Goal: Complete application form: Complete application form

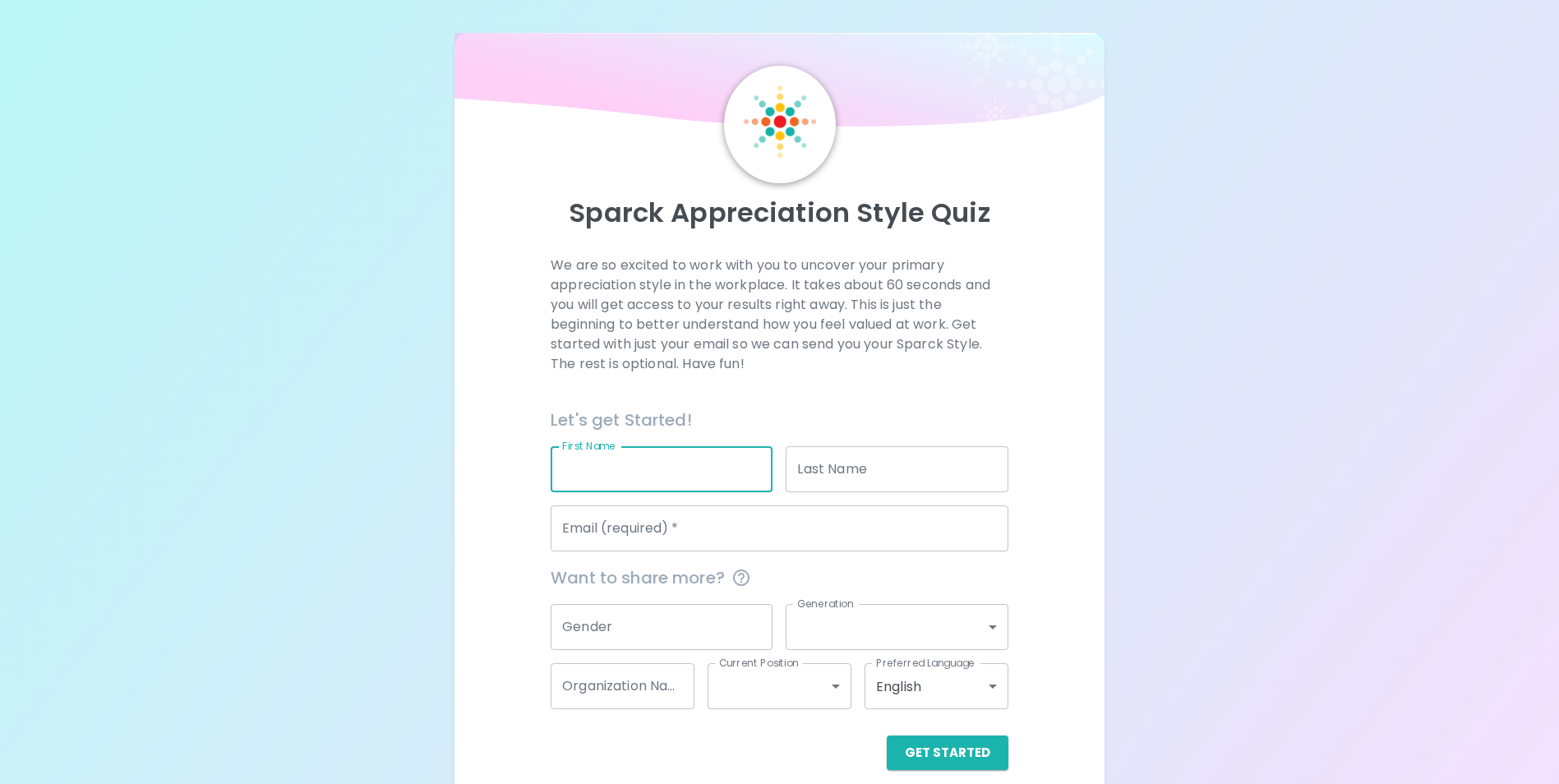
click at [634, 451] on input "First Name" at bounding box center [662, 469] width 222 height 46
type input "[PERSON_NAME]"
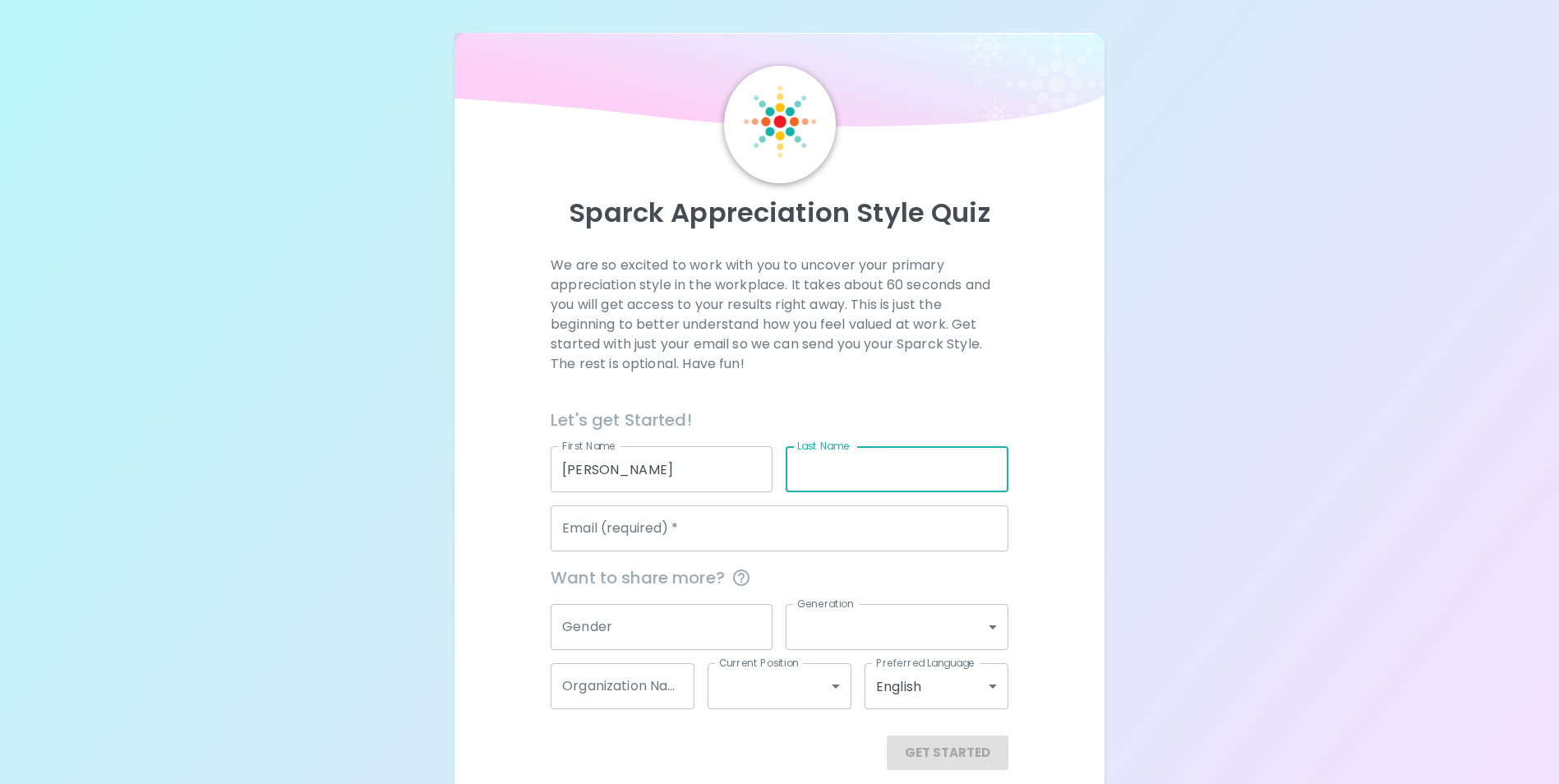
click at [833, 462] on input "Last Name" at bounding box center [896, 469] width 222 height 46
type input "[PERSON_NAME]"
type input "[EMAIL_ADDRESS][DOMAIN_NAME]"
type input "[DEMOGRAPHIC_DATA]"
type input "baby_boomer"
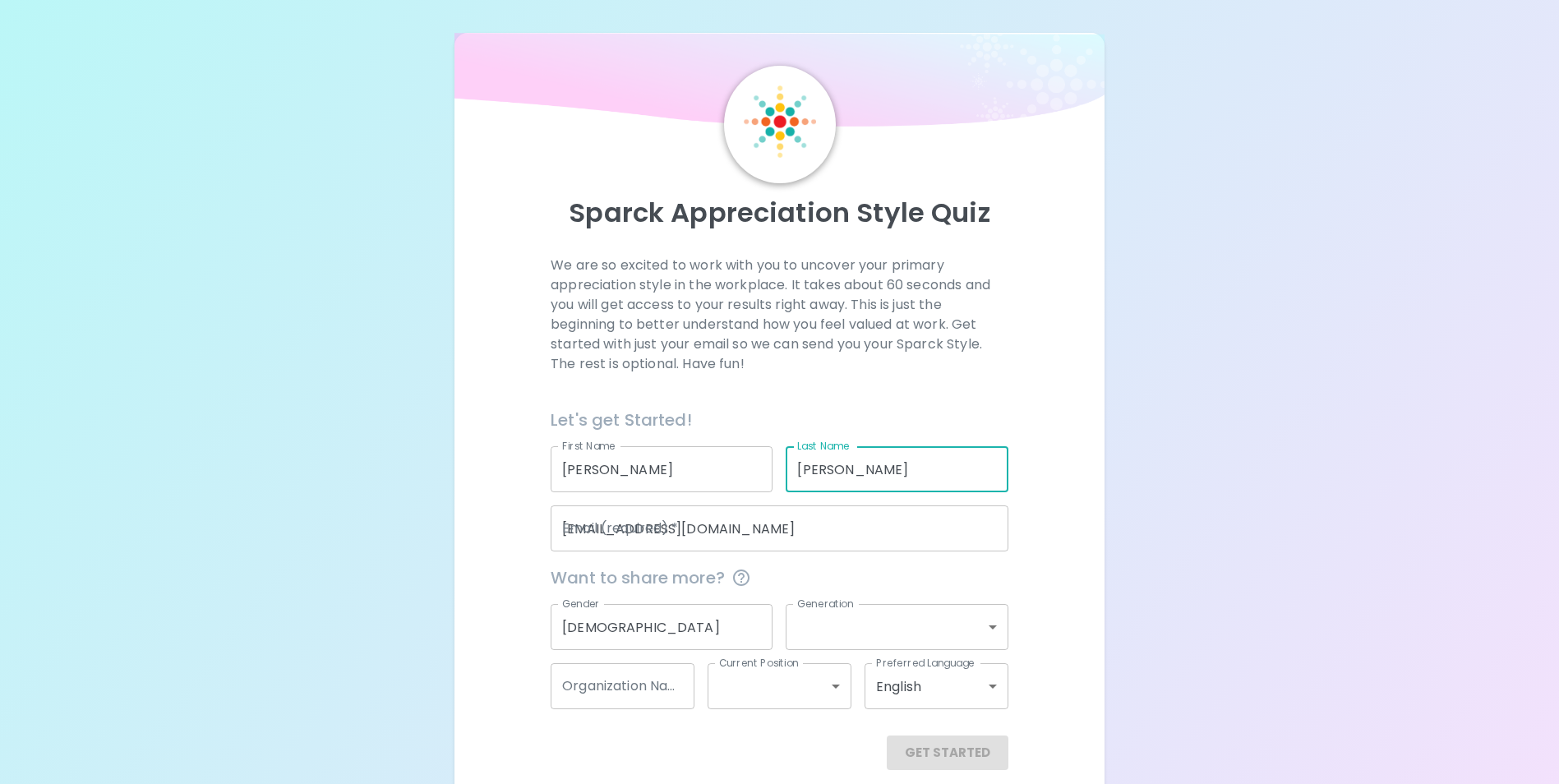
type input "UC [PERSON_NAME] Health"
type input "mid_level"
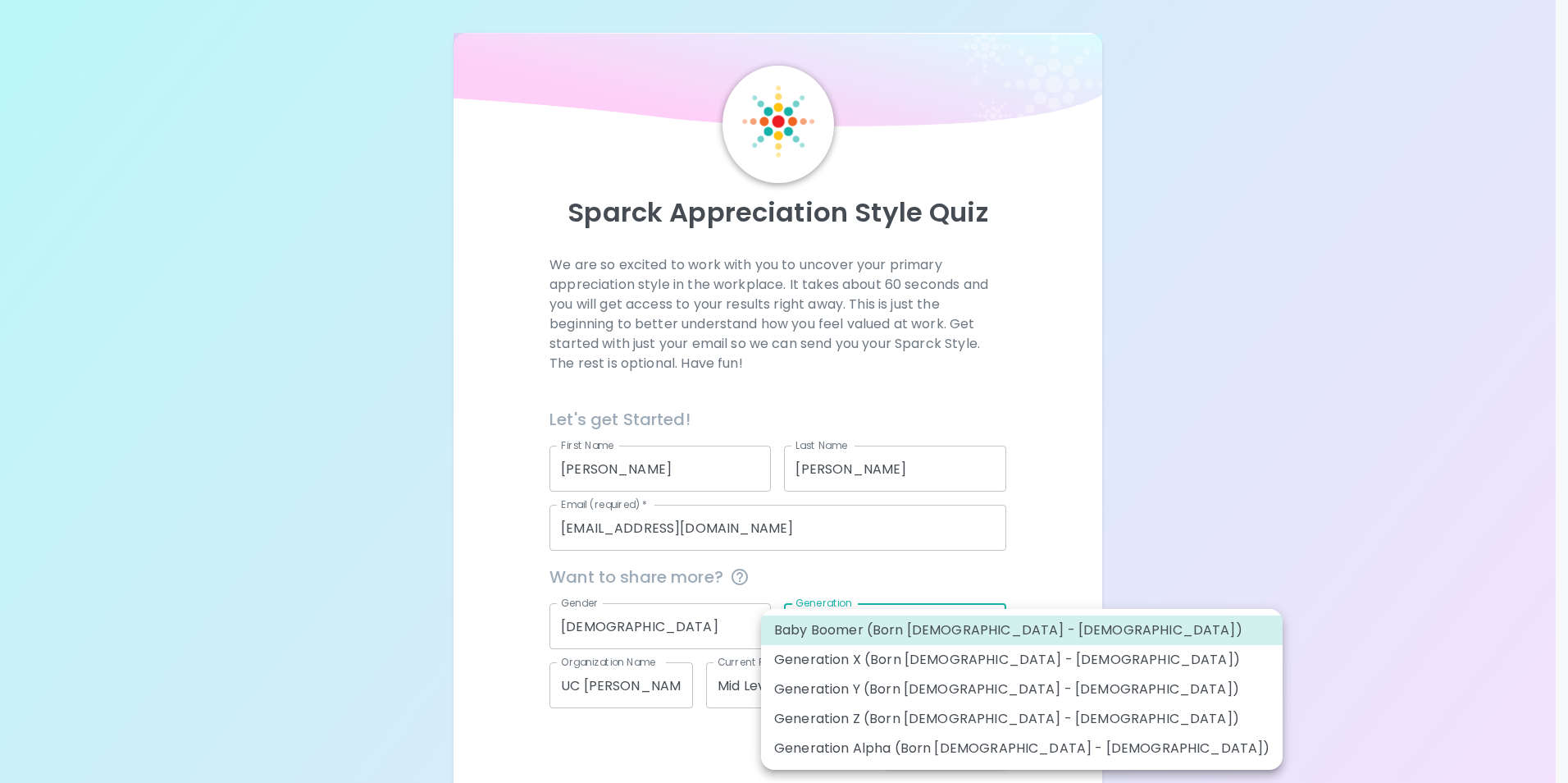
click at [989, 622] on body "Sparck Appreciation Style Quiz We are so excited to work with you to uncover yo…" at bounding box center [784, 400] width 1568 height 801
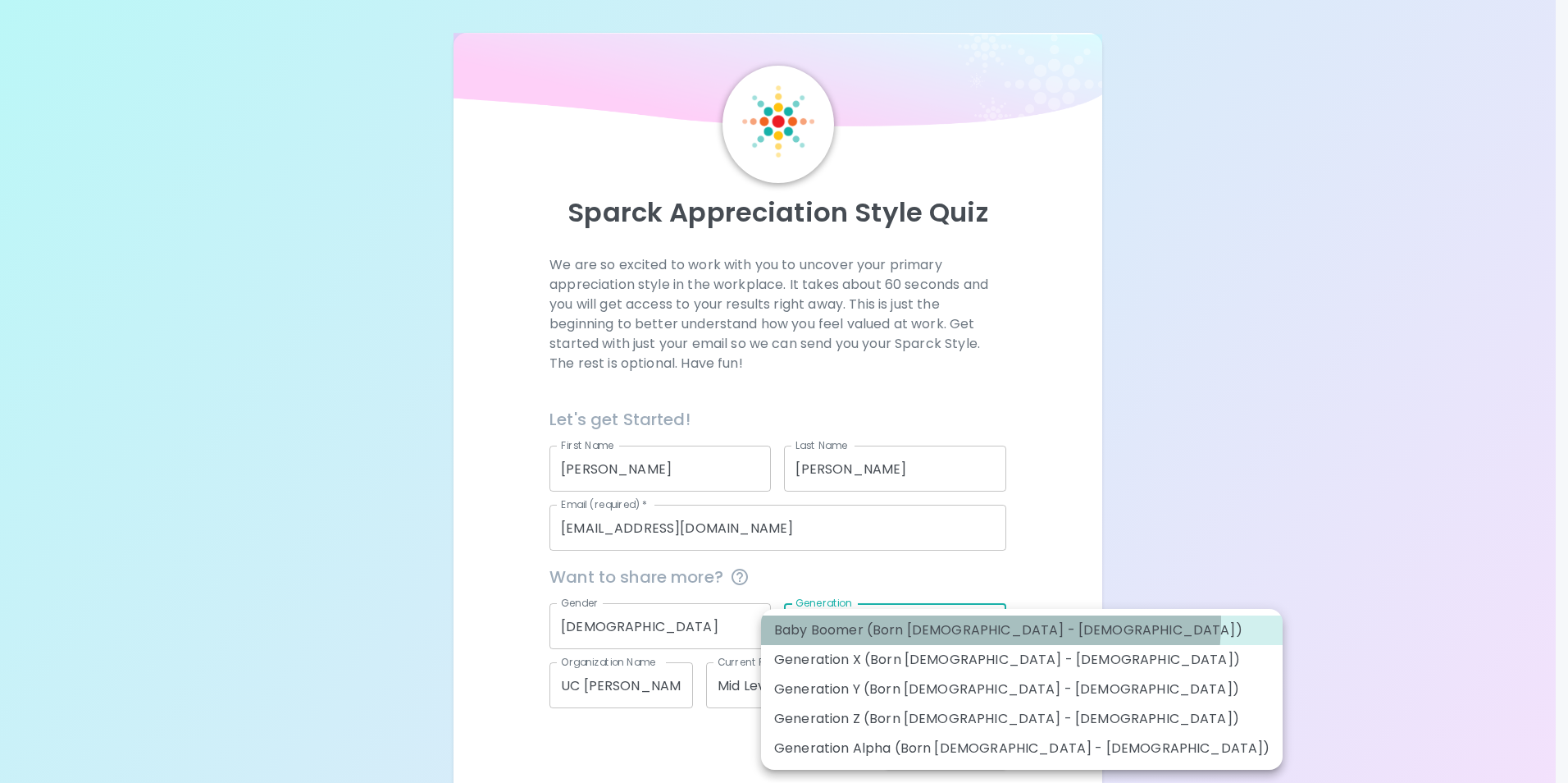
click at [989, 622] on li "Baby Boomer (Born [DEMOGRAPHIC_DATA] - [DEMOGRAPHIC_DATA])" at bounding box center [1021, 630] width 521 height 29
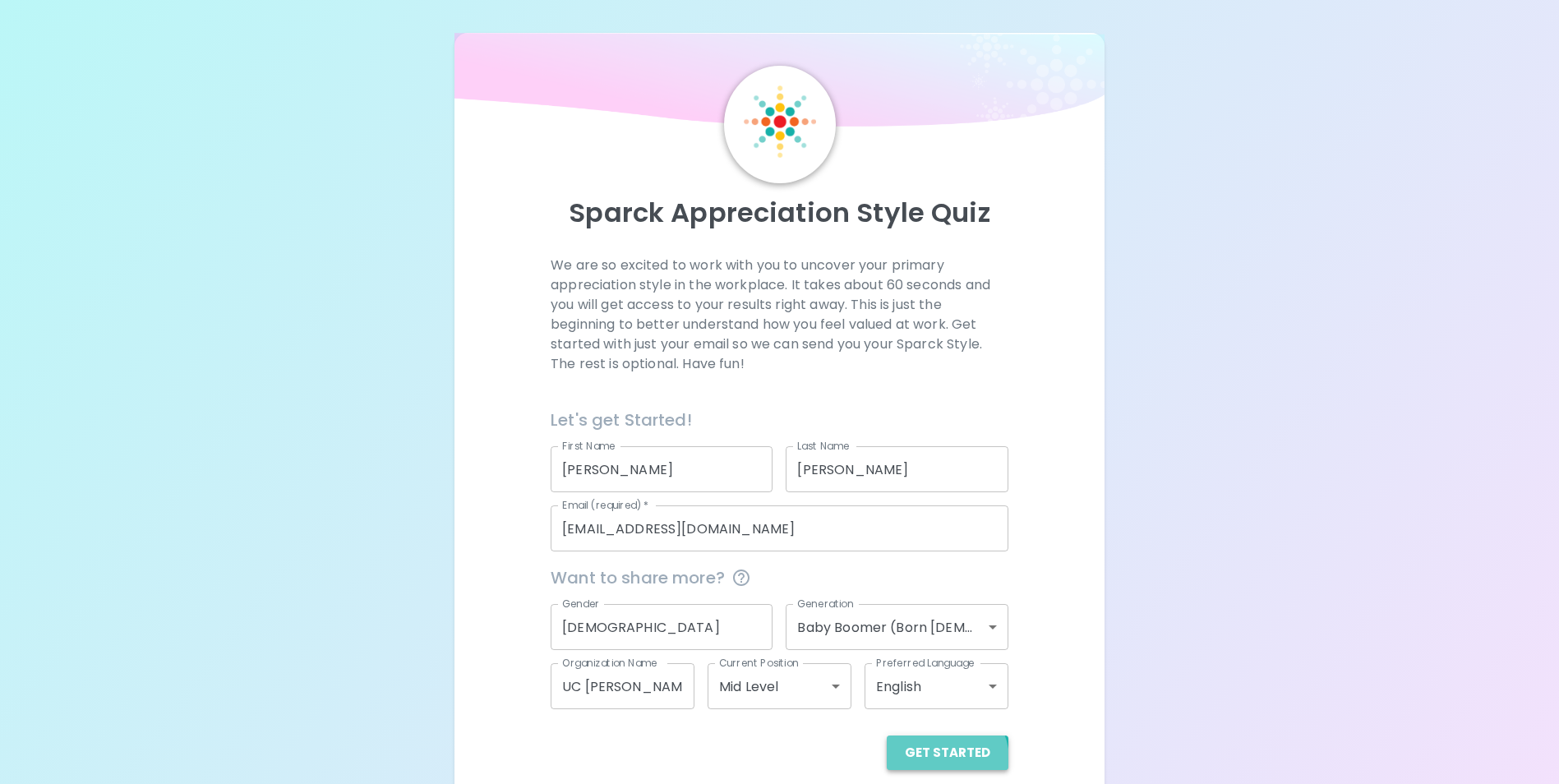
click at [942, 760] on button "Get Started" at bounding box center [947, 752] width 122 height 34
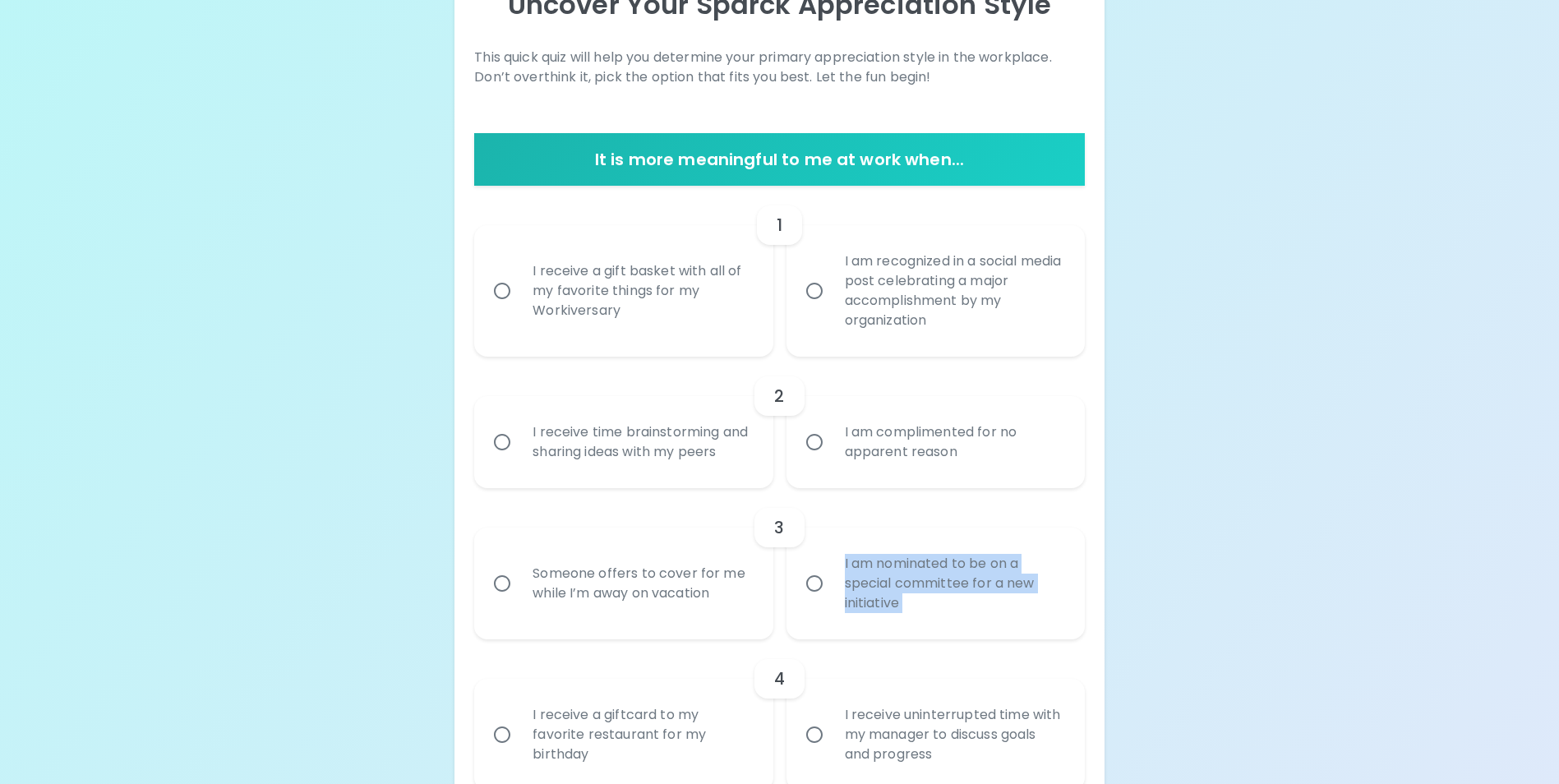
scroll to position [230, 0]
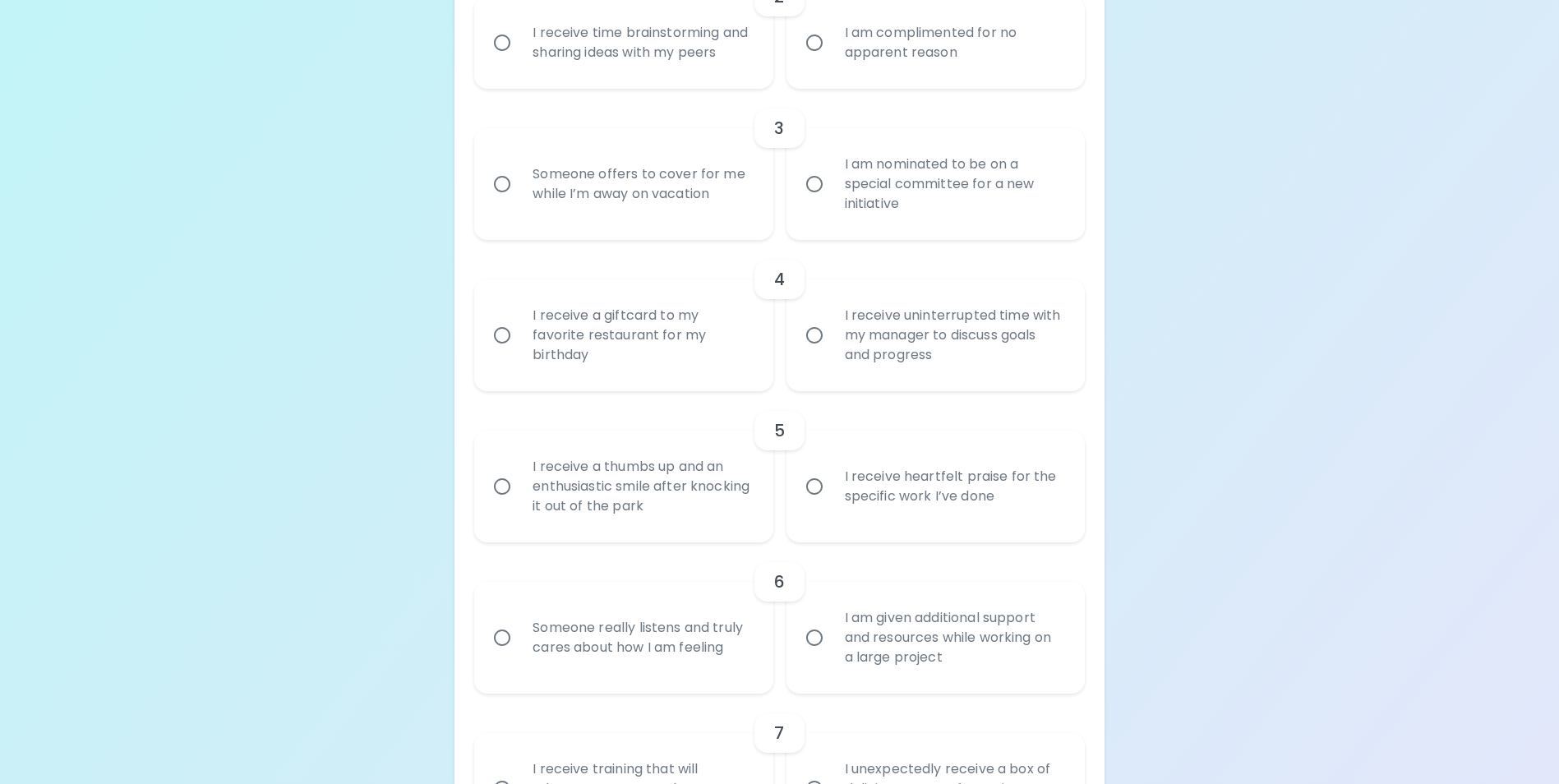
scroll to position [0, 0]
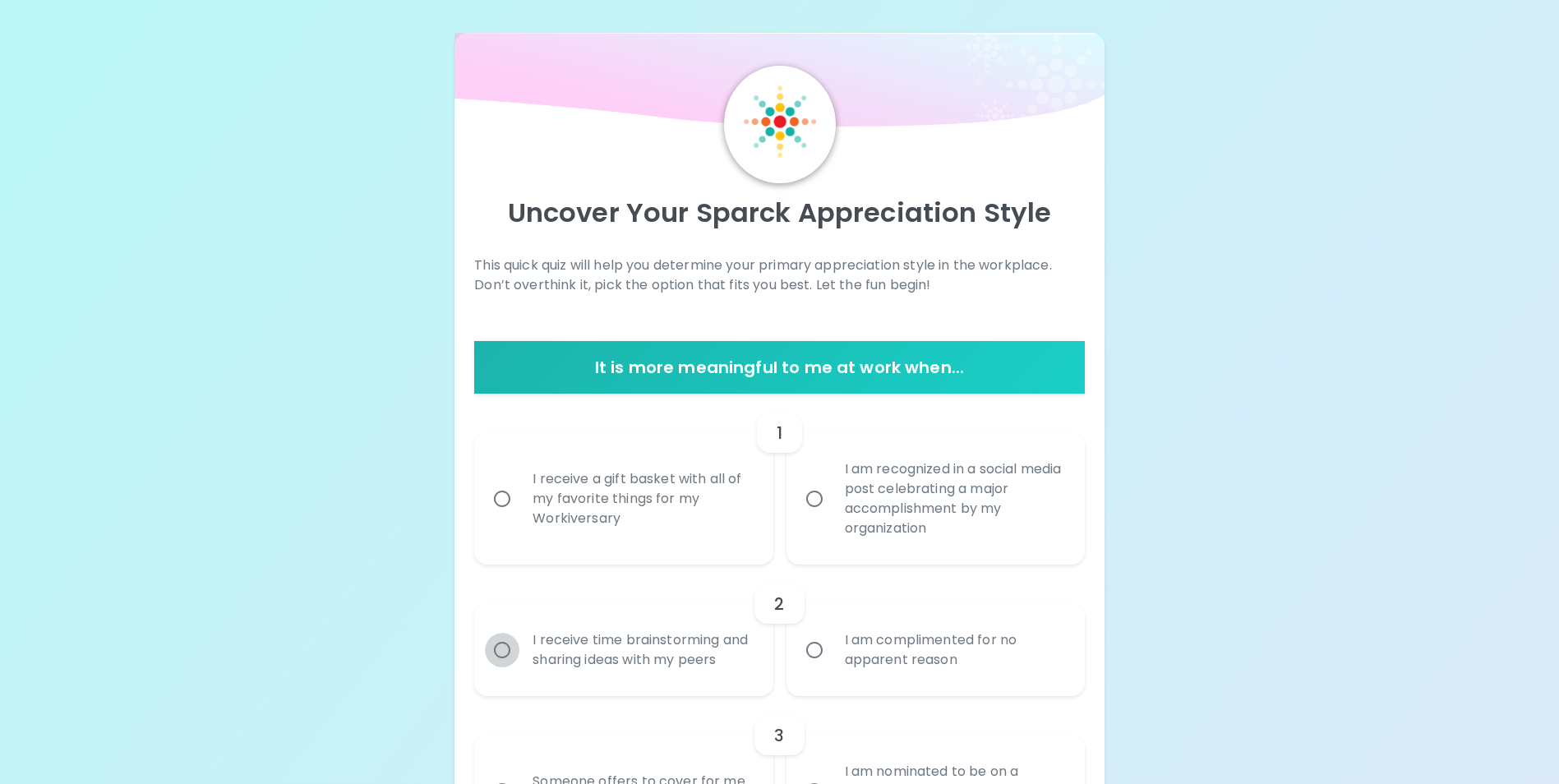
click at [506, 658] on input "I receive time brainstorming and sharing ideas with my peers" at bounding box center [501, 649] width 34 height 34
radio input "true"
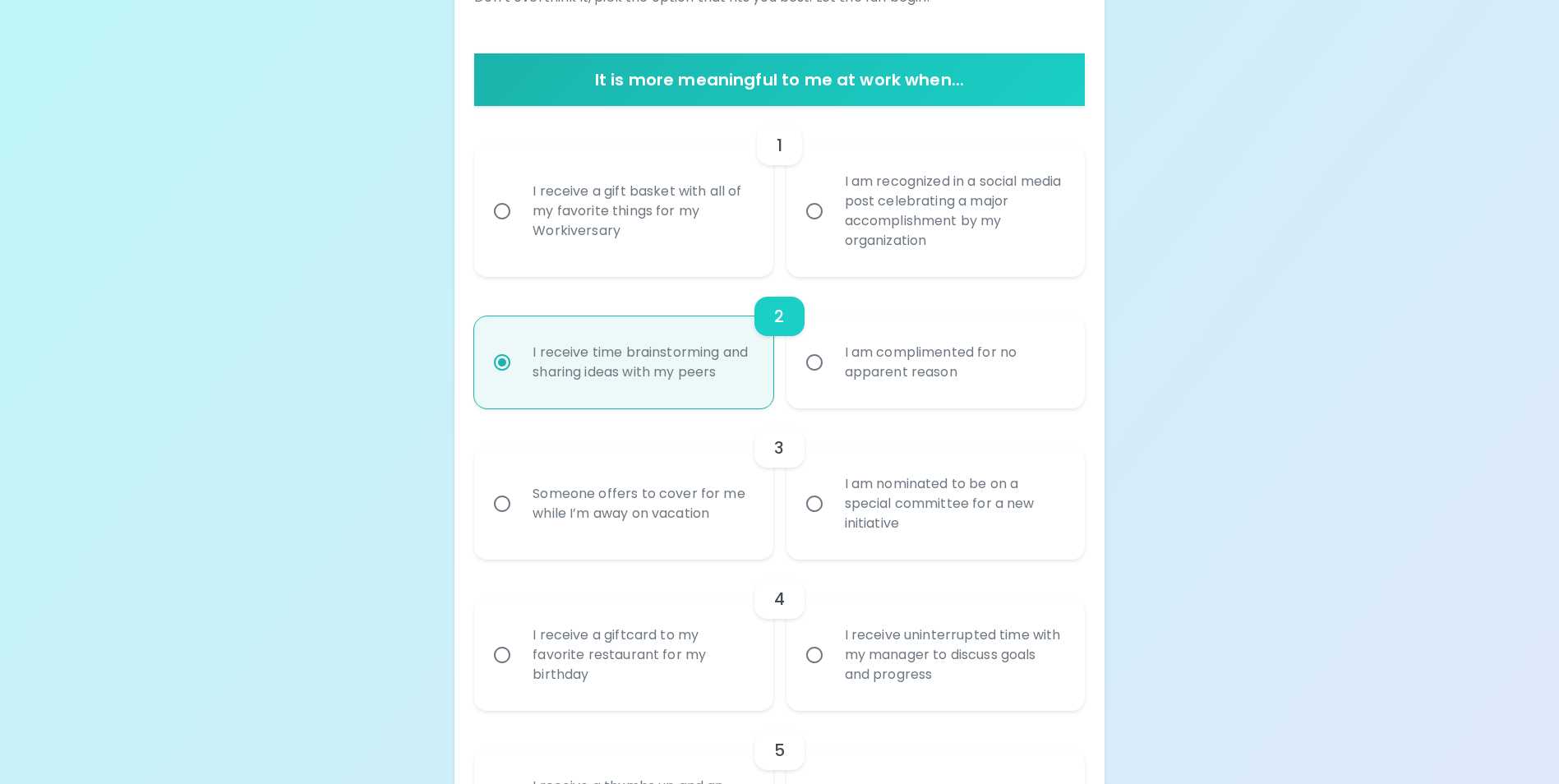
scroll to position [296, 0]
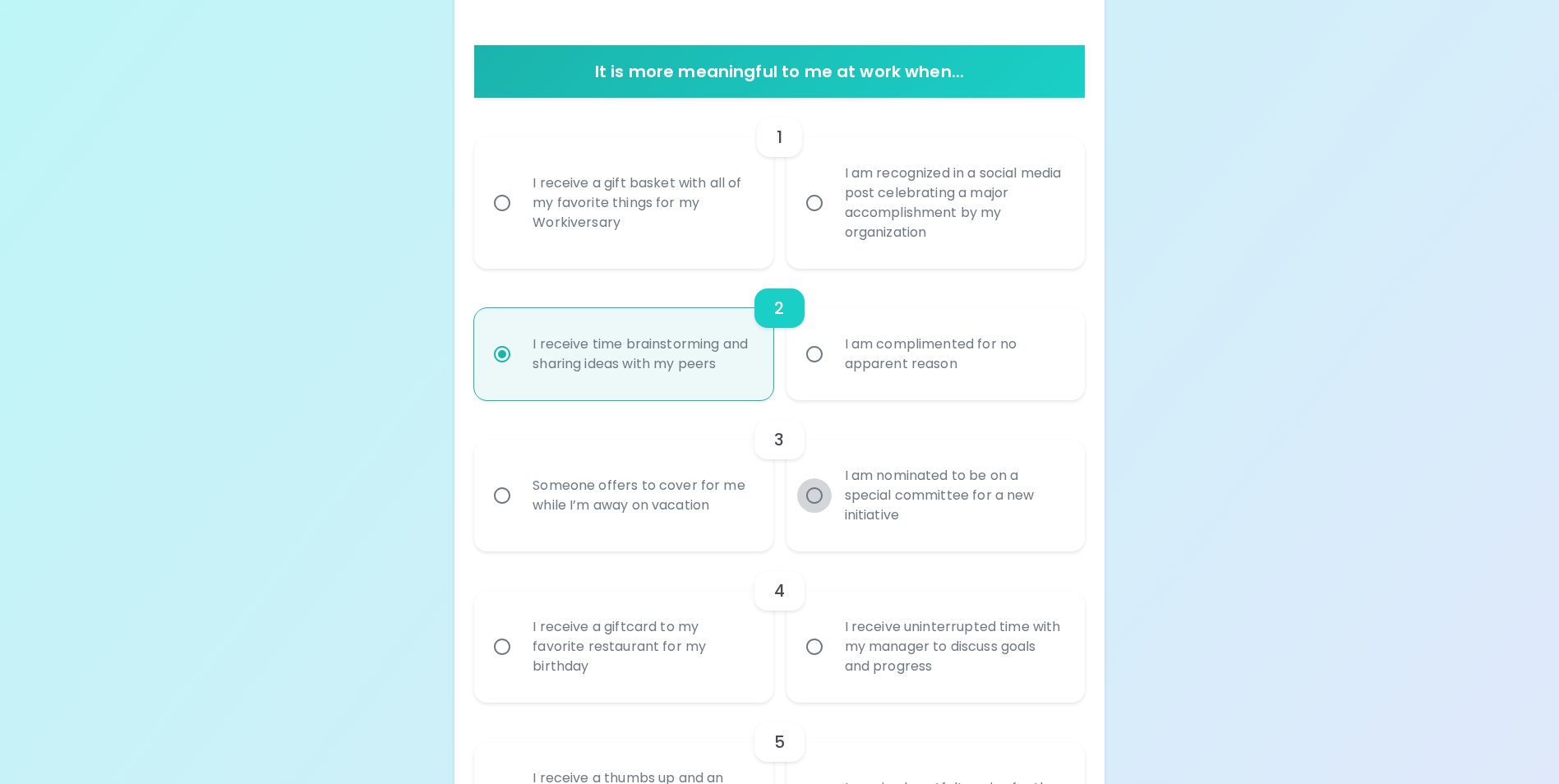
click at [813, 510] on input "I am nominated to be on a special committee for a new initiative" at bounding box center [814, 495] width 34 height 34
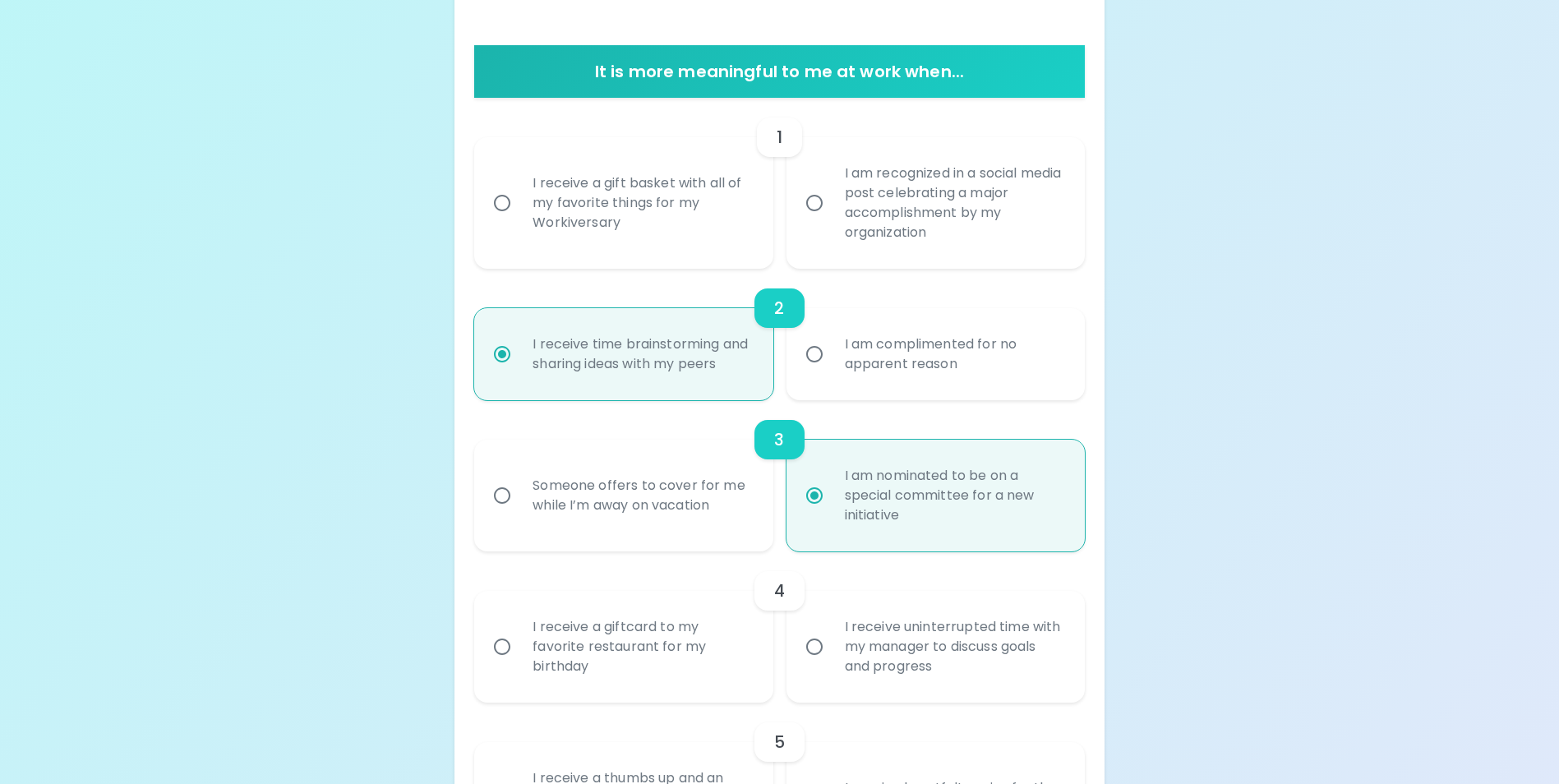
scroll to position [427, 0]
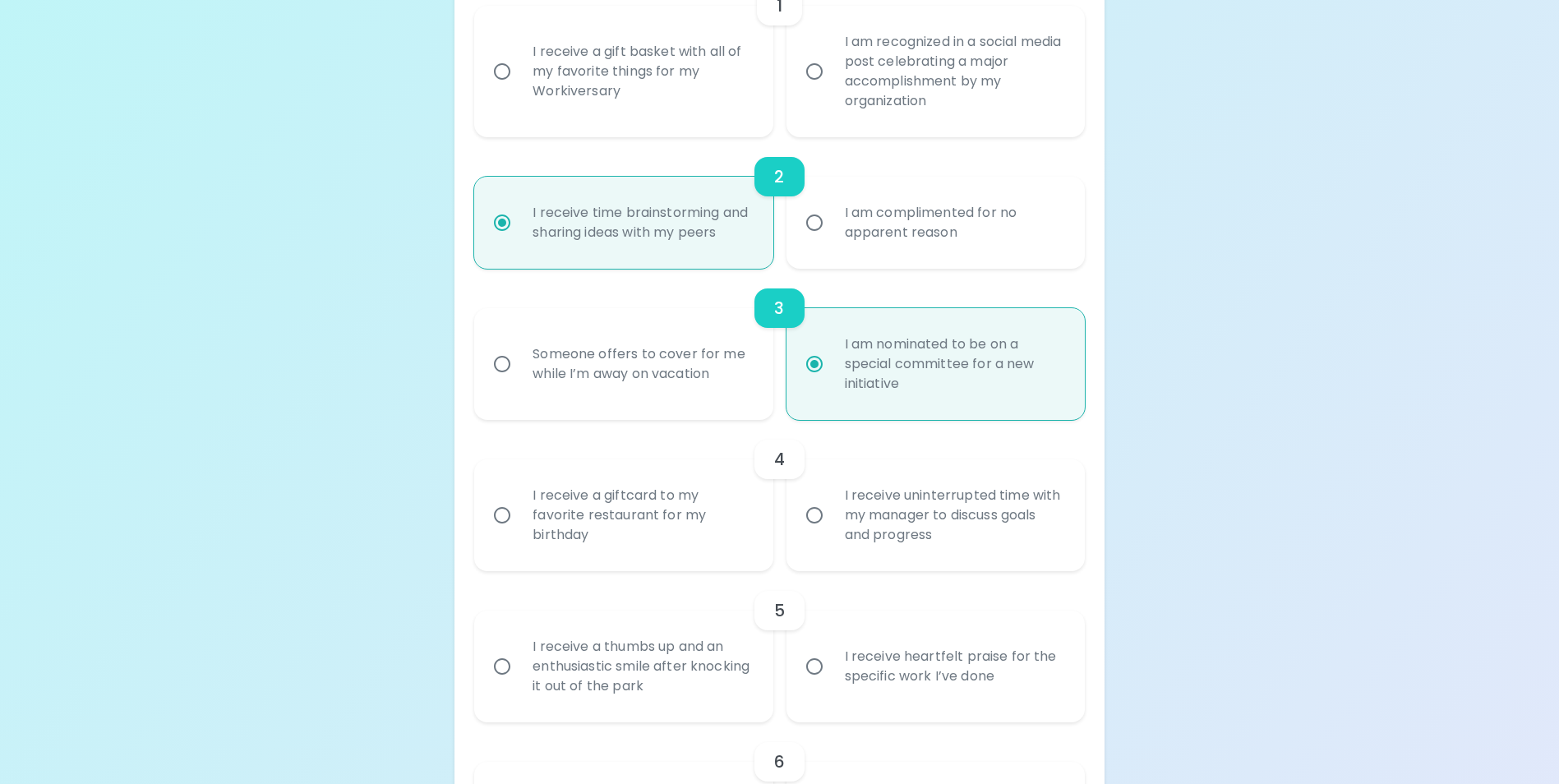
radio input "true"
click at [505, 532] on input "I receive a giftcard to my favorite restaurant for my birthday" at bounding box center [501, 515] width 34 height 34
radio input "false"
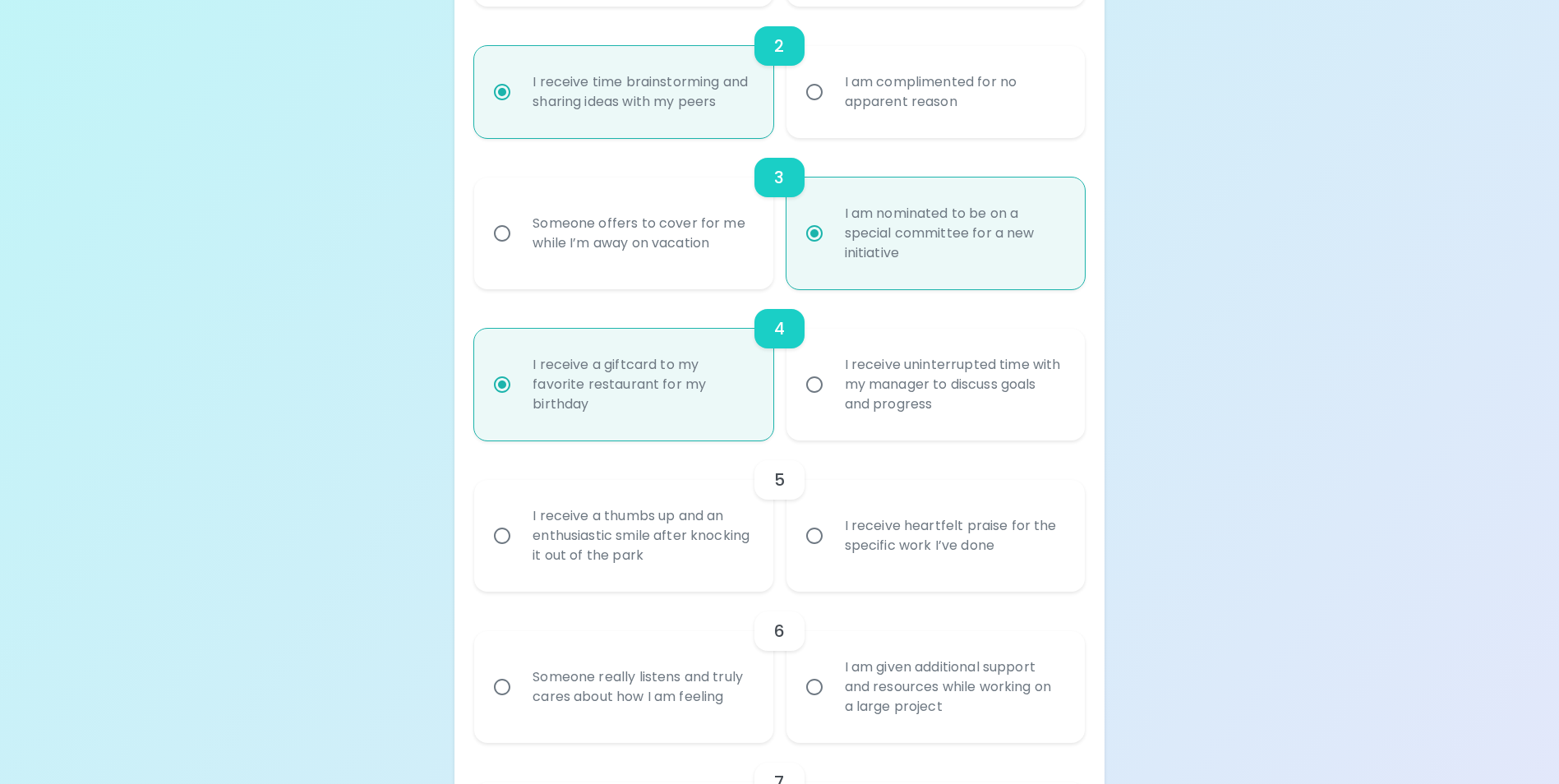
scroll to position [558, 0]
radio input "true"
click at [816, 401] on input "I receive uninterrupted time with my manager to discuss goals and progress" at bounding box center [814, 383] width 34 height 34
radio input "false"
radio input "true"
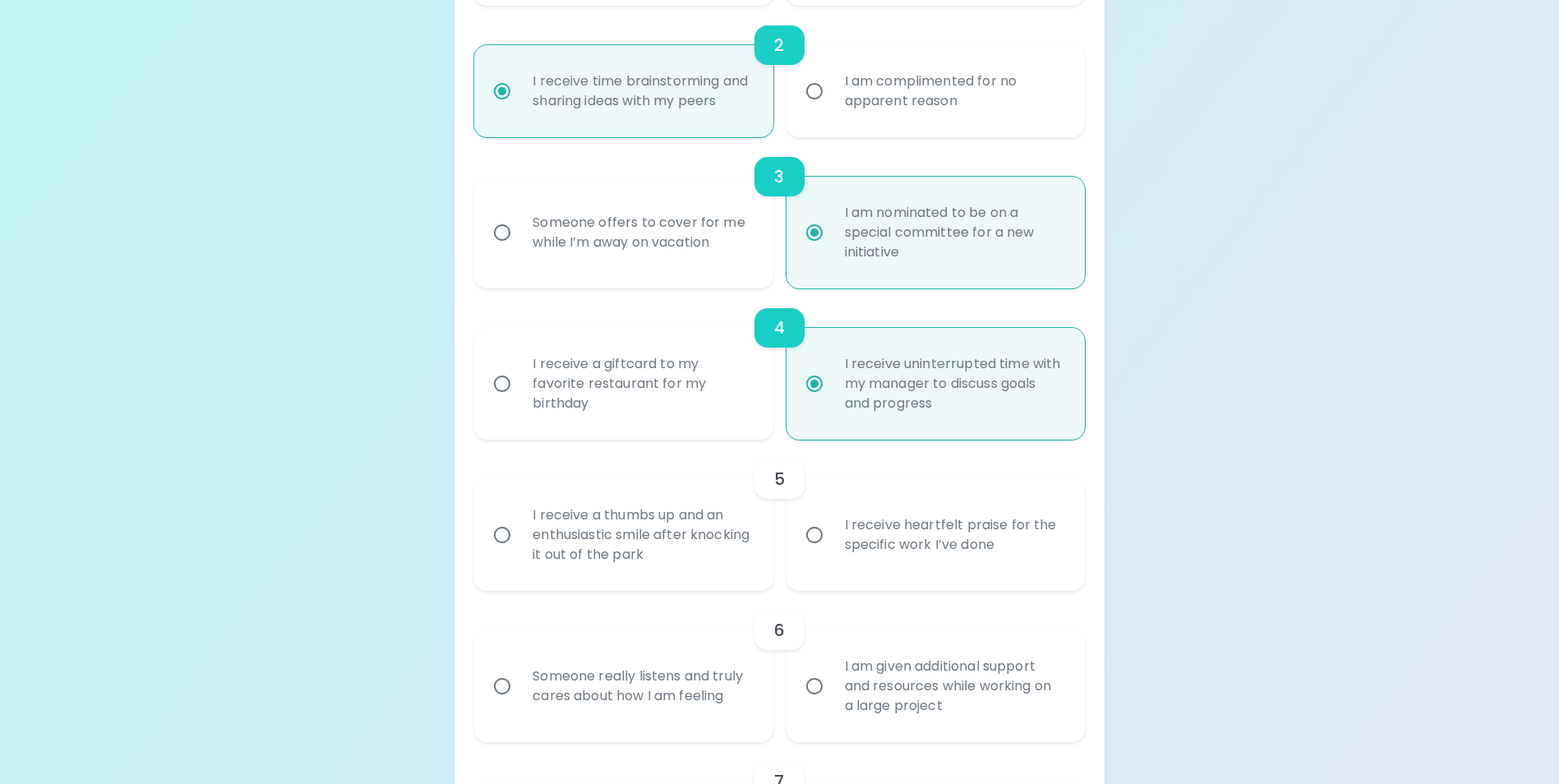
radio input "true"
click at [815, 551] on input "I receive heartfelt praise for the specific work I’ve done" at bounding box center [814, 534] width 34 height 34
radio input "false"
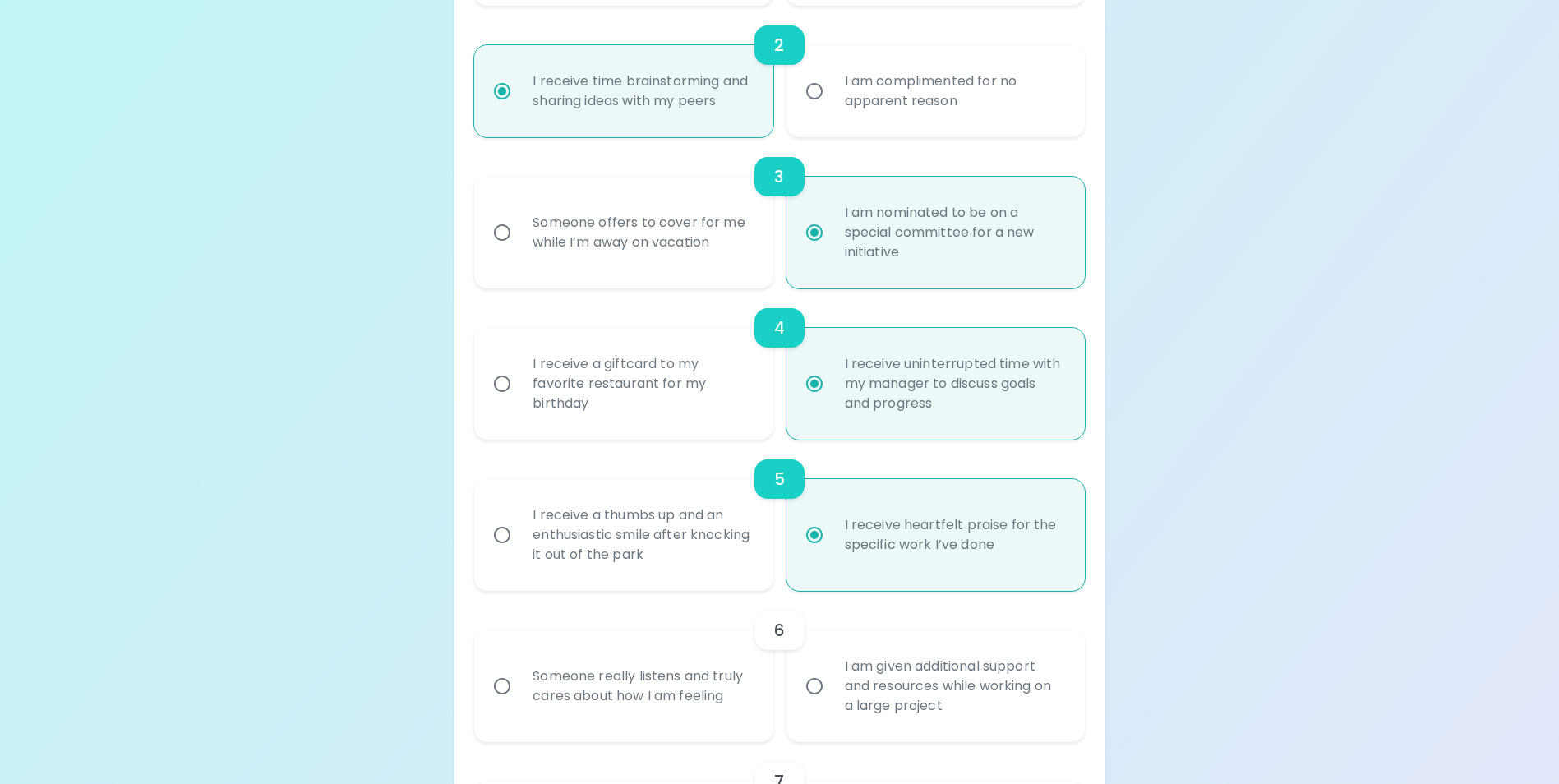
scroll to position [690, 0]
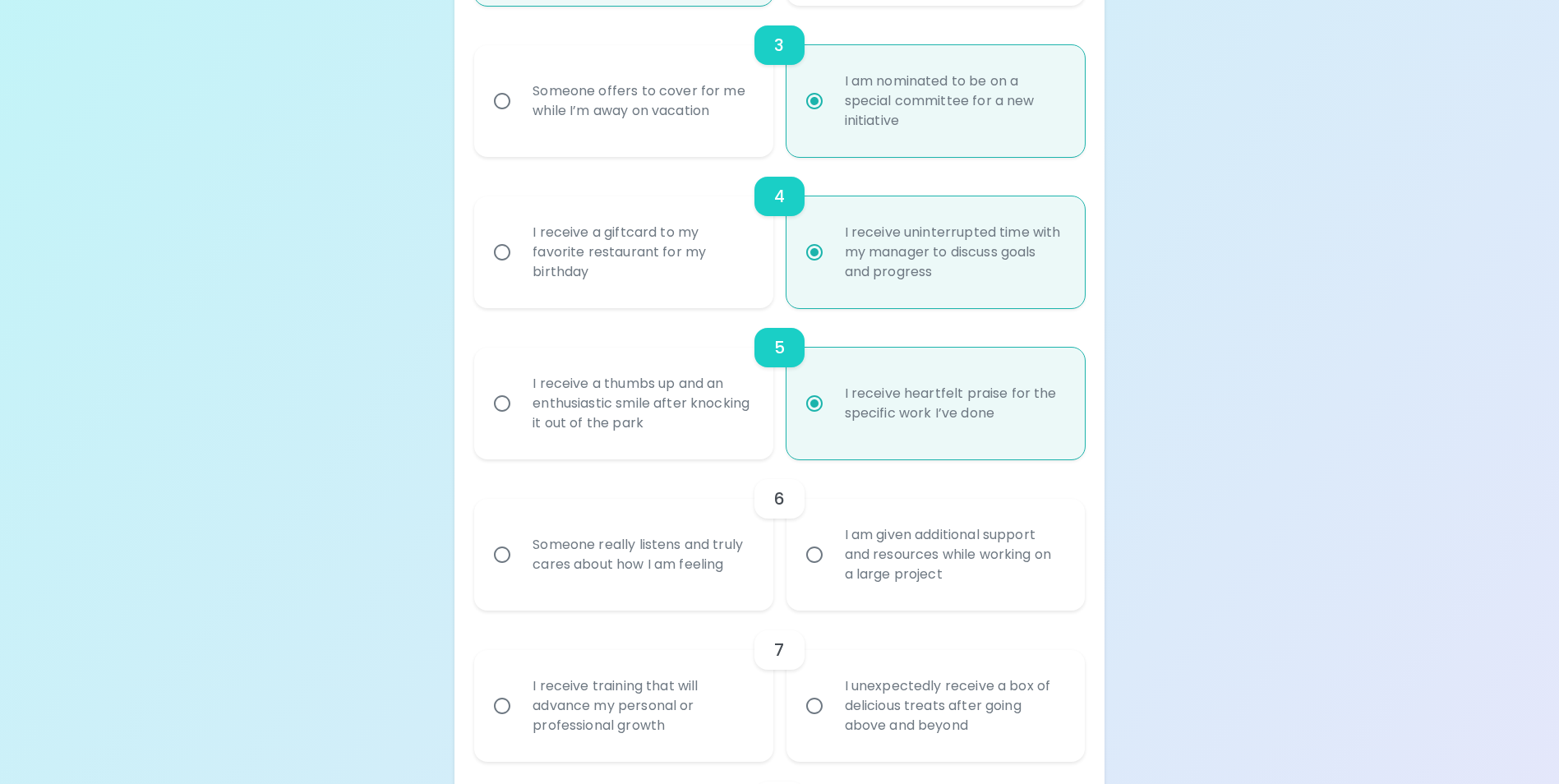
radio input "true"
click at [501, 572] on input "Someone really listens and truly cares about how I am feeling" at bounding box center [501, 553] width 34 height 34
radio input "false"
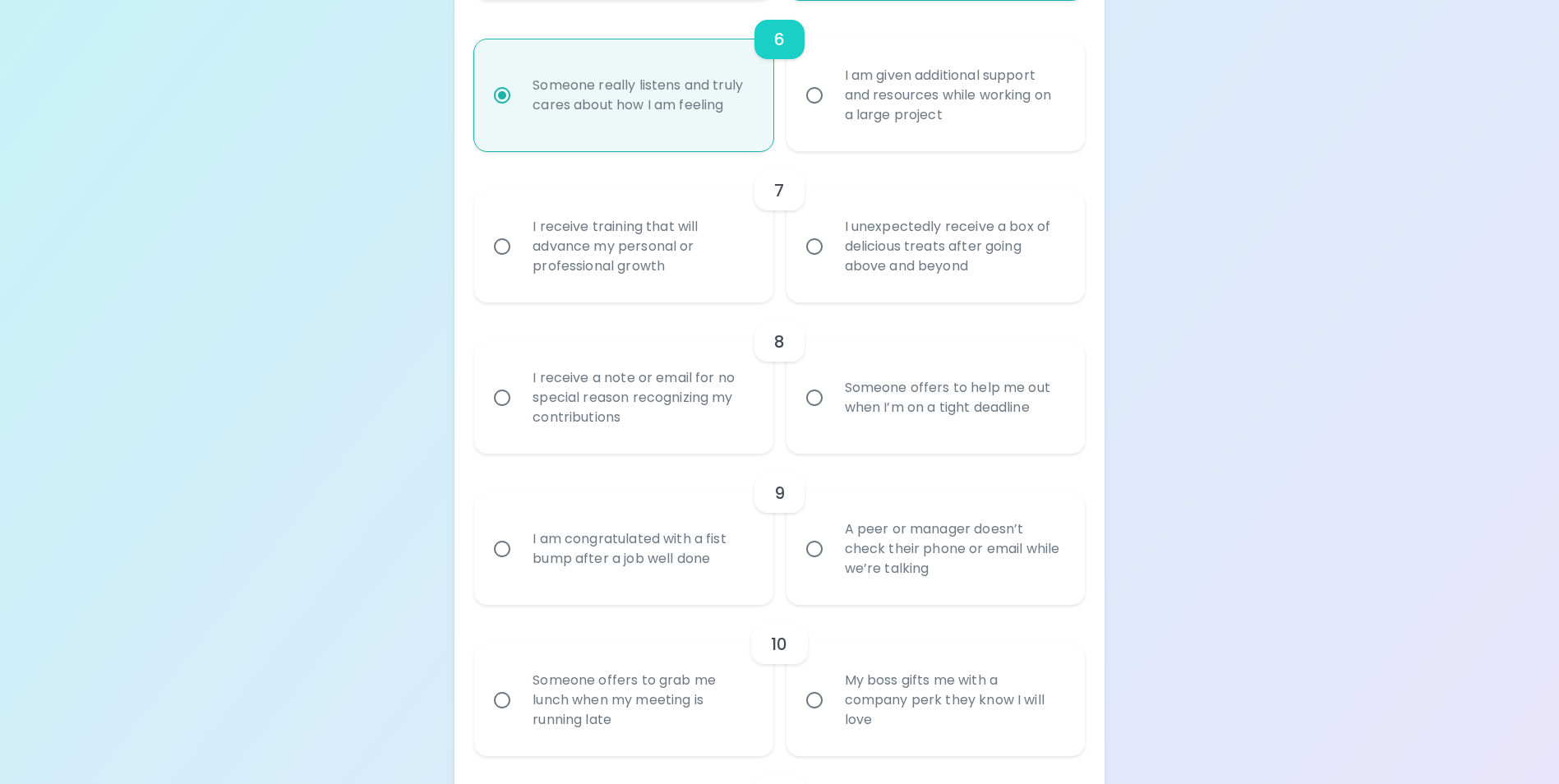
scroll to position [1150, 0]
radio input "true"
click at [816, 414] on input "Someone offers to help me out when I’m on a tight deadline" at bounding box center [814, 396] width 34 height 34
radio input "false"
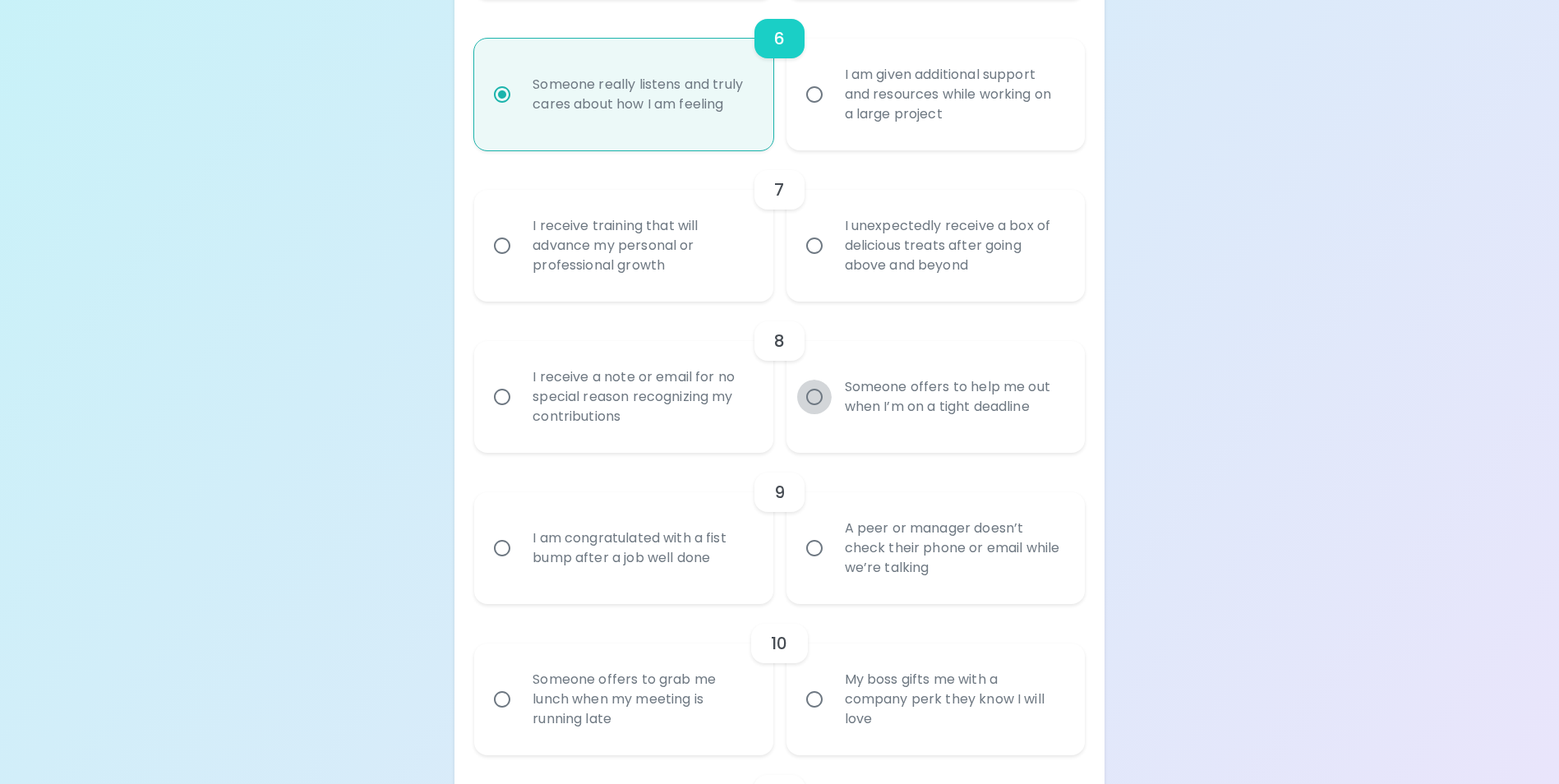
radio input "false"
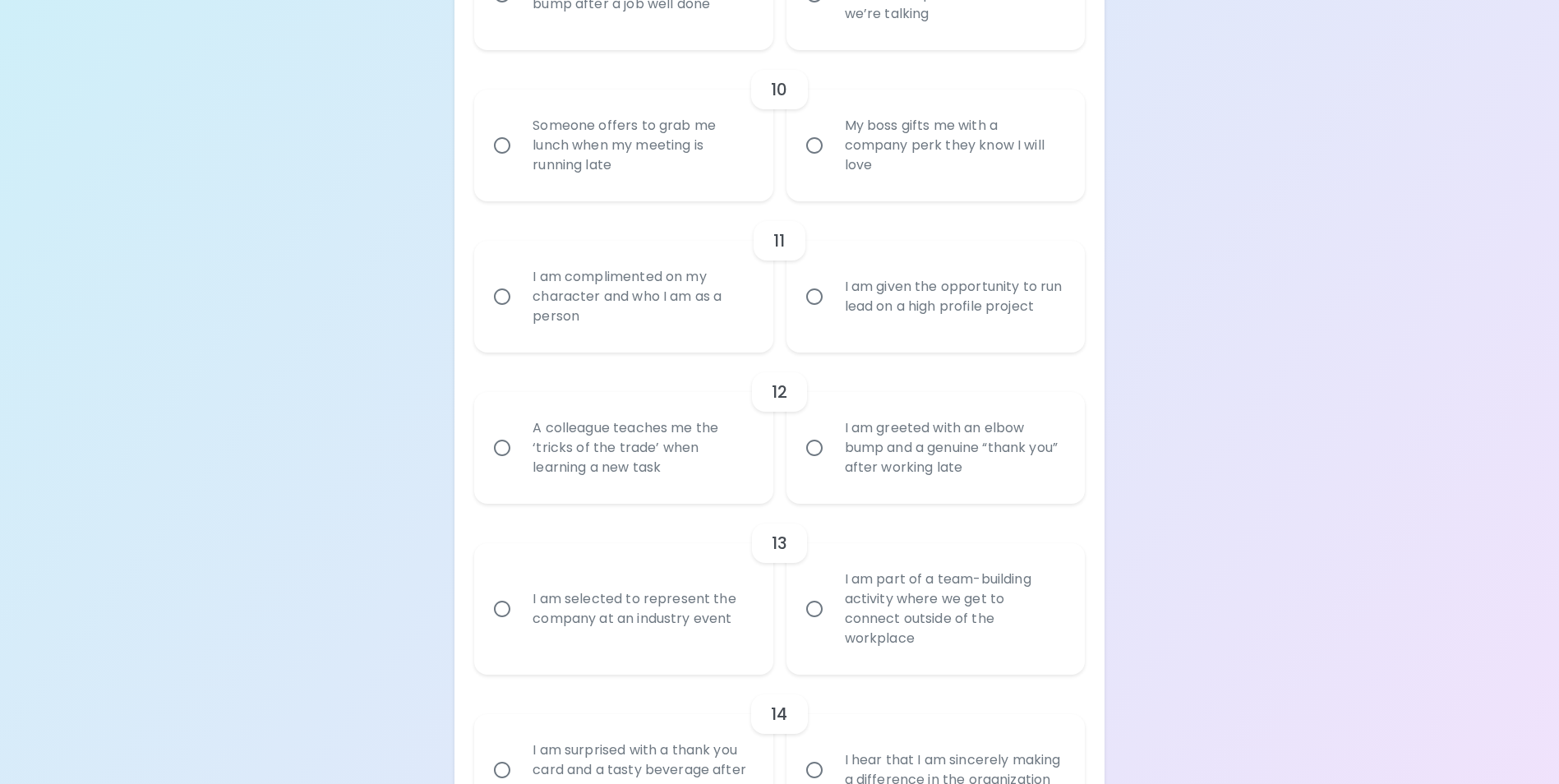
scroll to position [1741, 0]
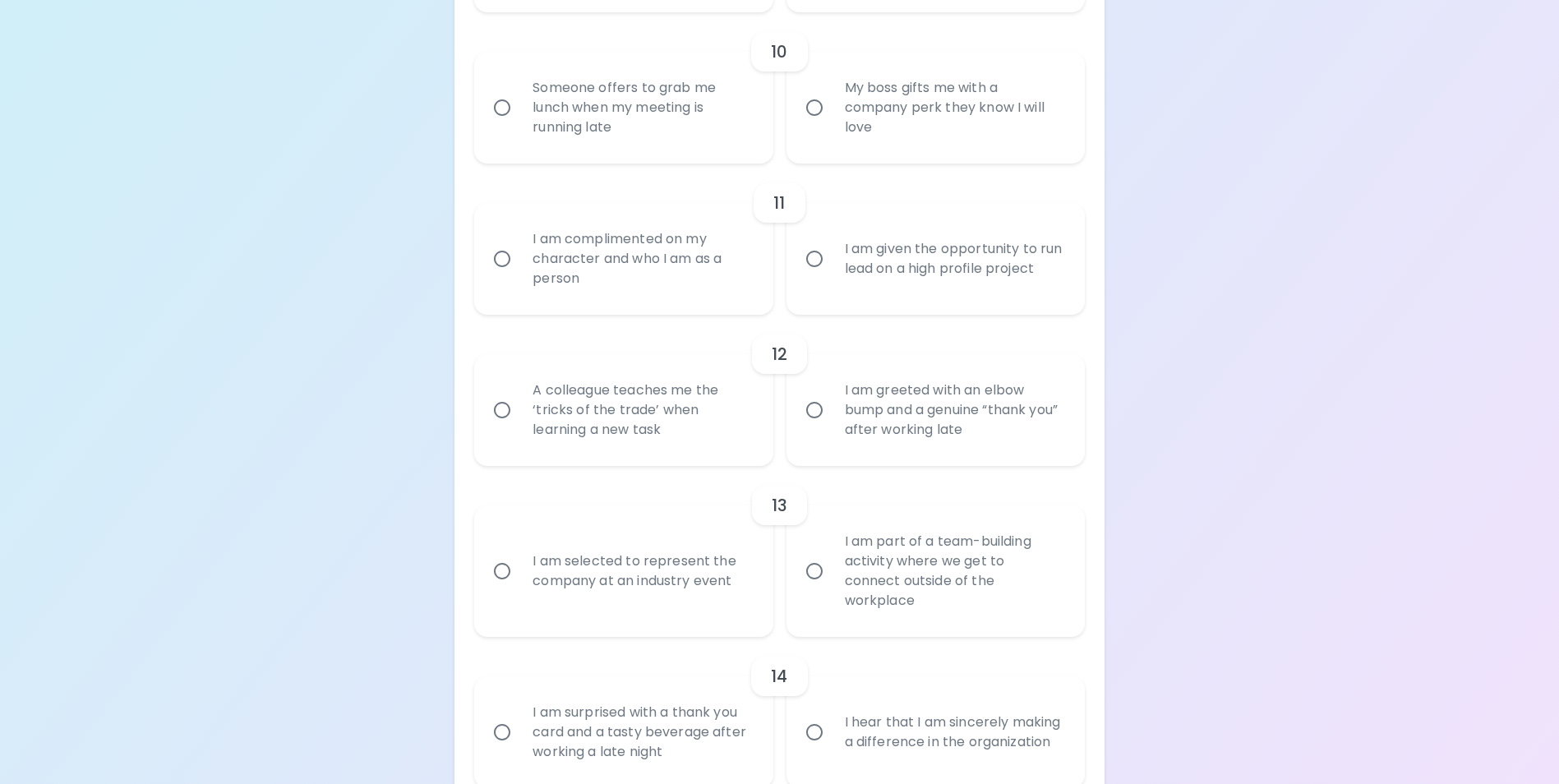
radio input "true"
click at [494, 271] on input "I am complimented on my character and who I am as a person" at bounding box center [501, 258] width 34 height 34
radio input "false"
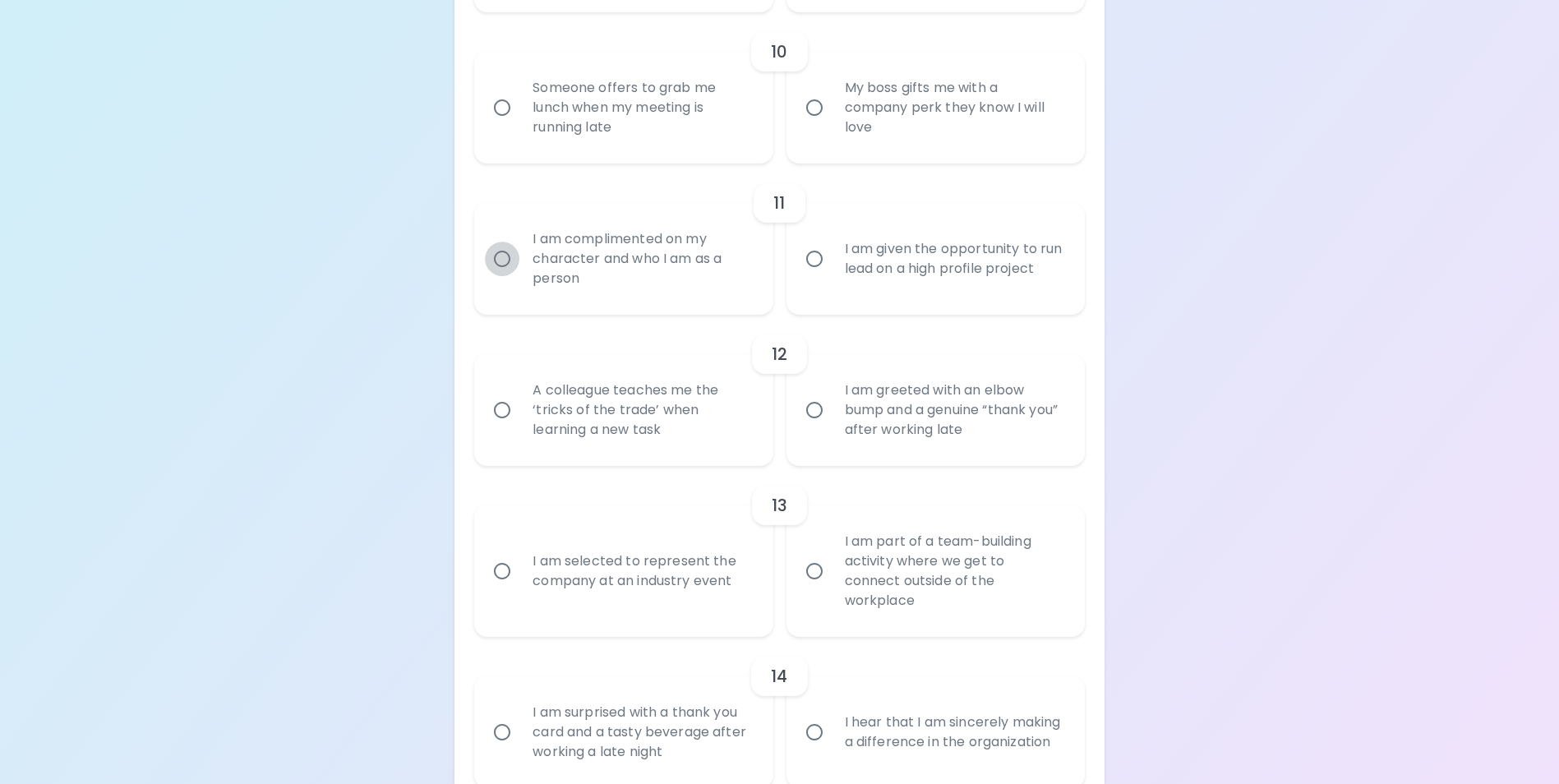
radio input "false"
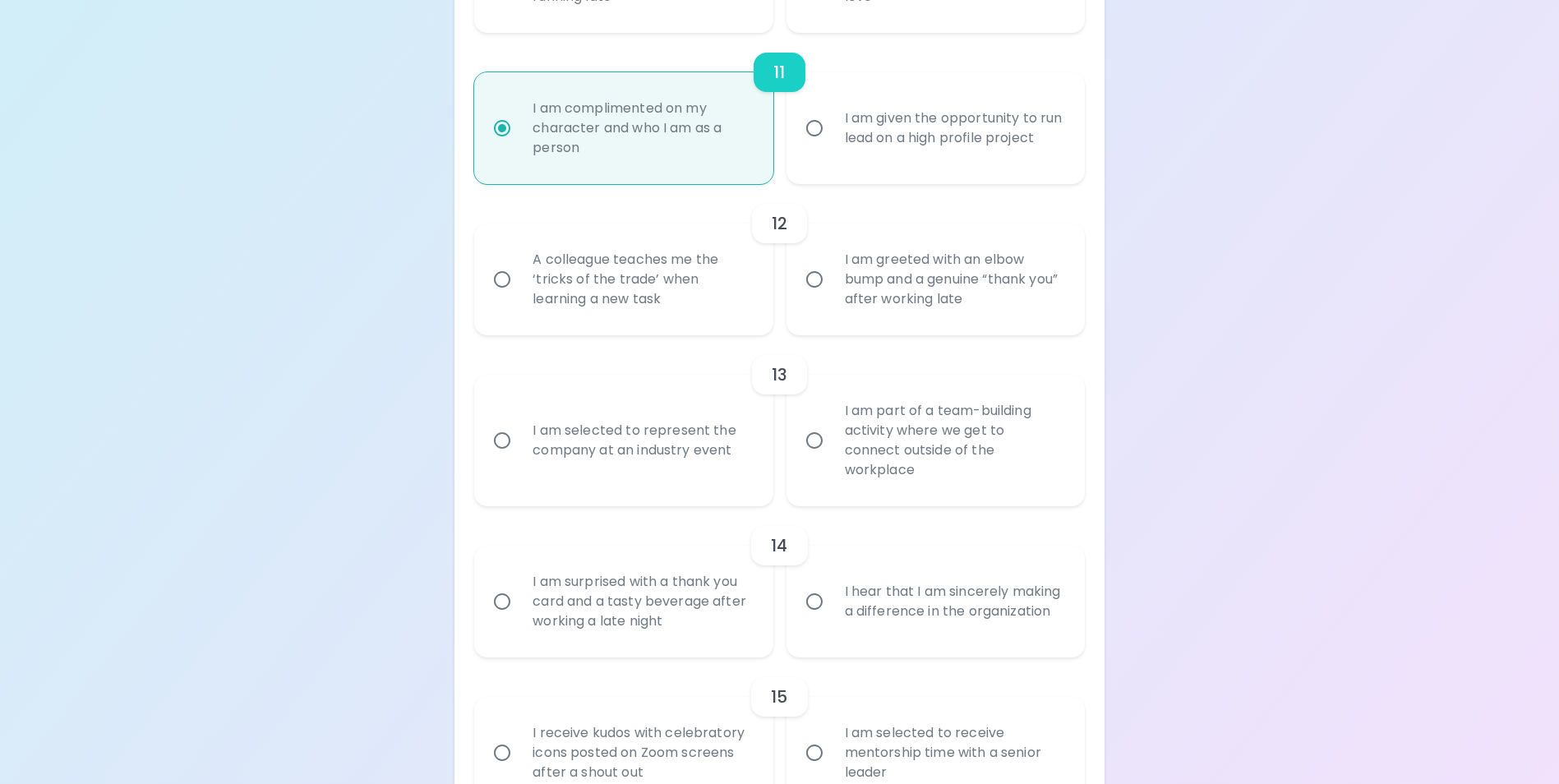
scroll to position [1872, 0]
radio input "true"
click at [494, 294] on input "A colleague teaches me the ‘tricks of the trade’ when learning a new task" at bounding box center [501, 278] width 34 height 34
radio input "false"
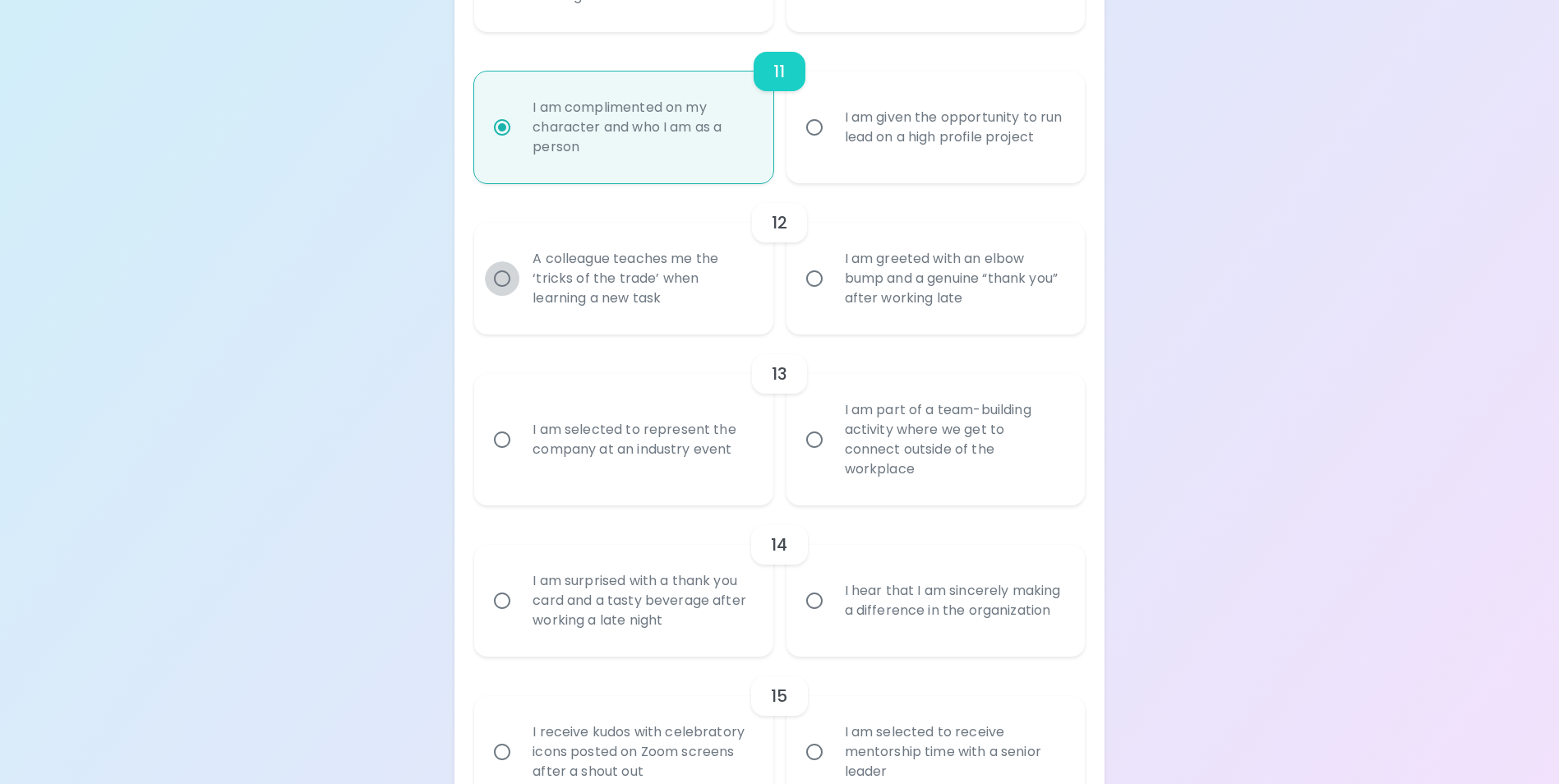
radio input "false"
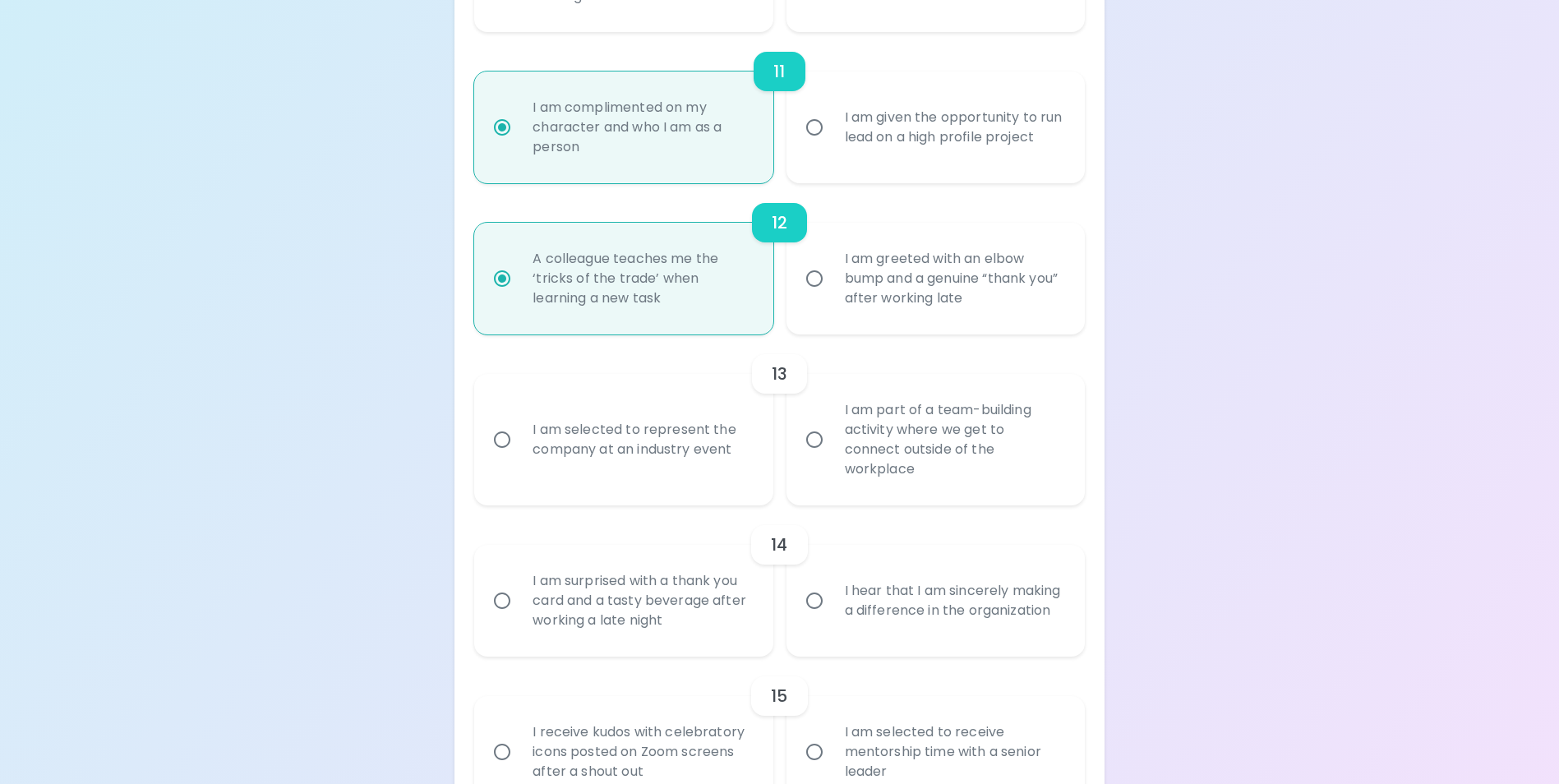
scroll to position [1978, 0]
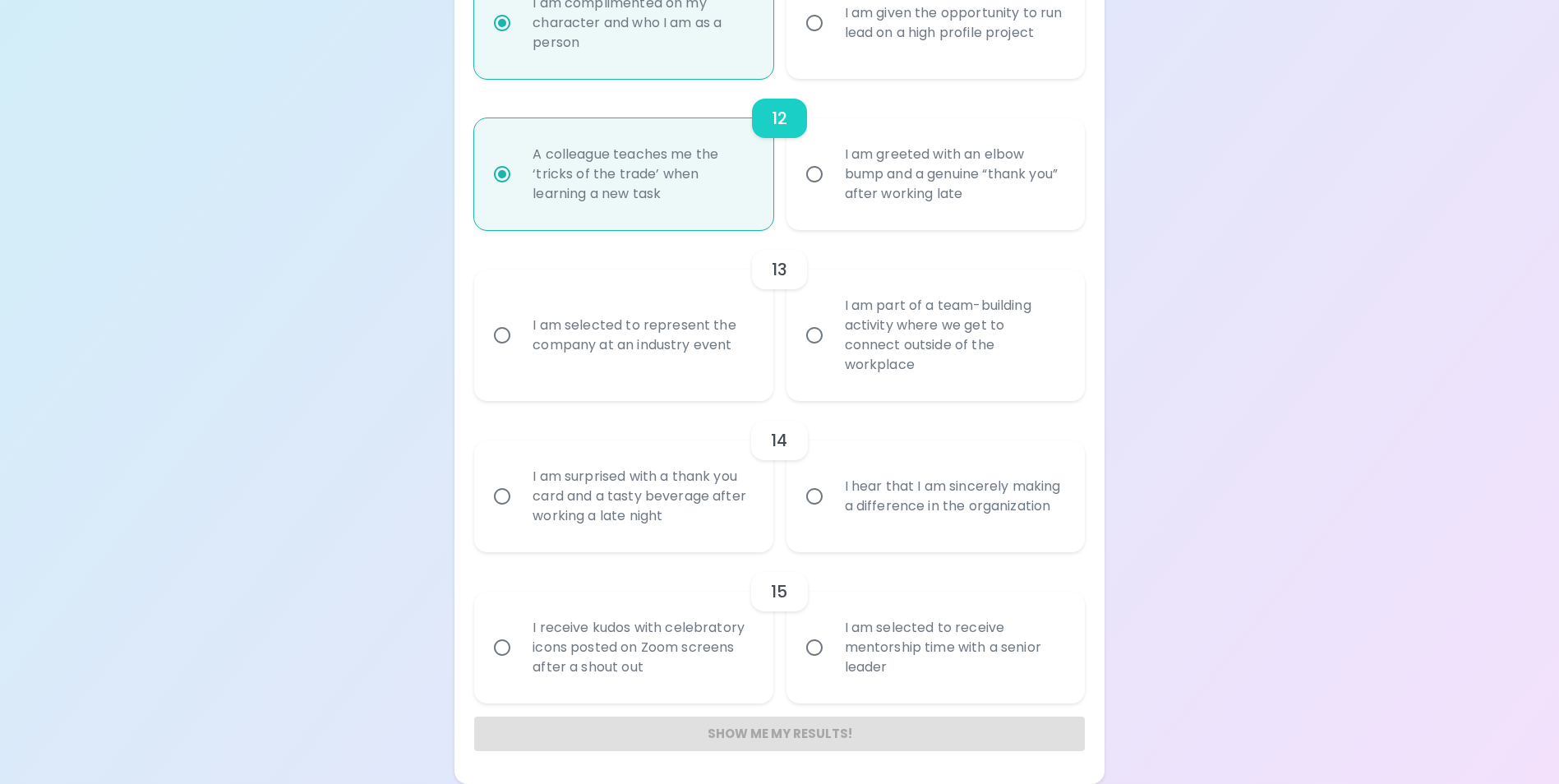
radio input "true"
click at [814, 494] on input "I hear that I am sincerely making a difference in the organization" at bounding box center [814, 495] width 34 height 34
radio input "false"
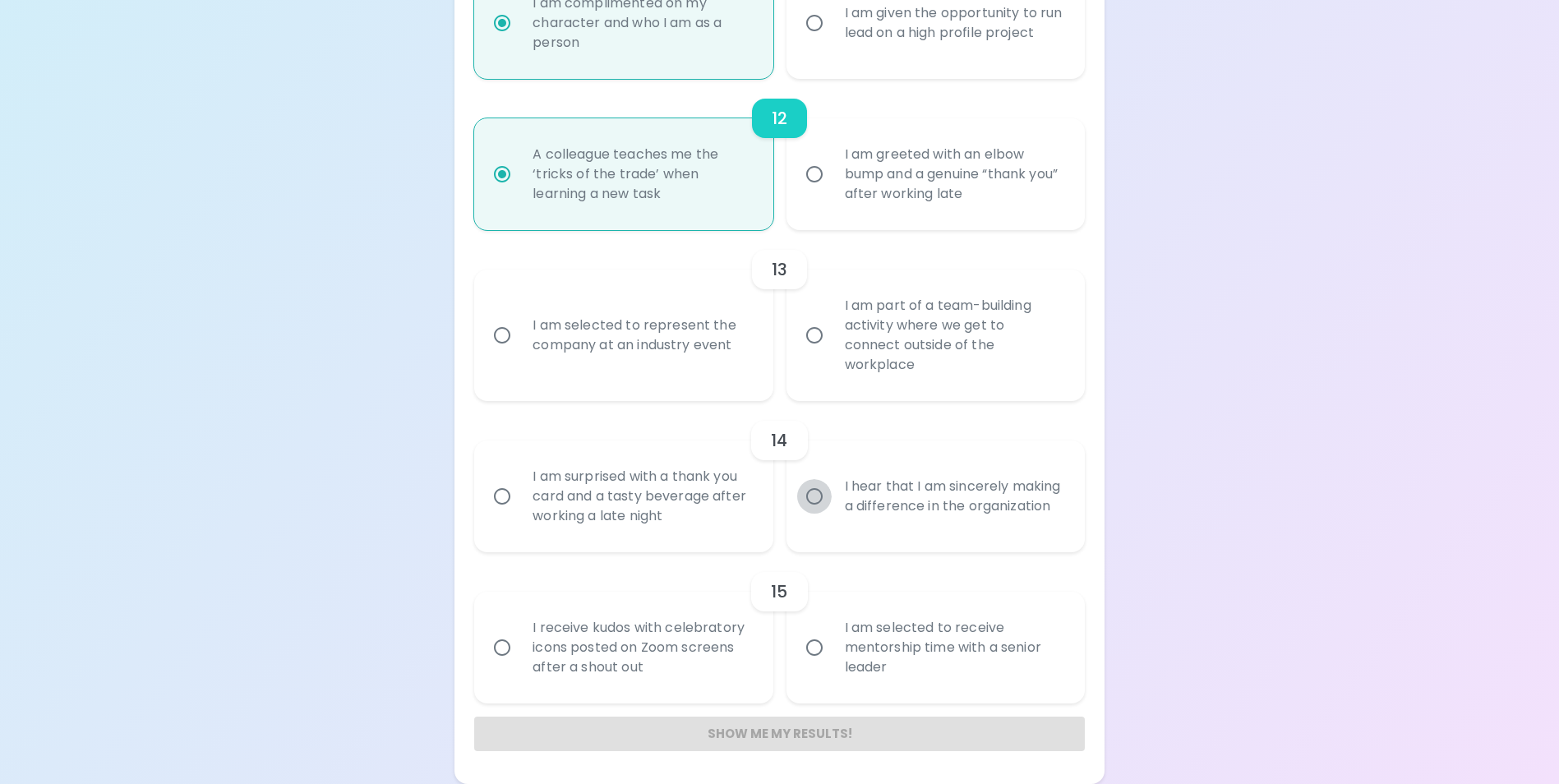
radio input "false"
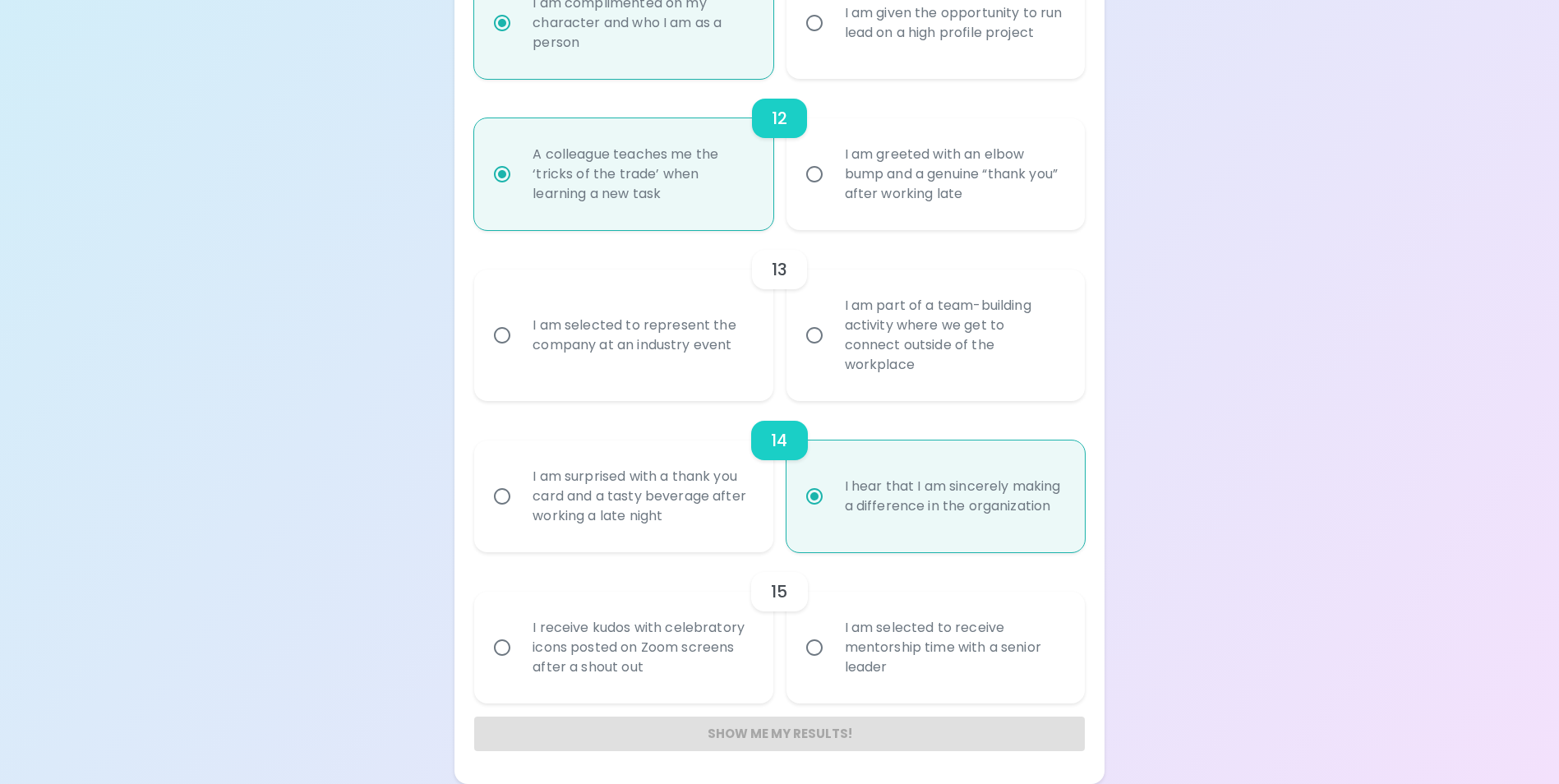
radio input "true"
click at [775, 735] on div "Show me my results!" at bounding box center [779, 732] width 610 height 34
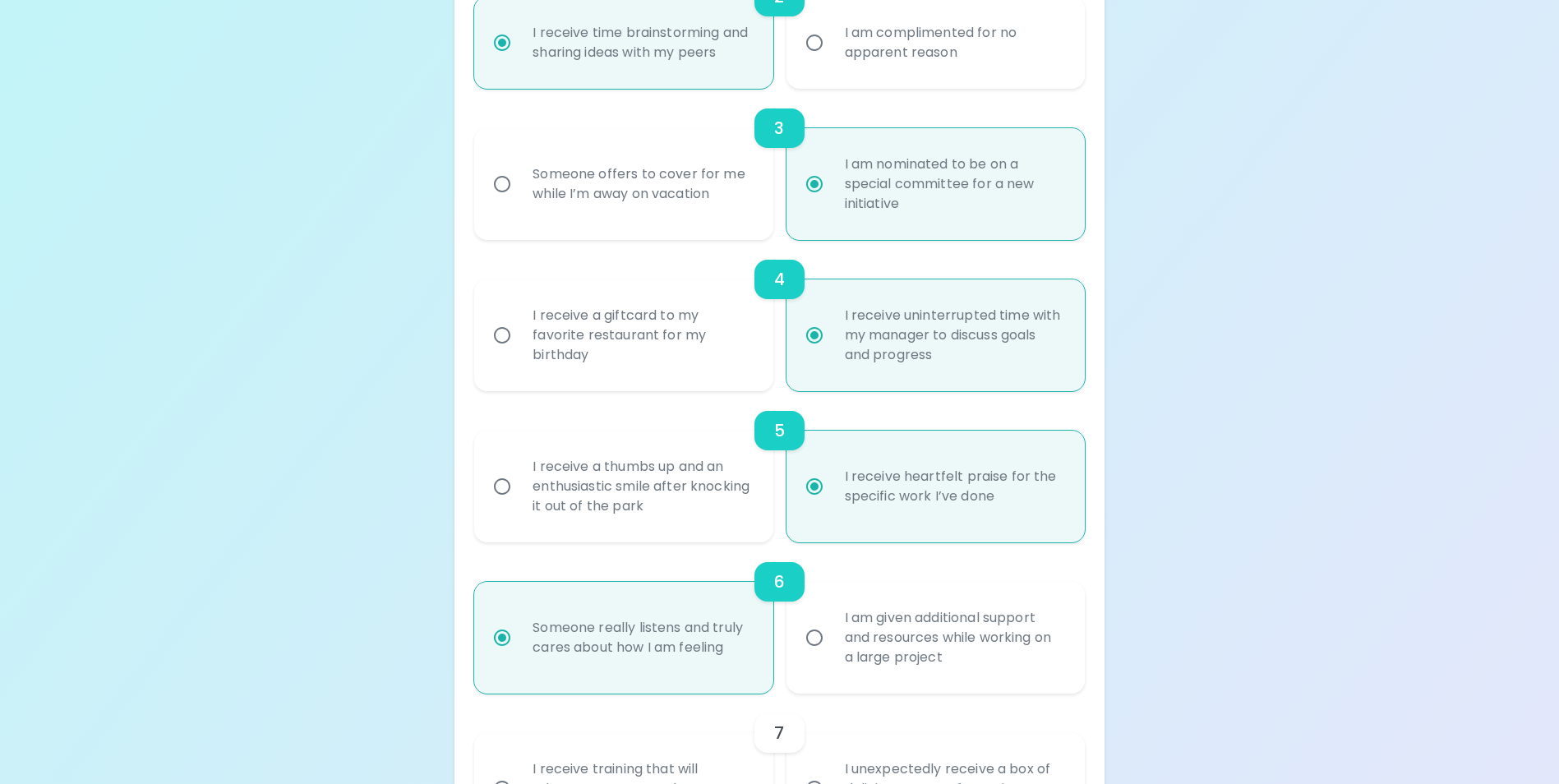
scroll to position [0, 0]
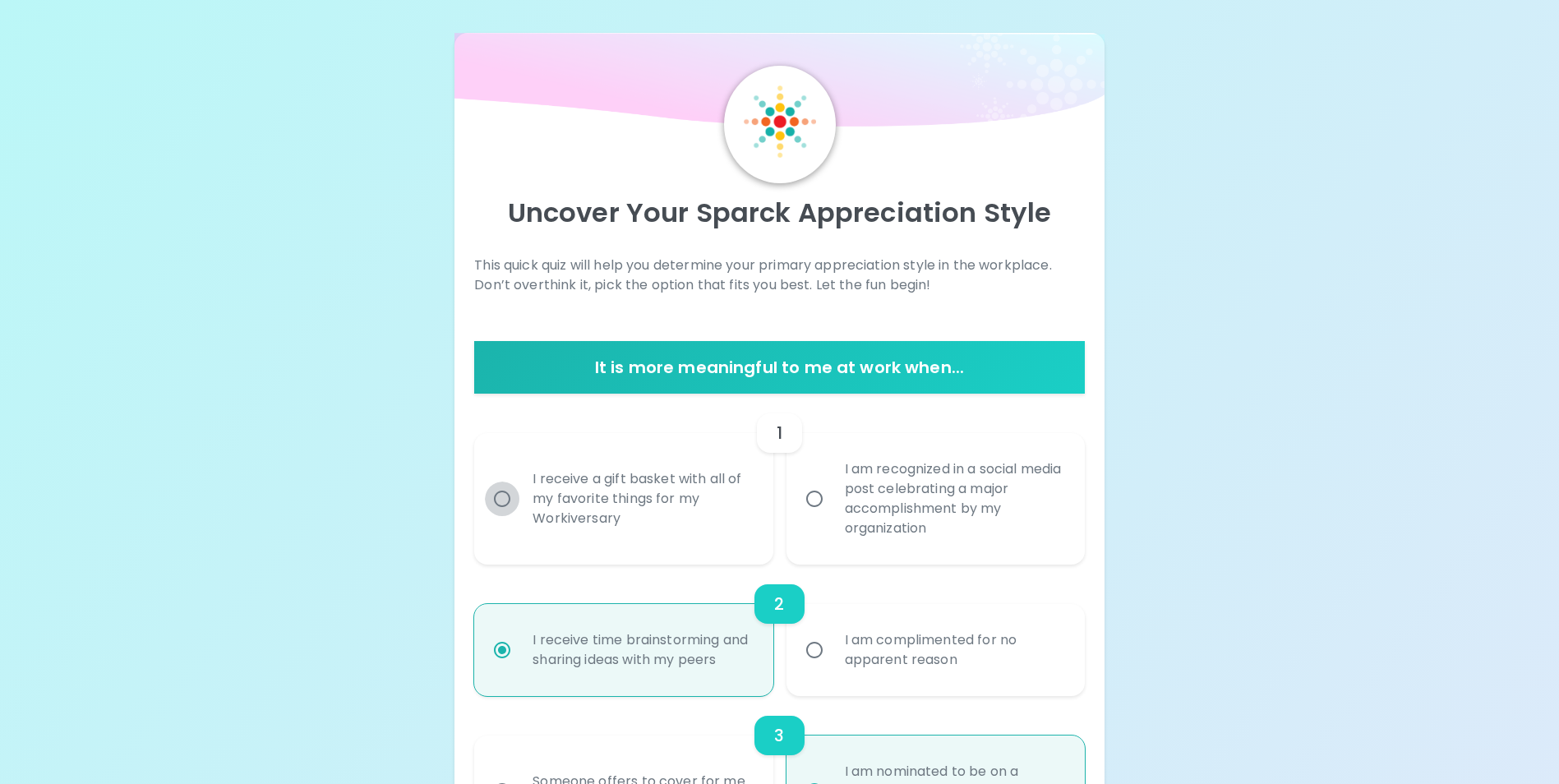
click at [499, 501] on input "I receive a gift basket with all of my favorite things for my Workiversary" at bounding box center [501, 498] width 34 height 34
radio input "false"
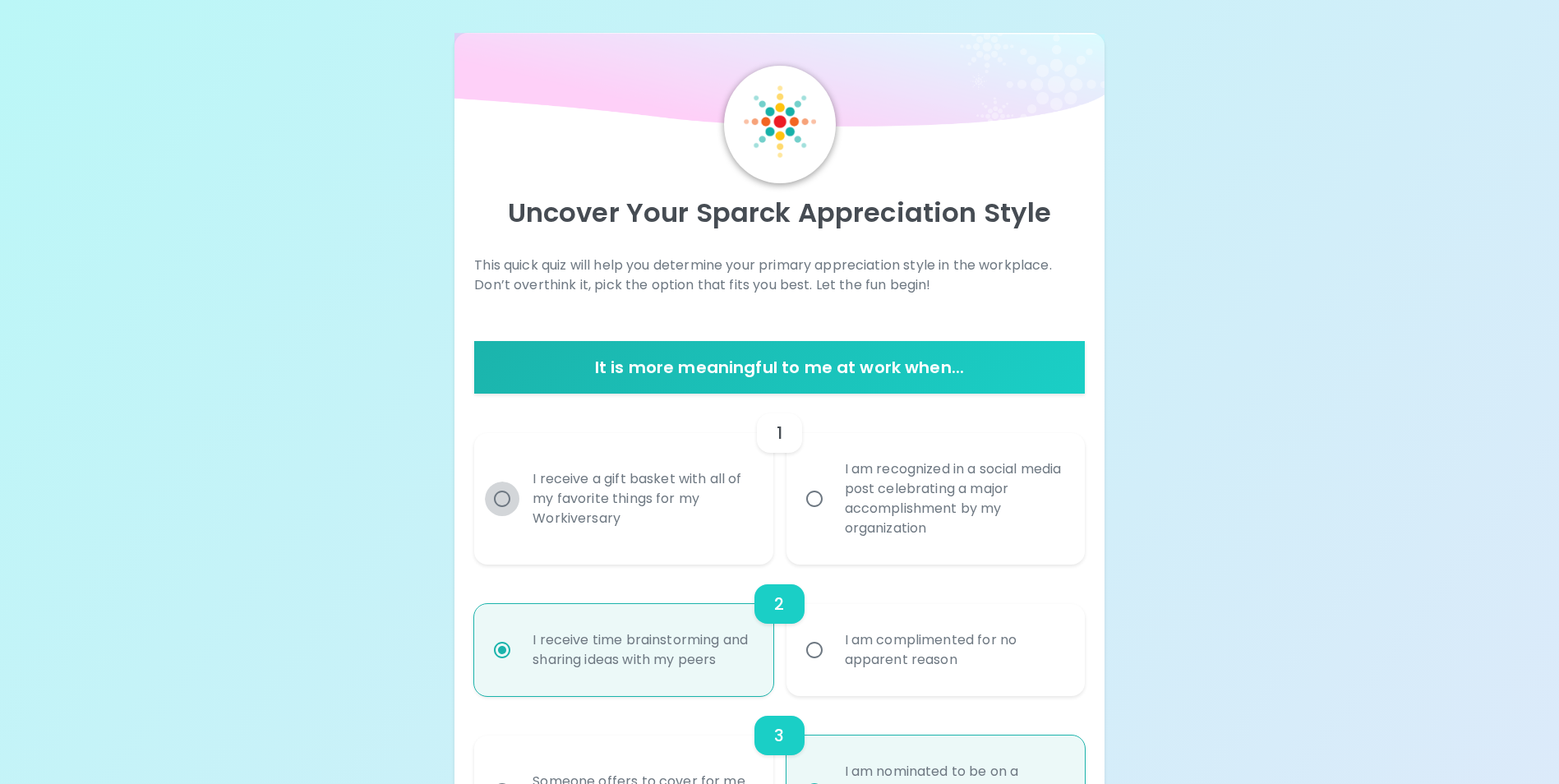
radio input "false"
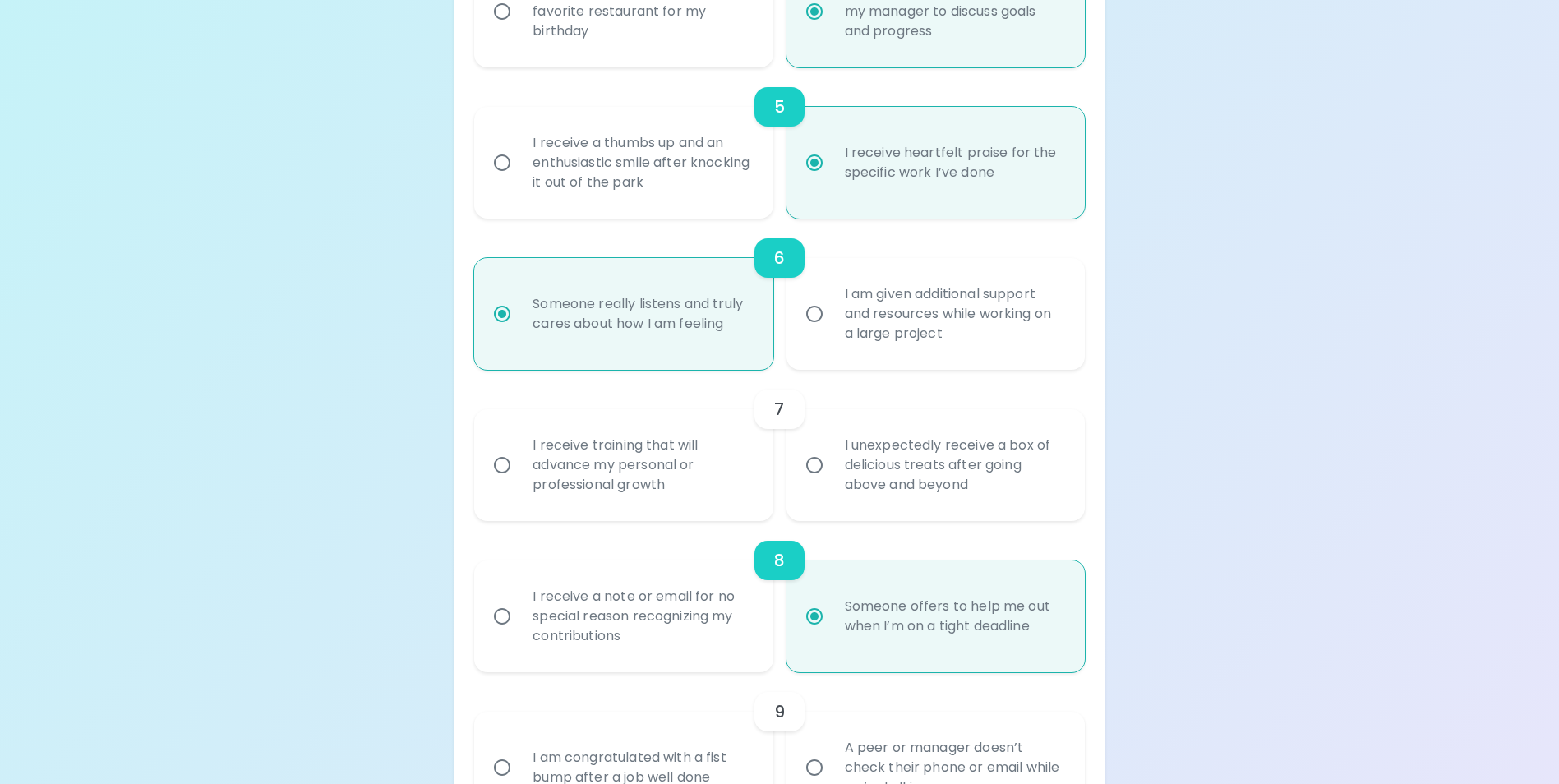
scroll to position [964, 0]
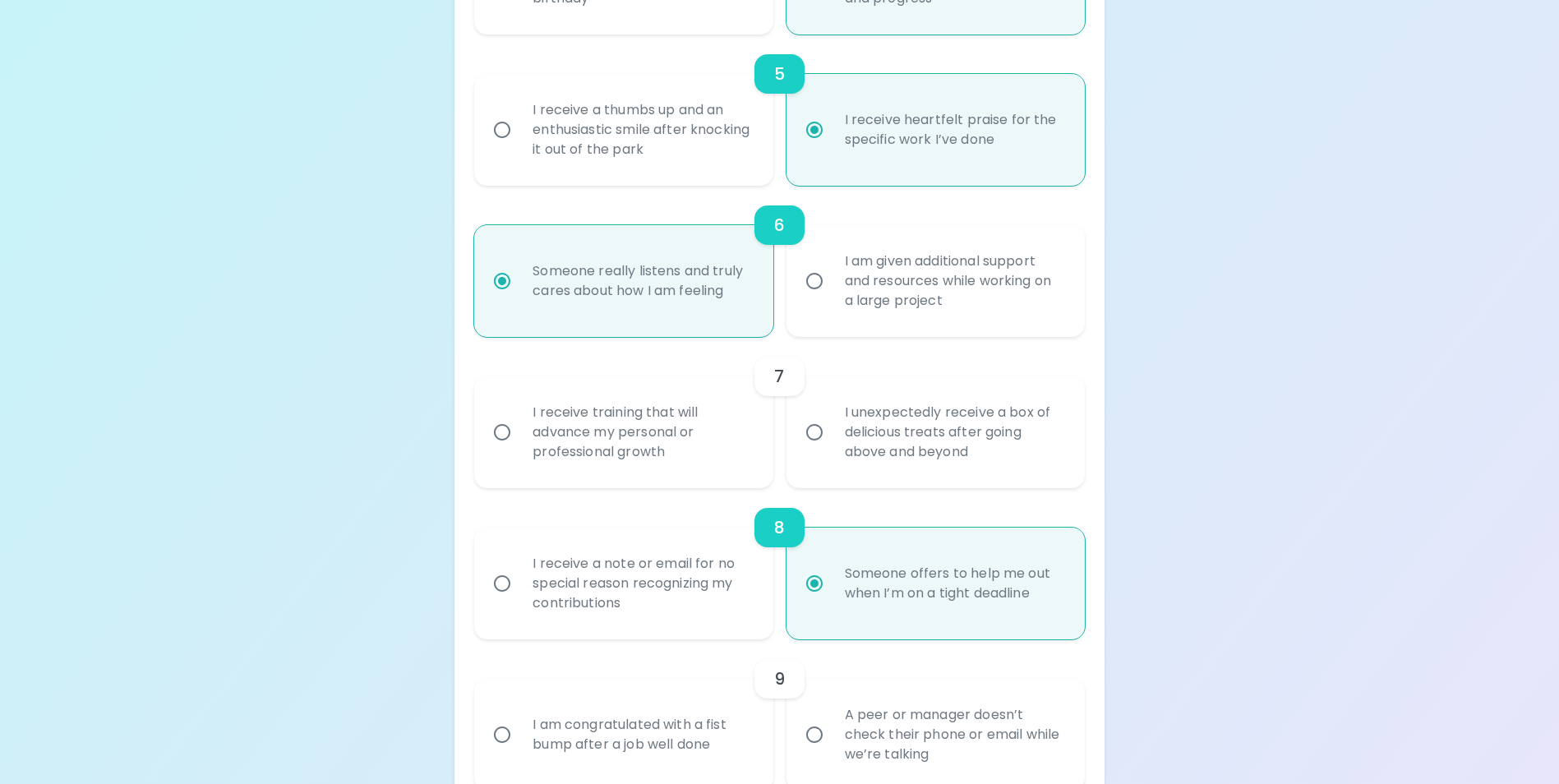
radio input "true"
click at [500, 449] on input "I receive training that will advance my personal or professional growth" at bounding box center [501, 431] width 34 height 34
radio input "false"
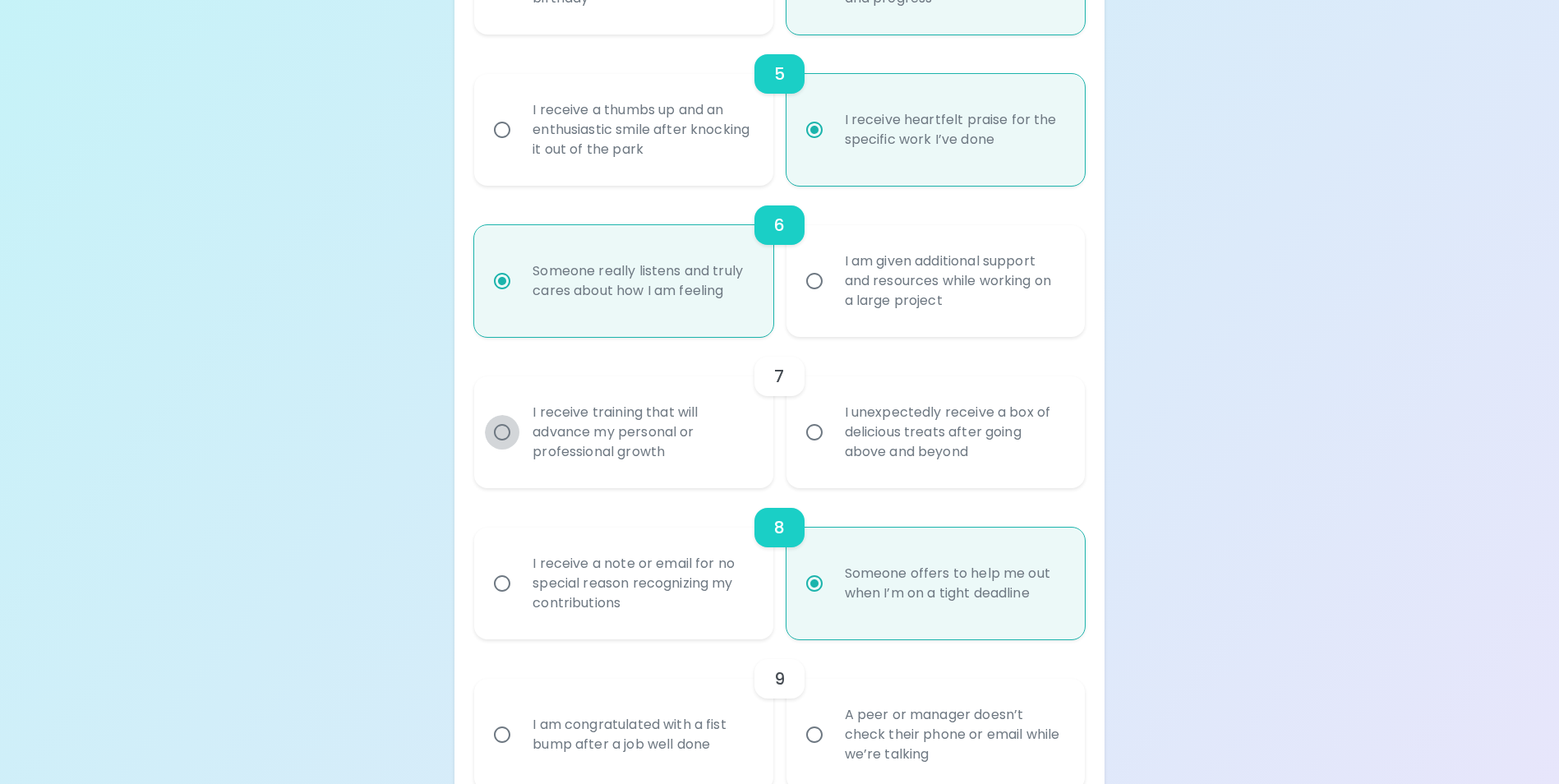
radio input "false"
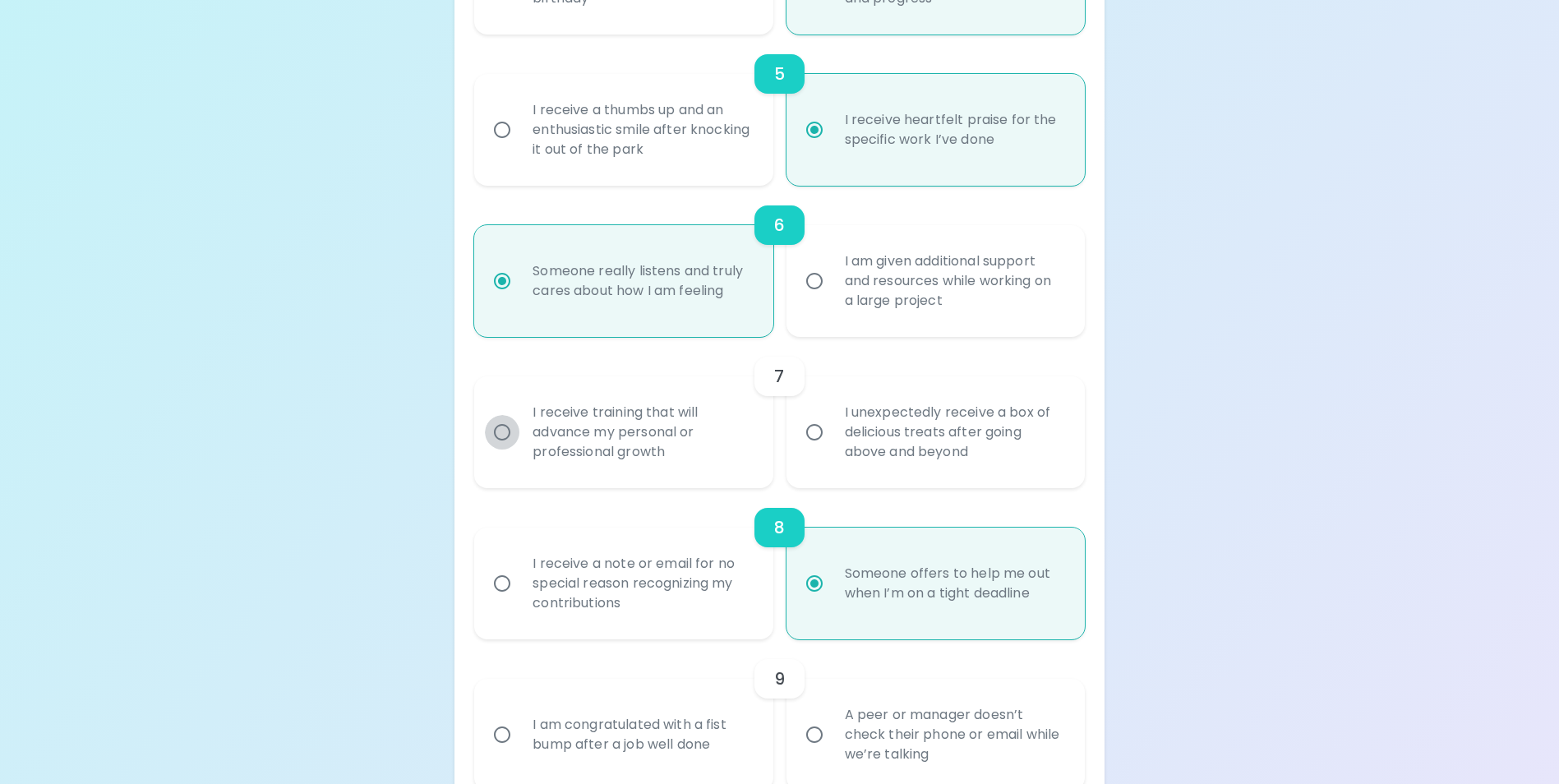
radio input "false"
radio input "true"
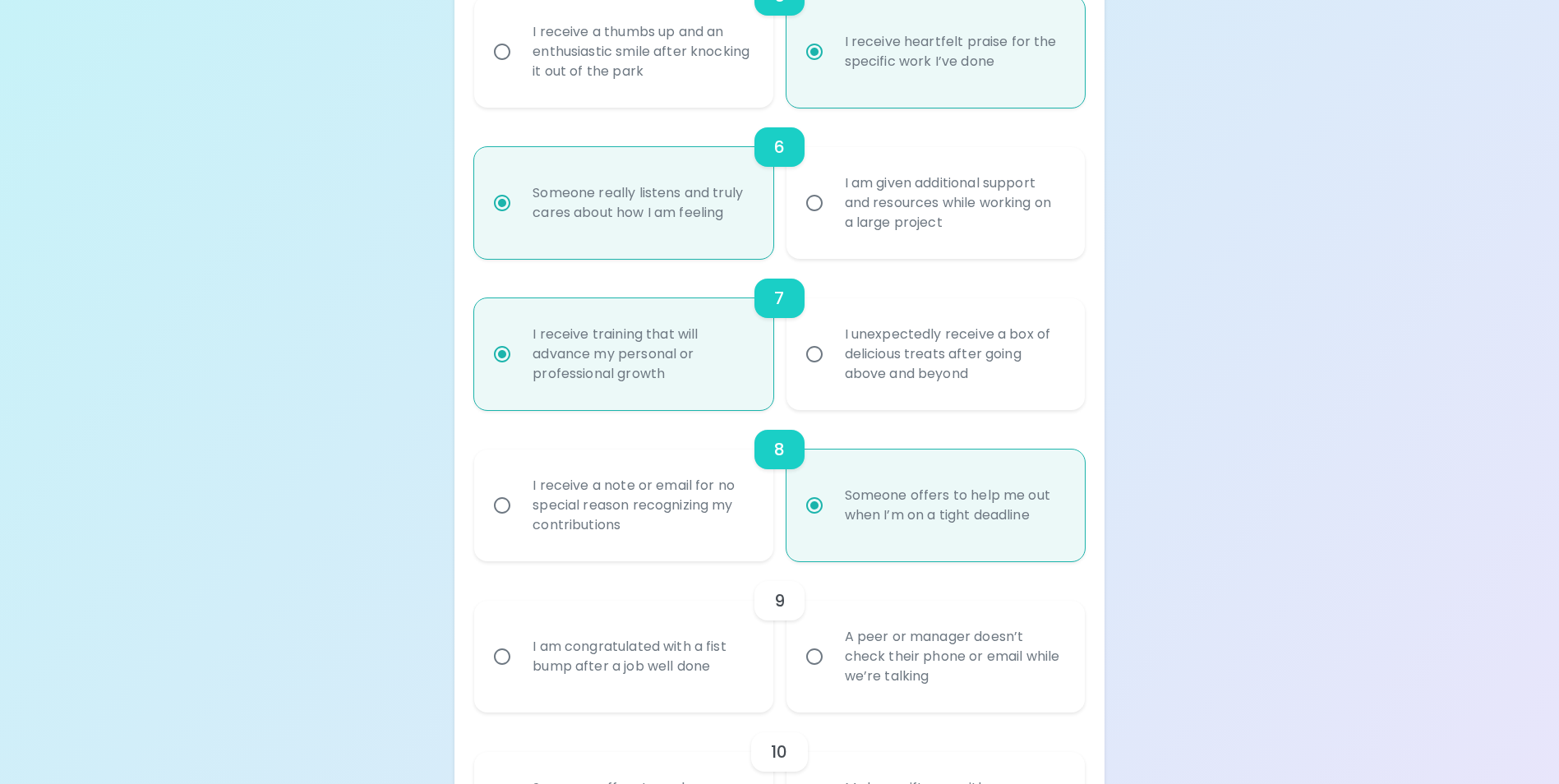
scroll to position [1095, 0]
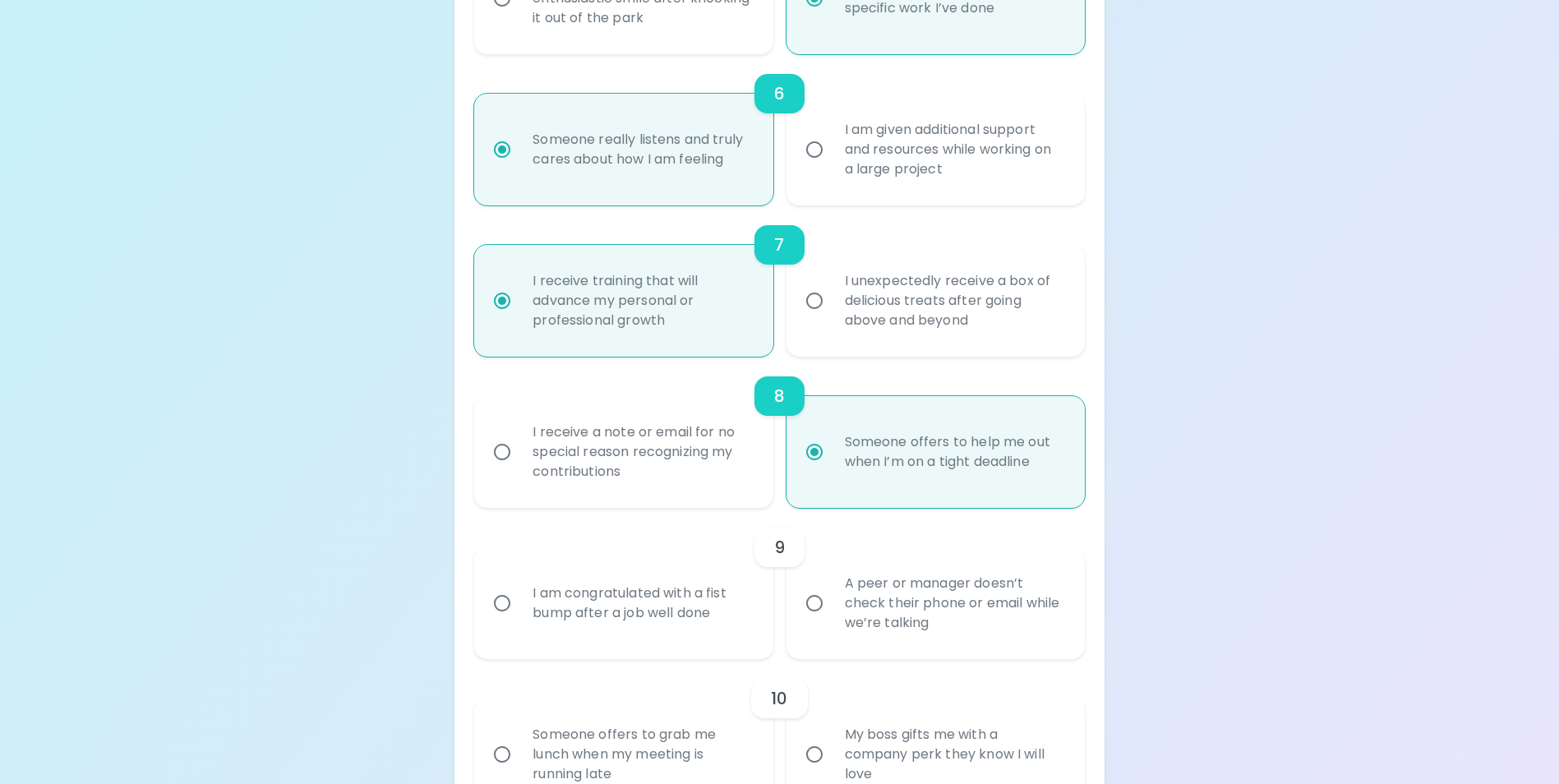
radio input "true"
click at [813, 615] on input "A peer or manager doesn’t check their phone or email while we’re talking" at bounding box center [814, 602] width 34 height 34
radio input "false"
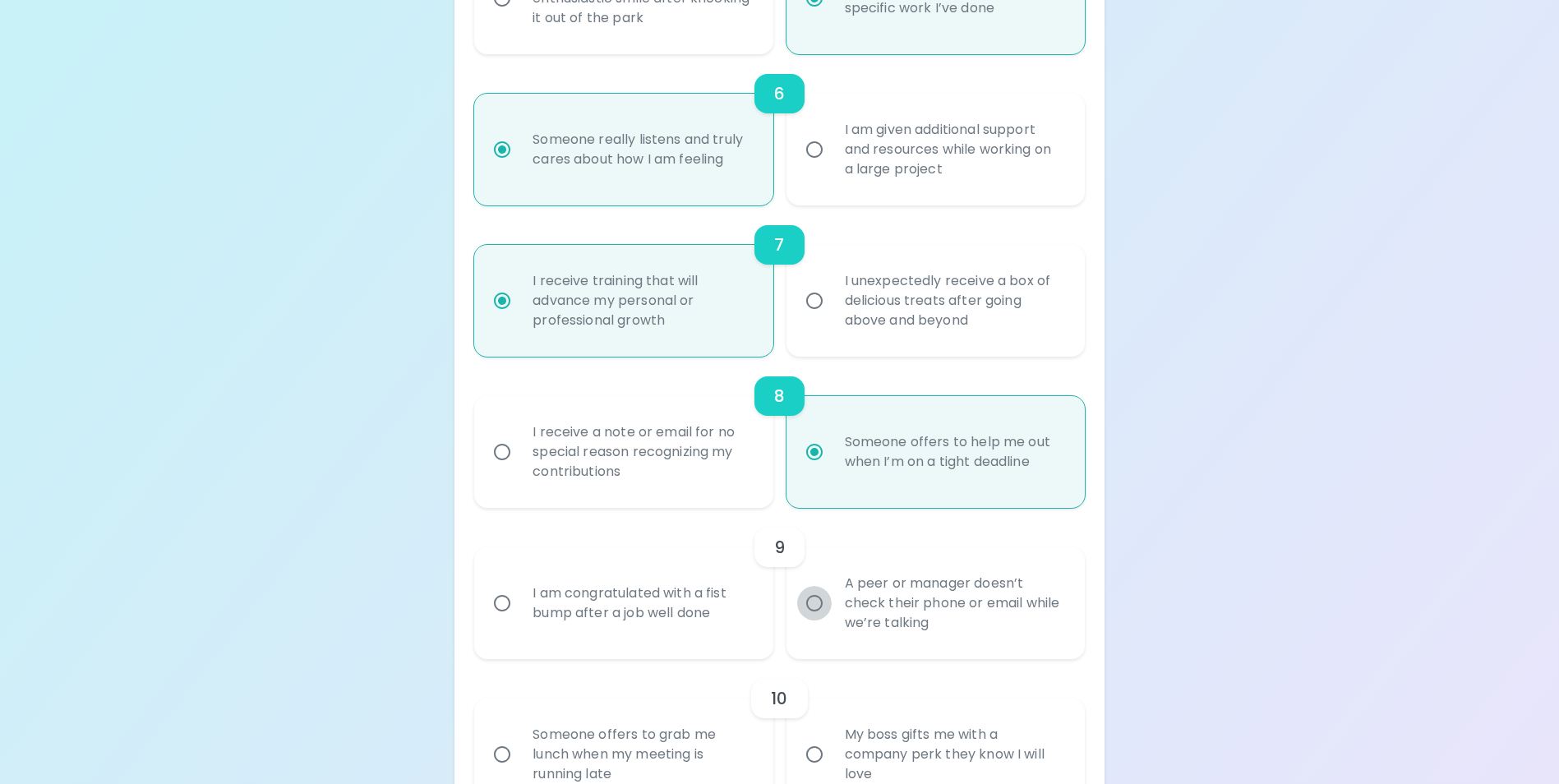
radio input "false"
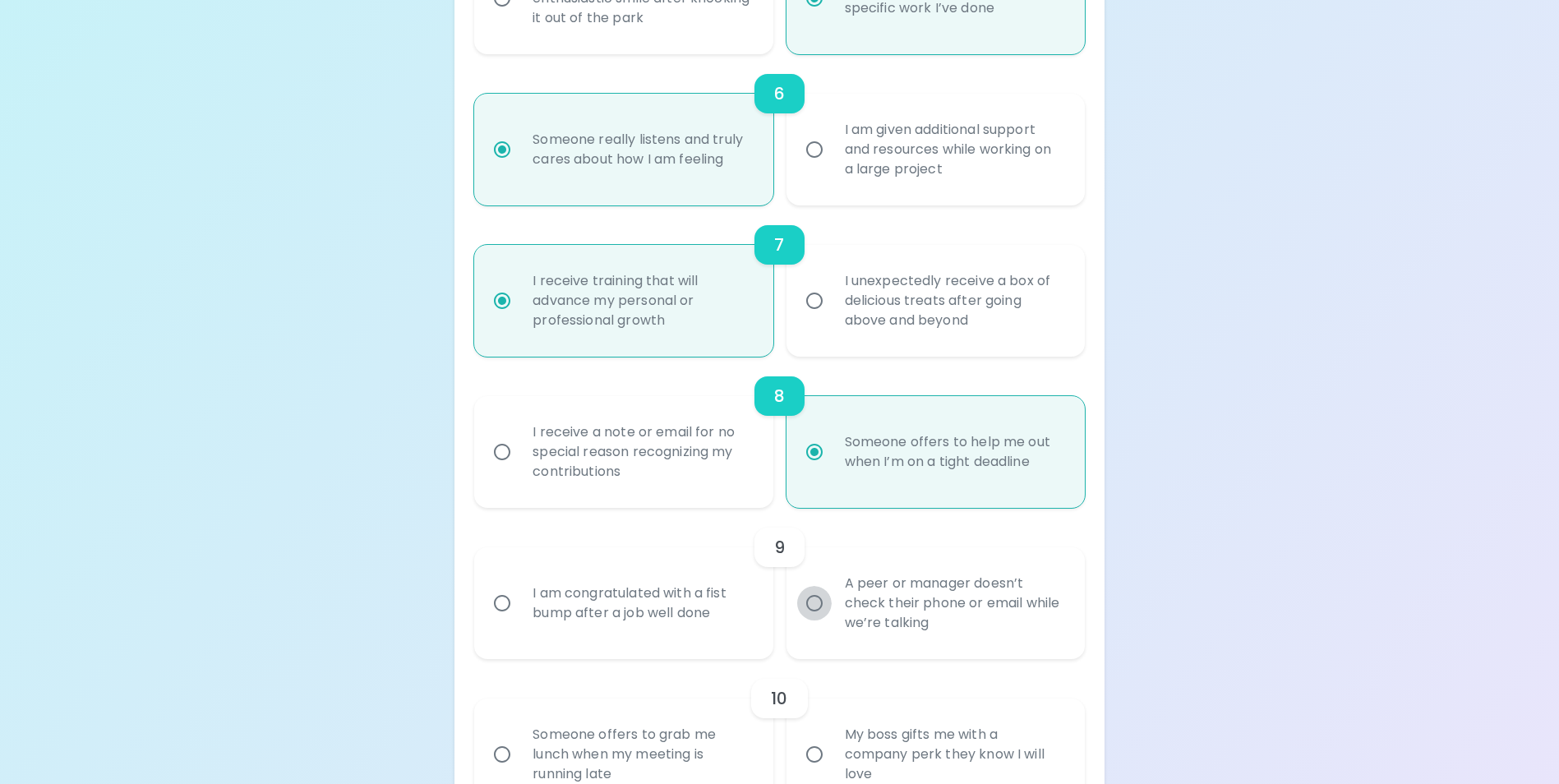
radio input "false"
radio input "true"
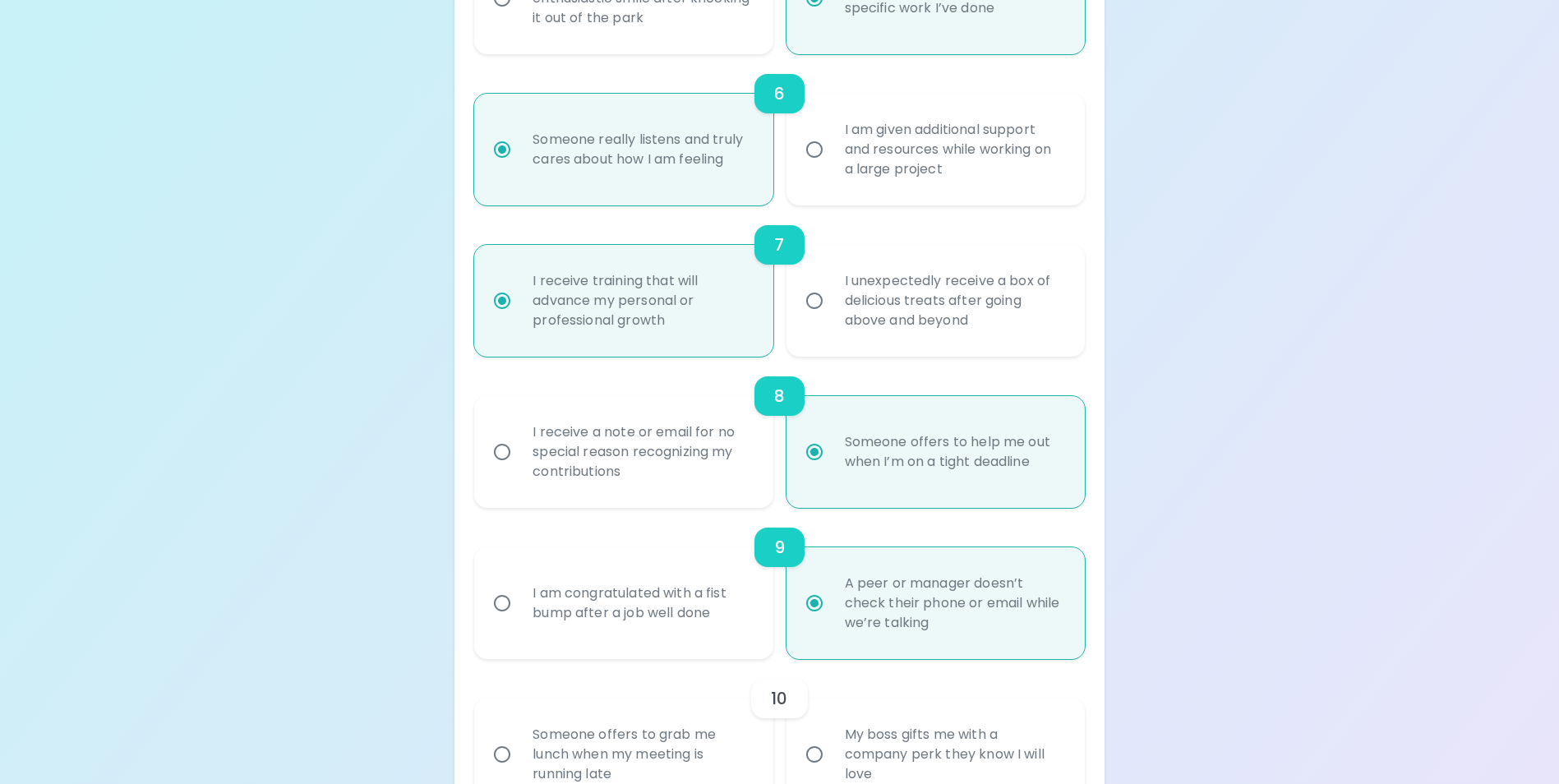
scroll to position [1227, 0]
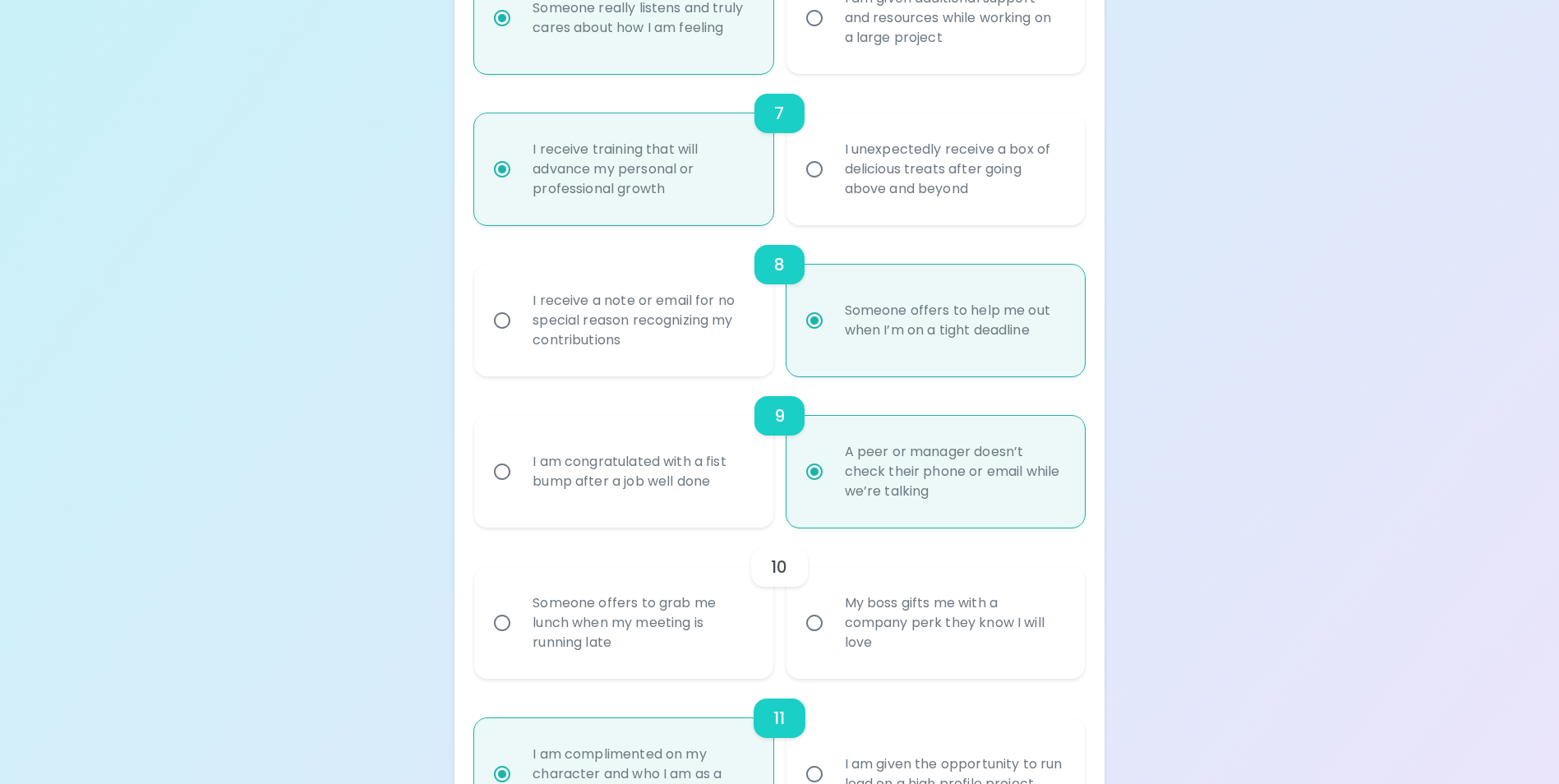
radio input "true"
click at [506, 640] on input "Someone offers to grab me lunch when my meeting is running late" at bounding box center [501, 622] width 34 height 34
radio input "false"
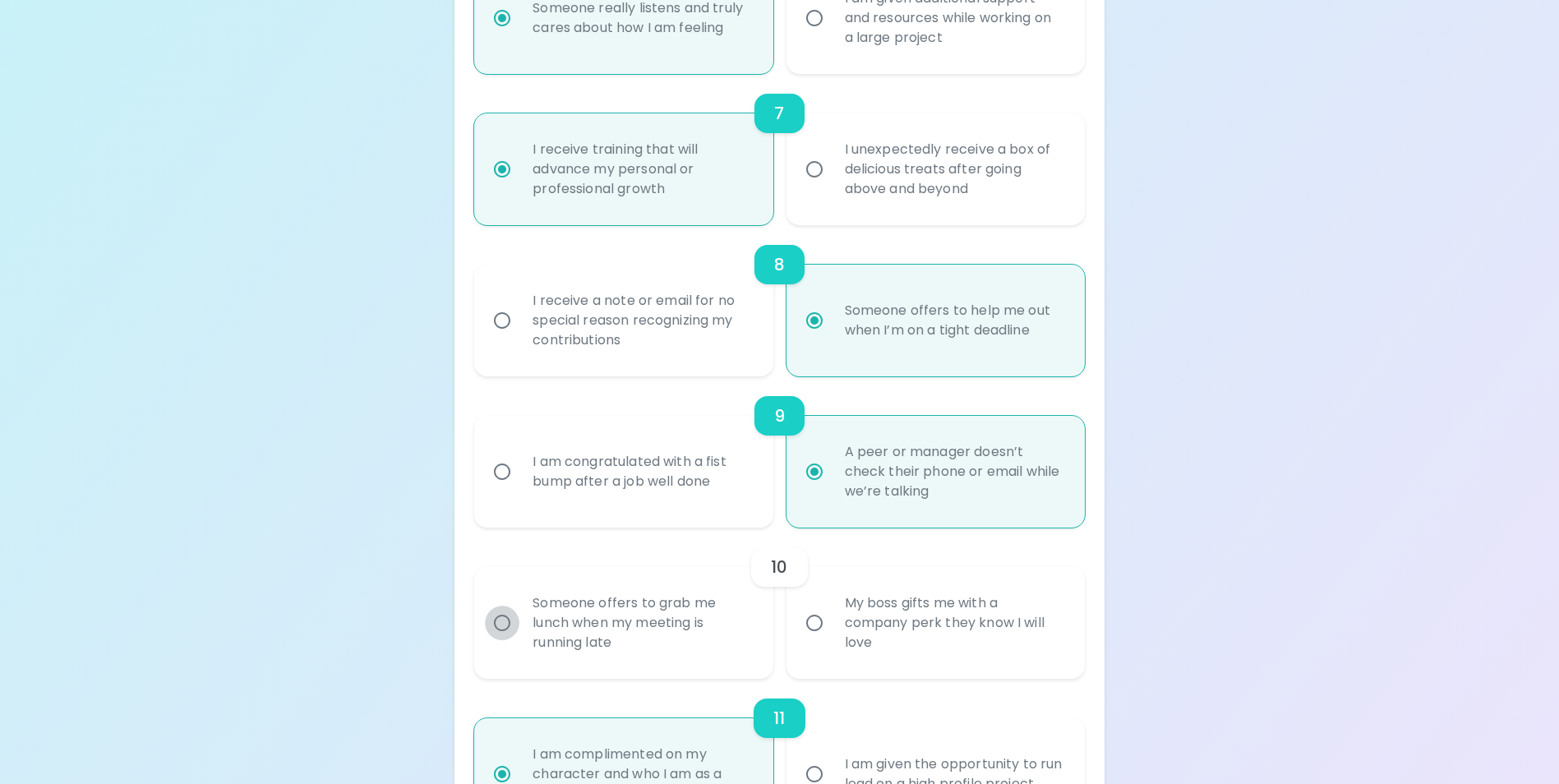
radio input "false"
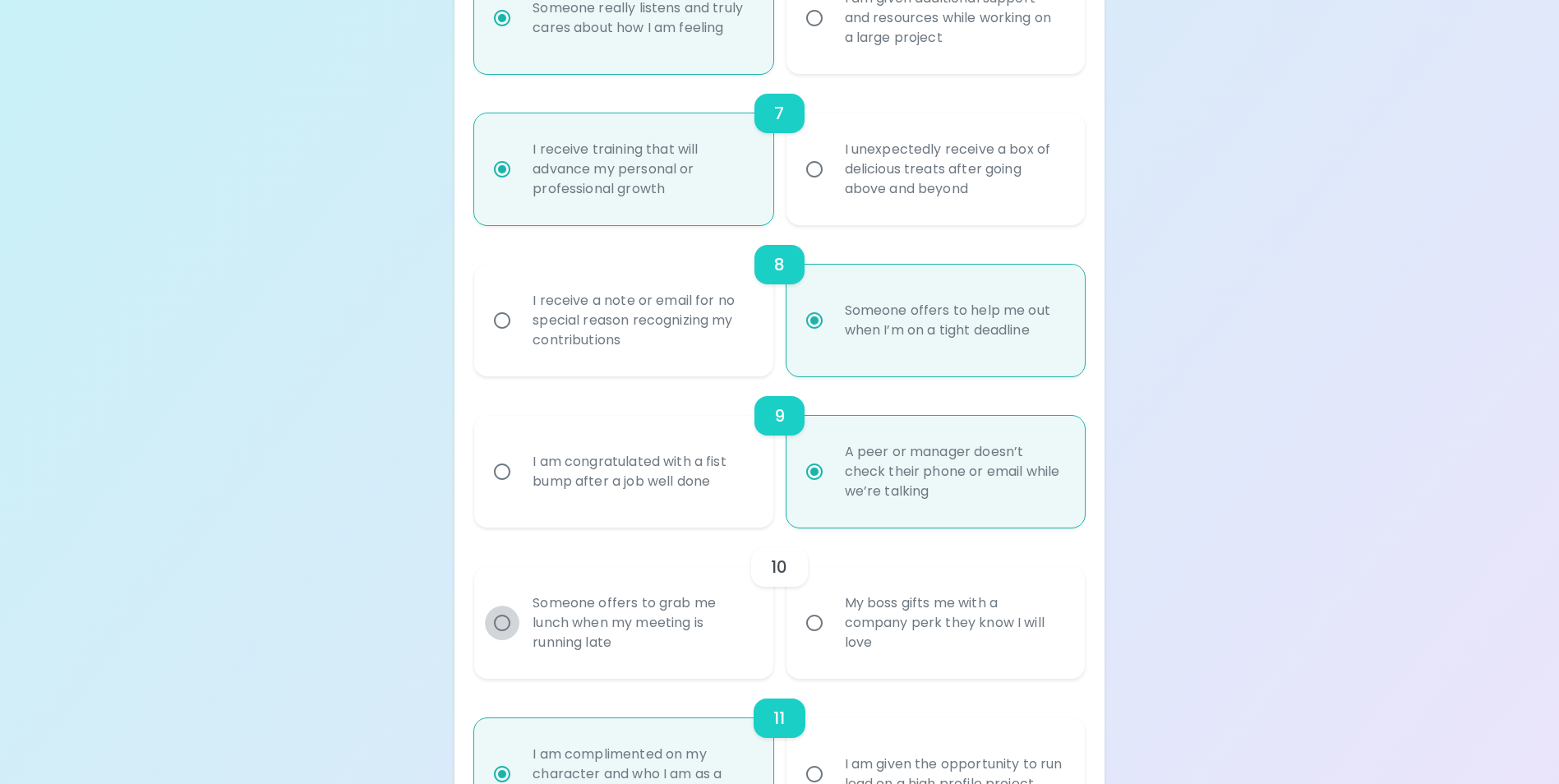
radio input "false"
radio input "true"
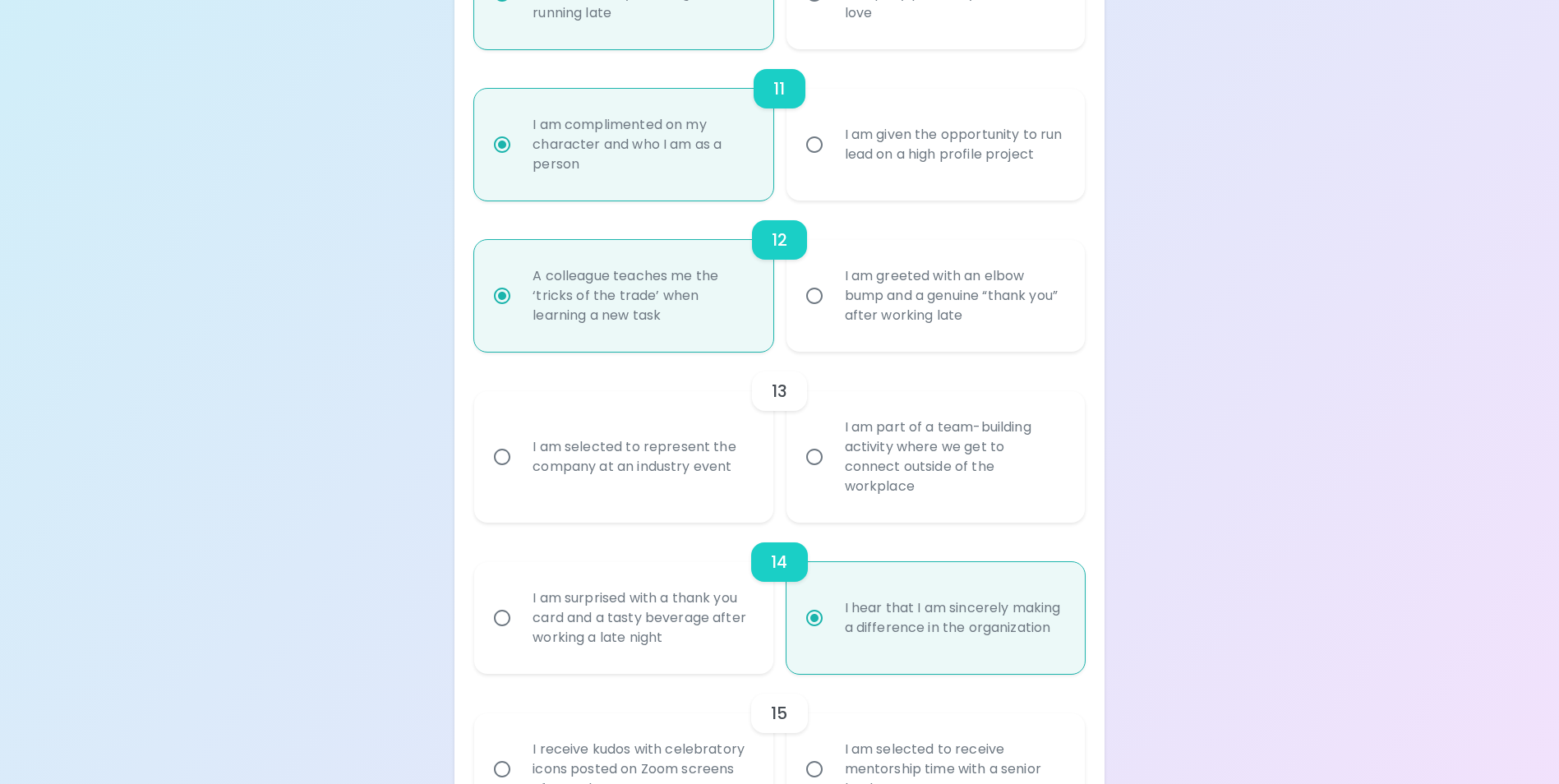
scroll to position [1862, 0]
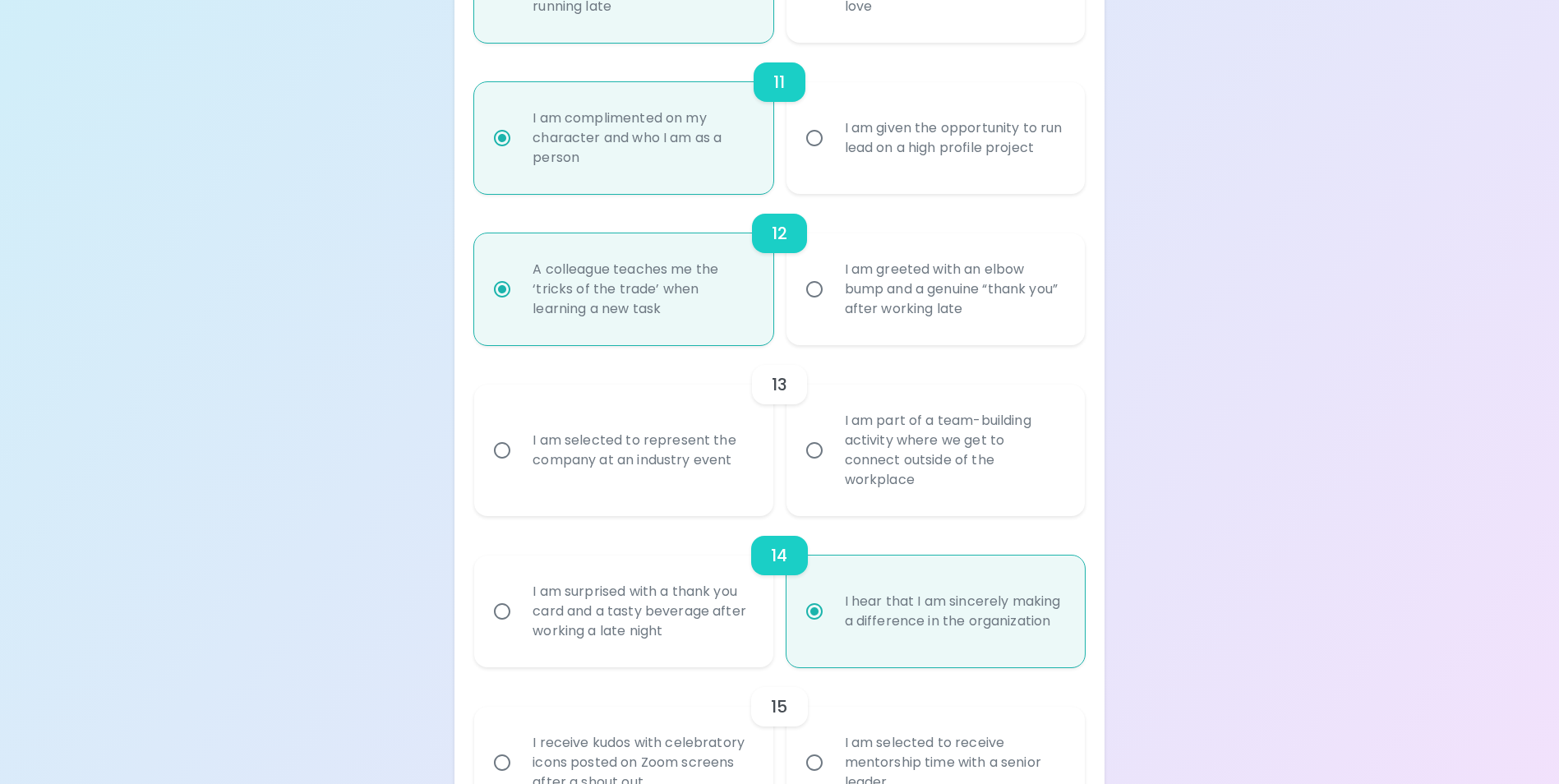
radio input "true"
click at [814, 460] on input "I am part of a team-building activity where we get to connect outside of the wo…" at bounding box center [814, 449] width 34 height 34
radio input "false"
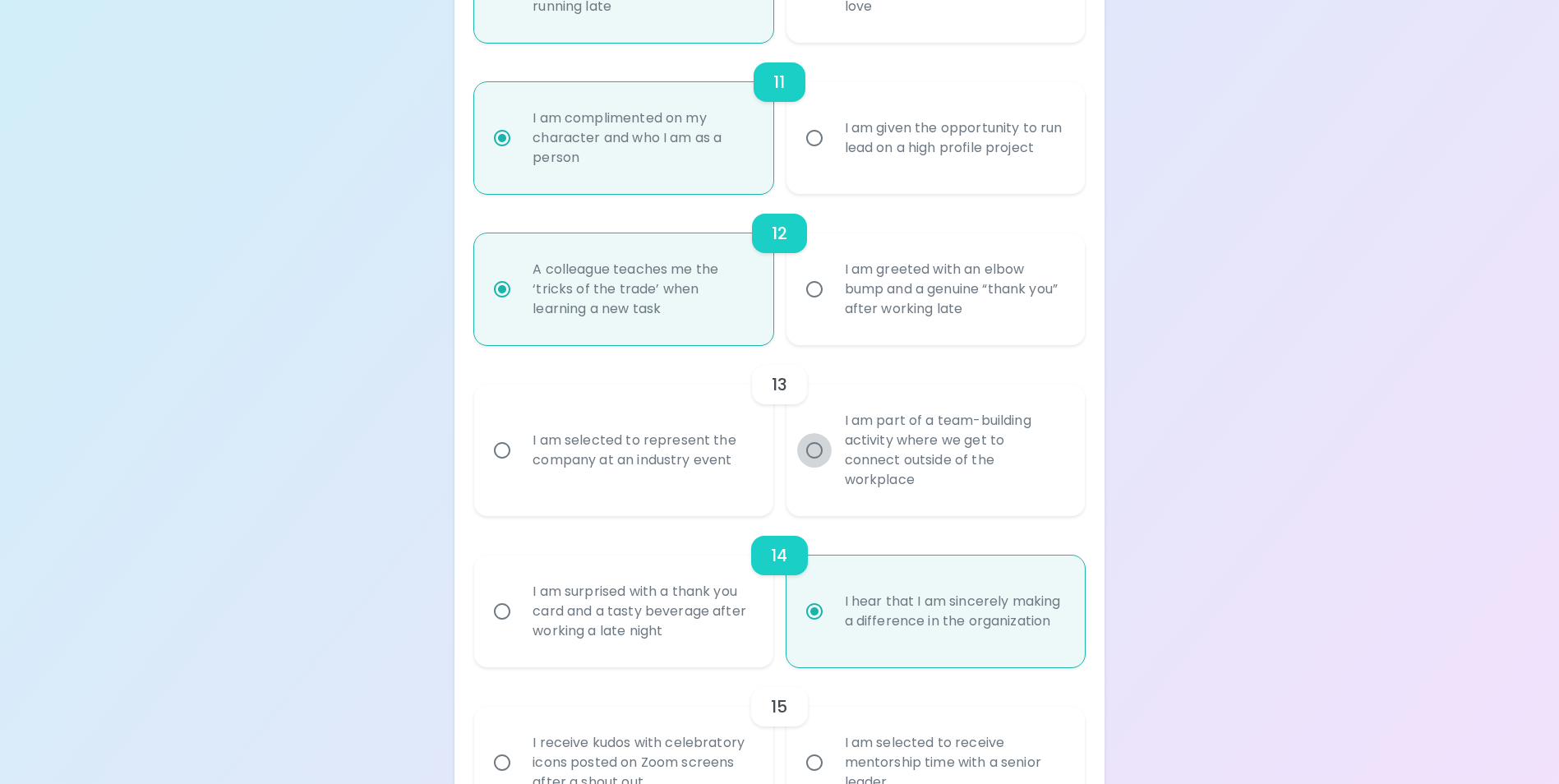
radio input "false"
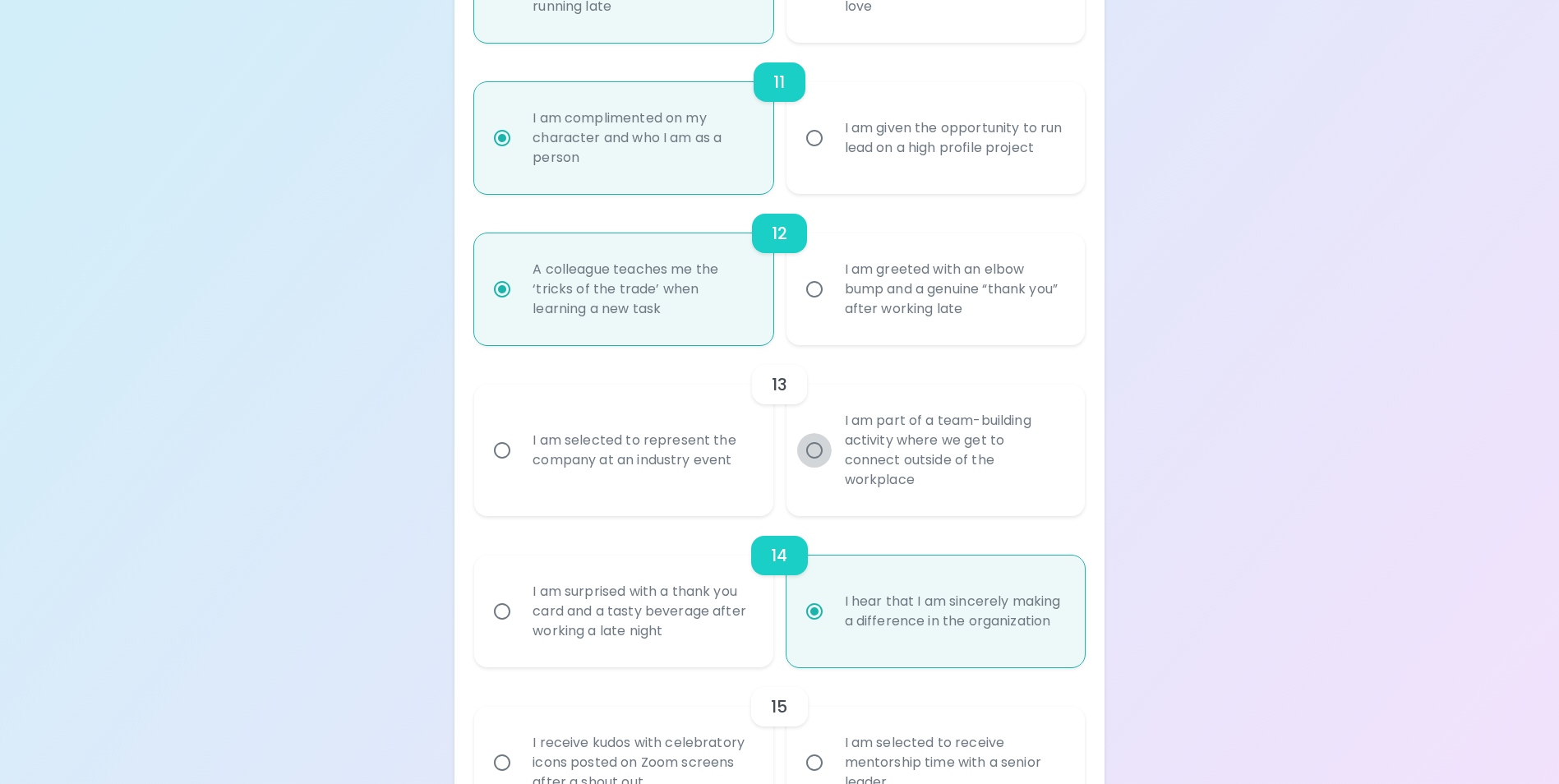
radio input "false"
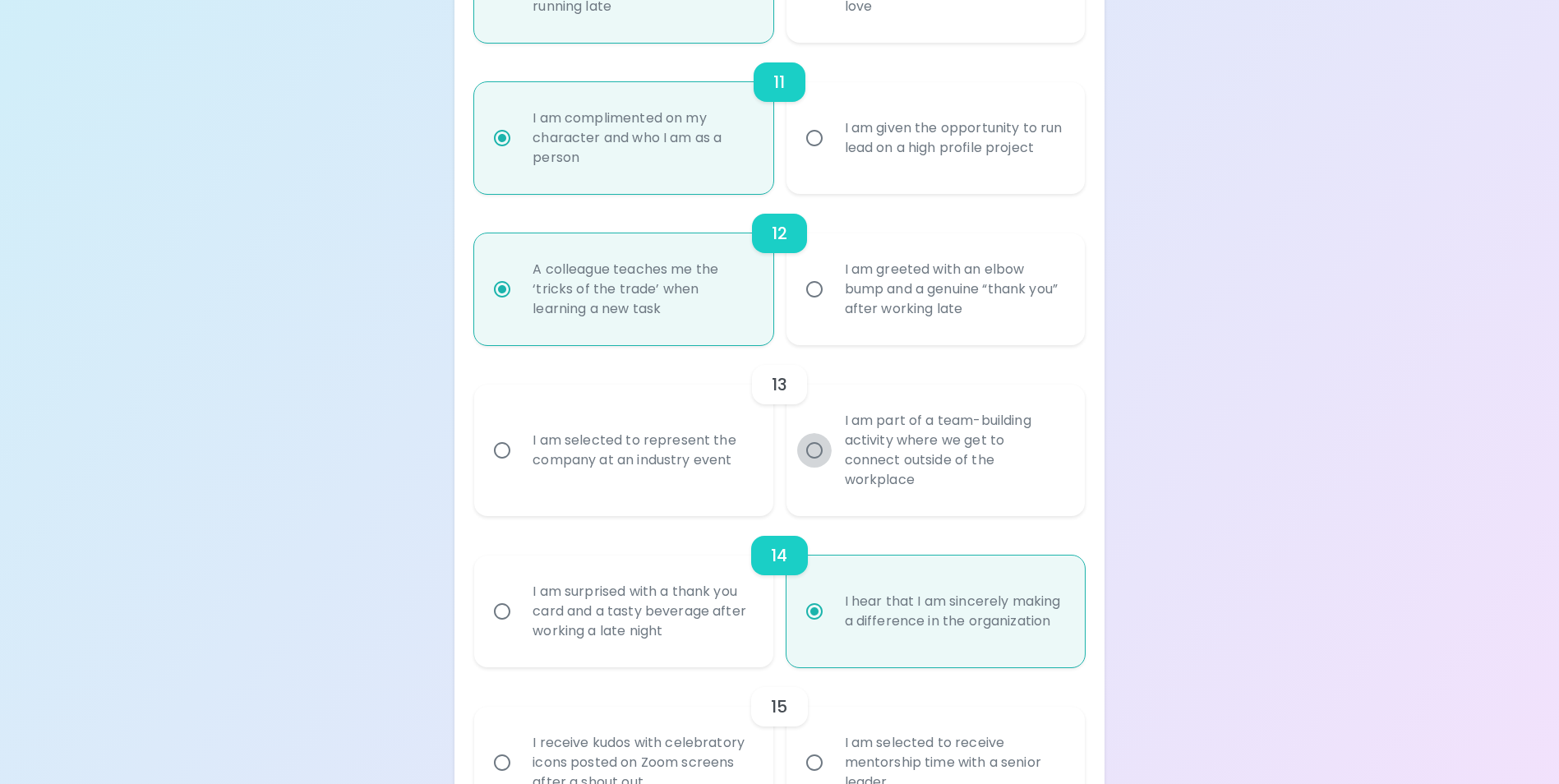
radio input "true"
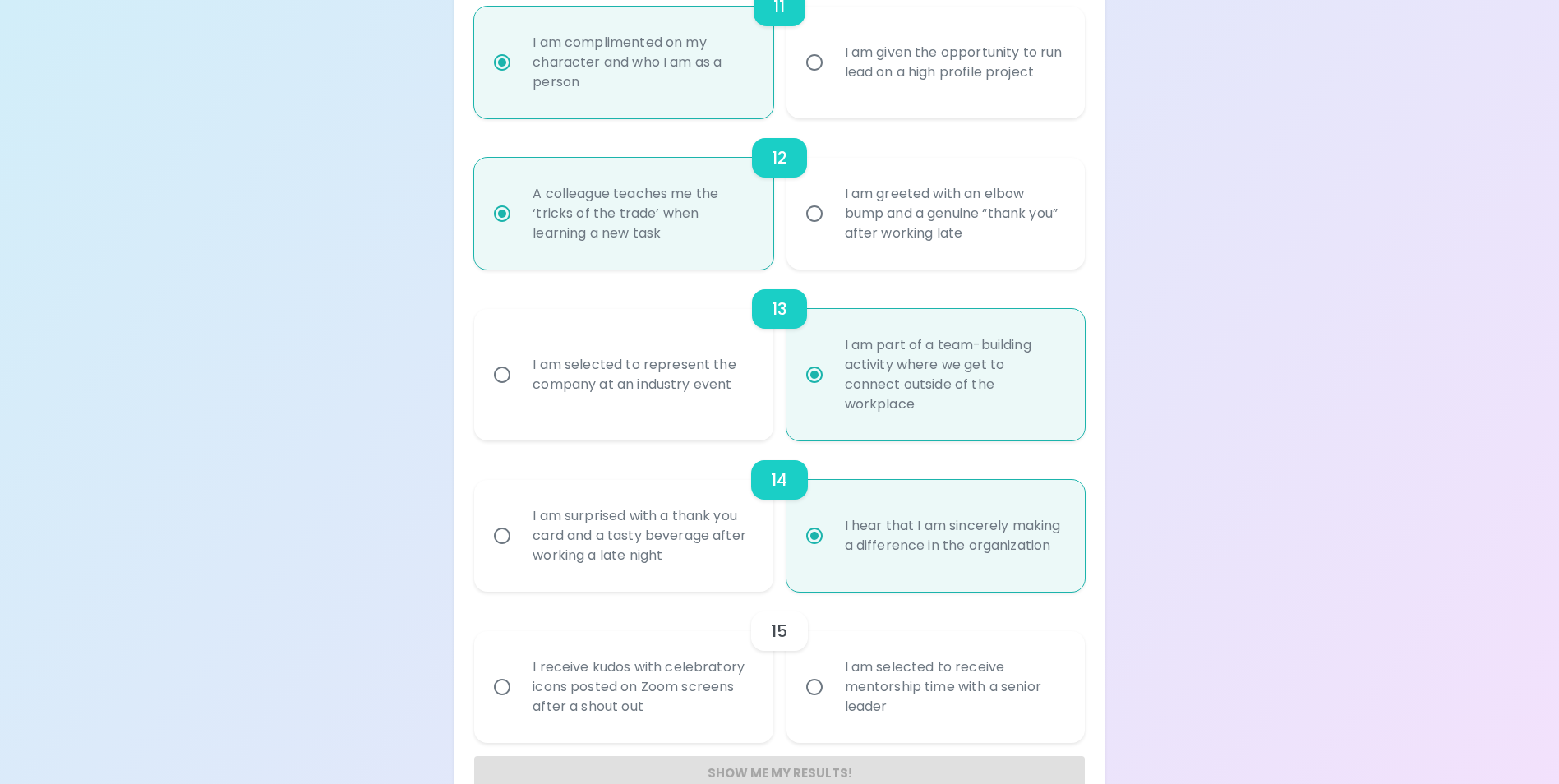
scroll to position [1978, 0]
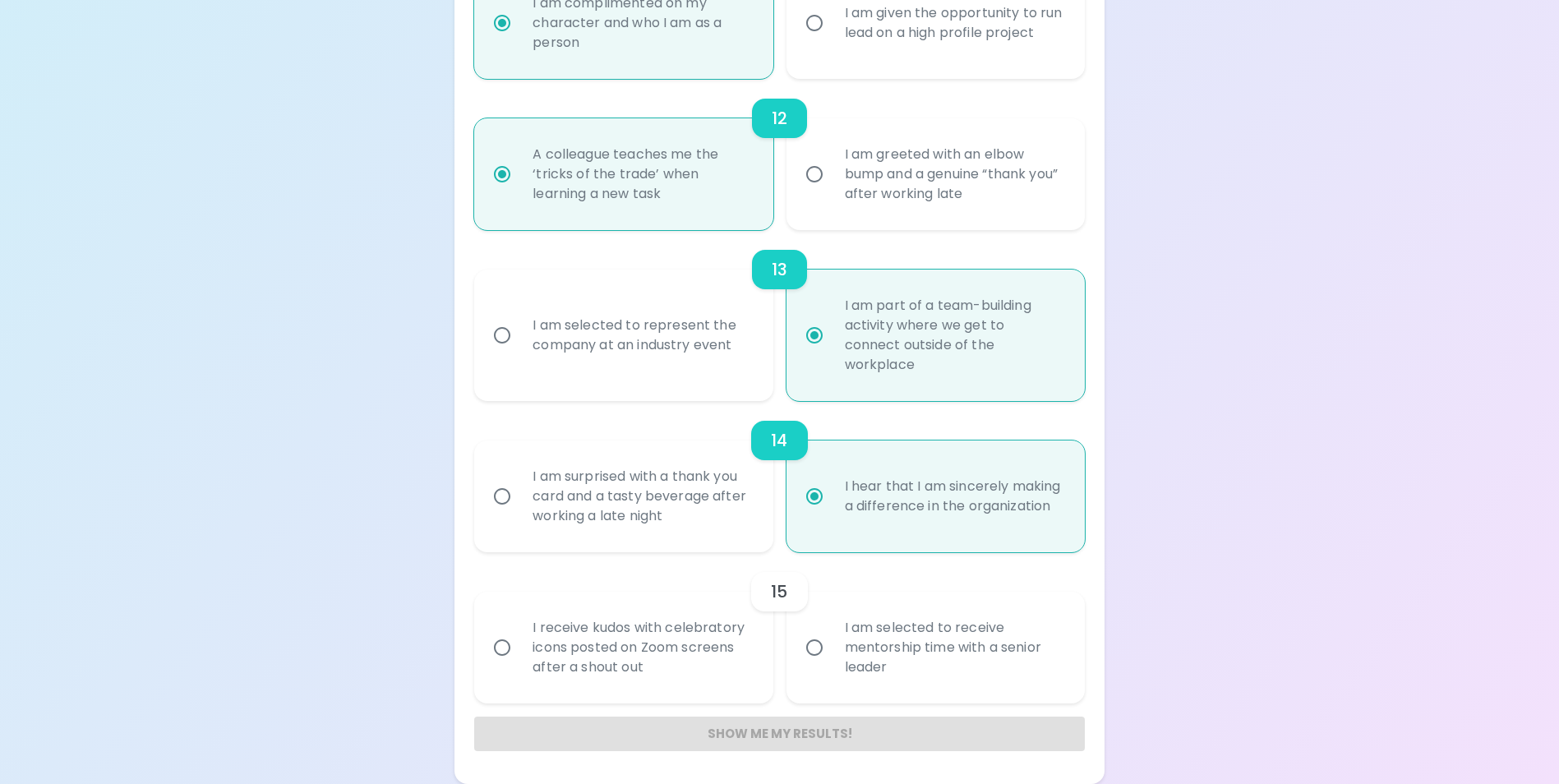
radio input "true"
click at [505, 340] on input "I am selected to represent the company at an industry event" at bounding box center [501, 335] width 34 height 34
radio input "false"
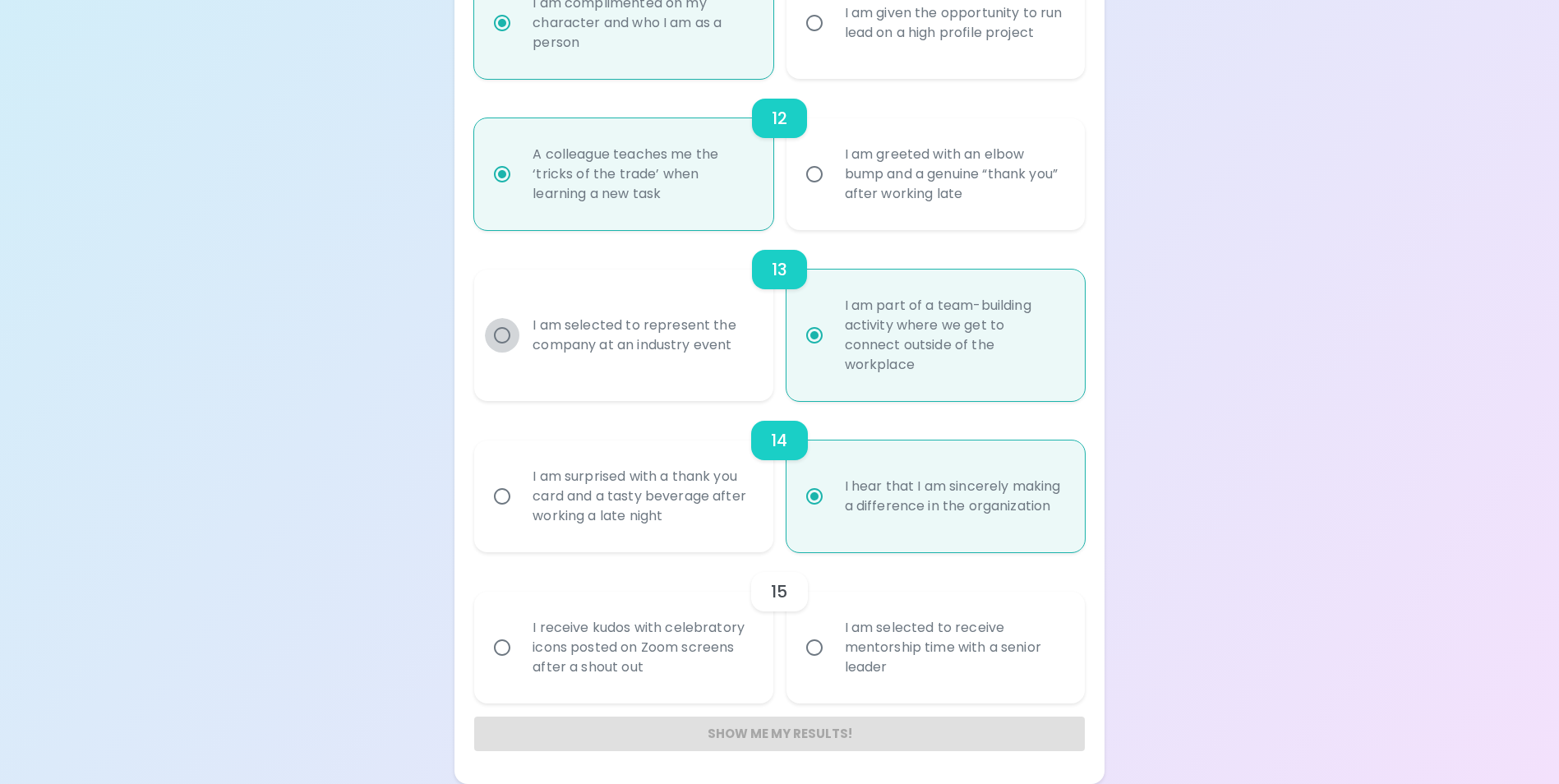
radio input "false"
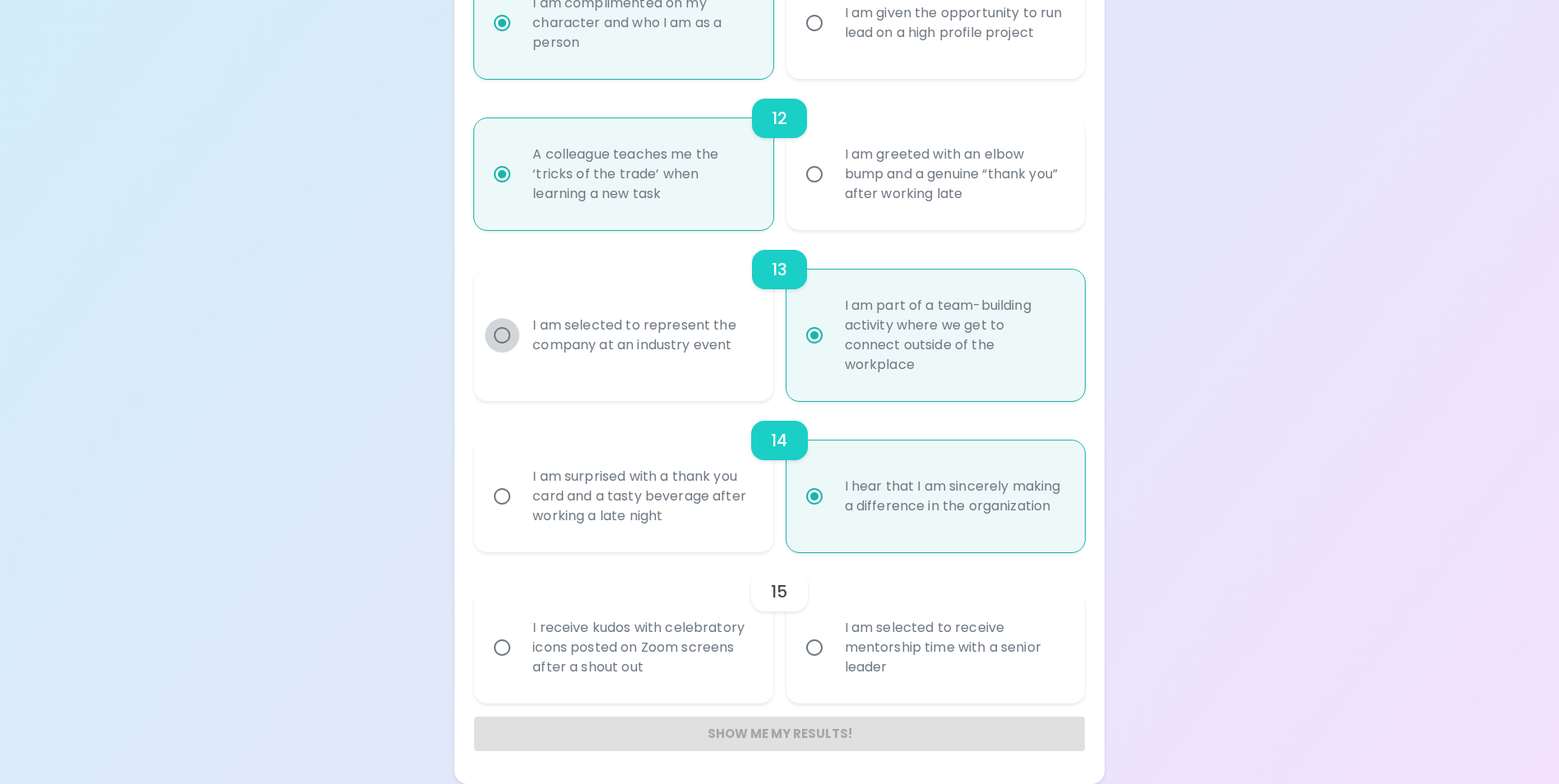
radio input "false"
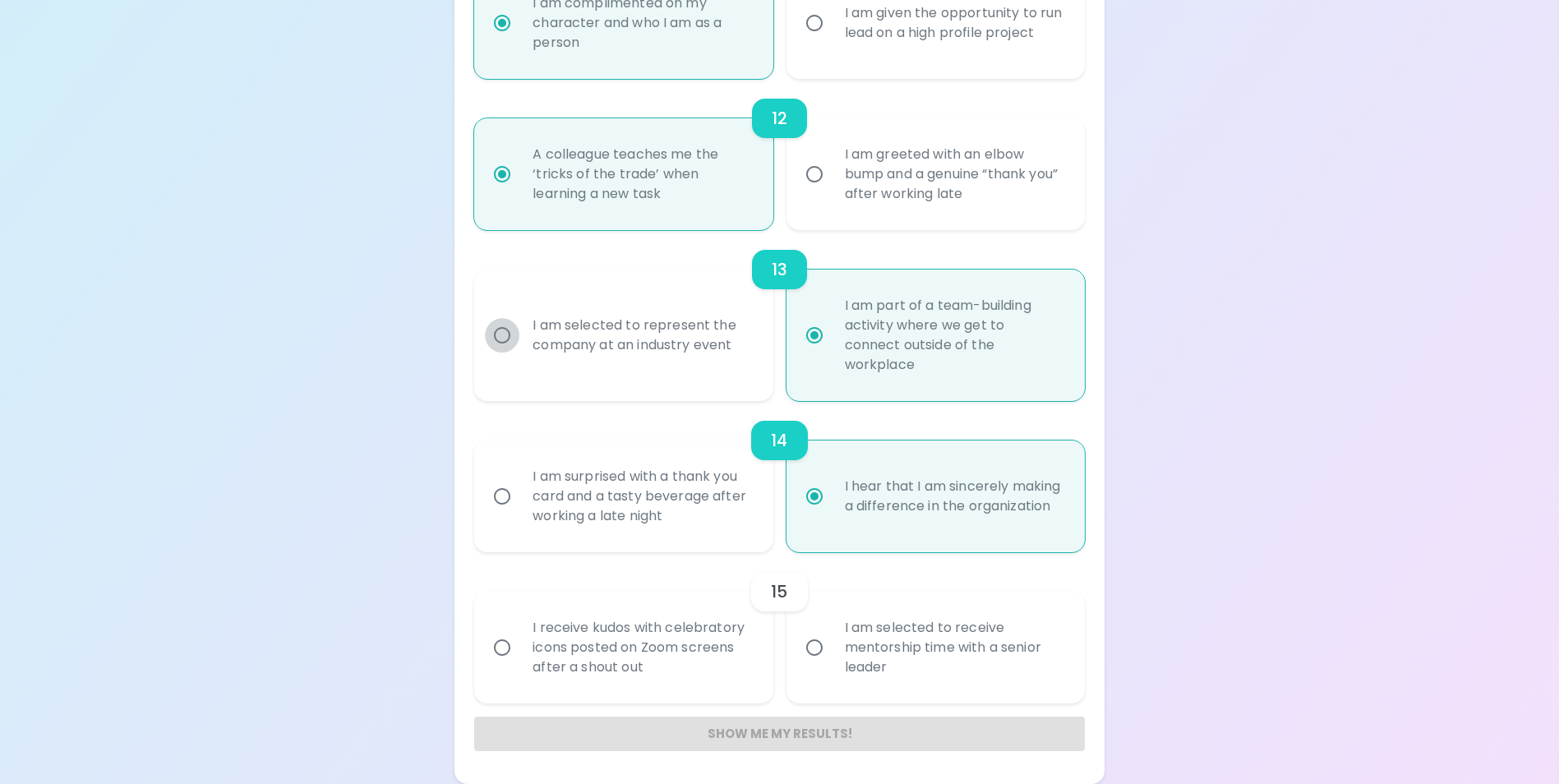
radio input "false"
radio input "true"
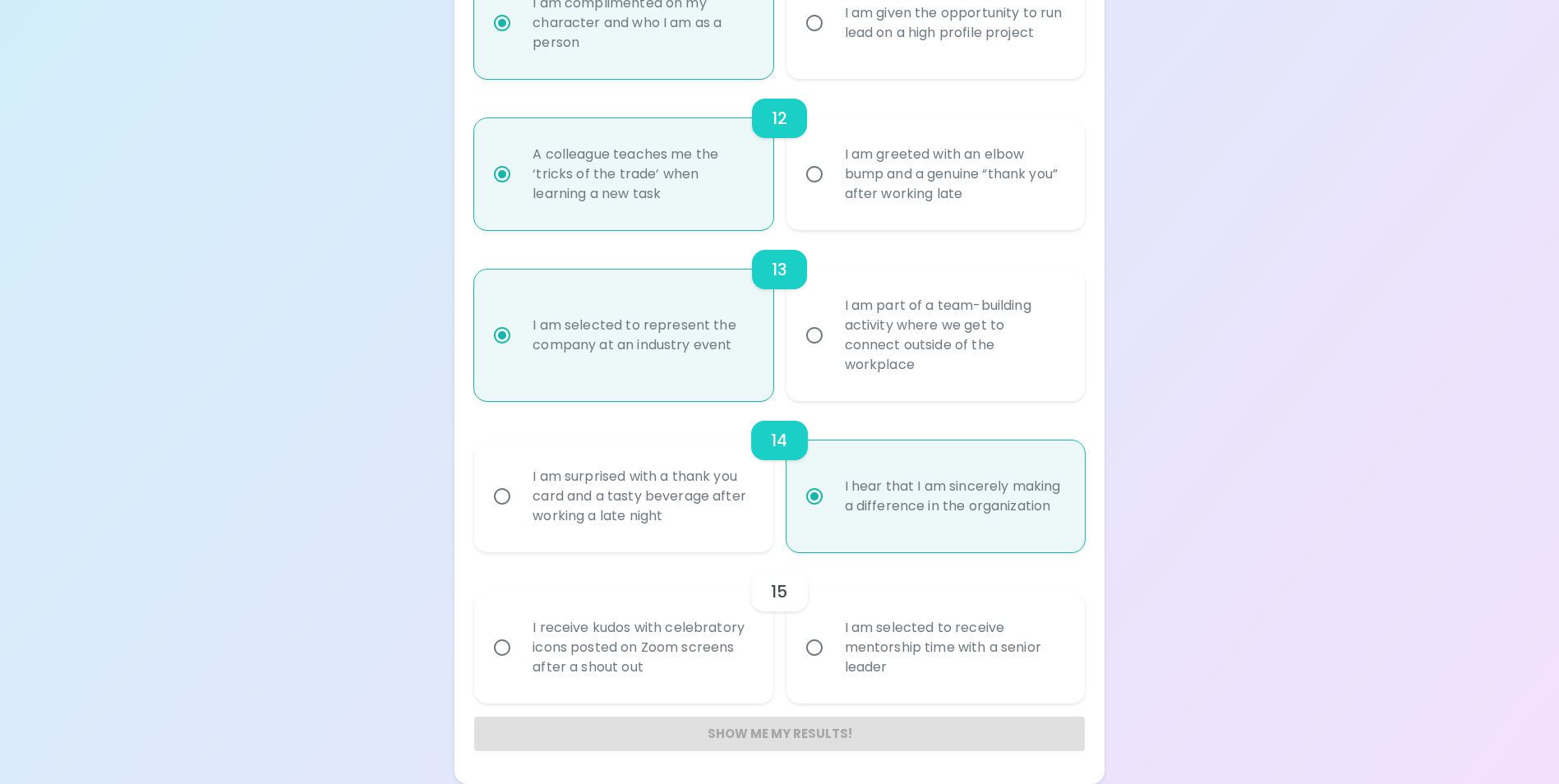
radio input "true"
click at [505, 648] on input "I receive kudos with celebratory icons posted on Zoom screens after a shout out" at bounding box center [501, 647] width 34 height 34
radio input "false"
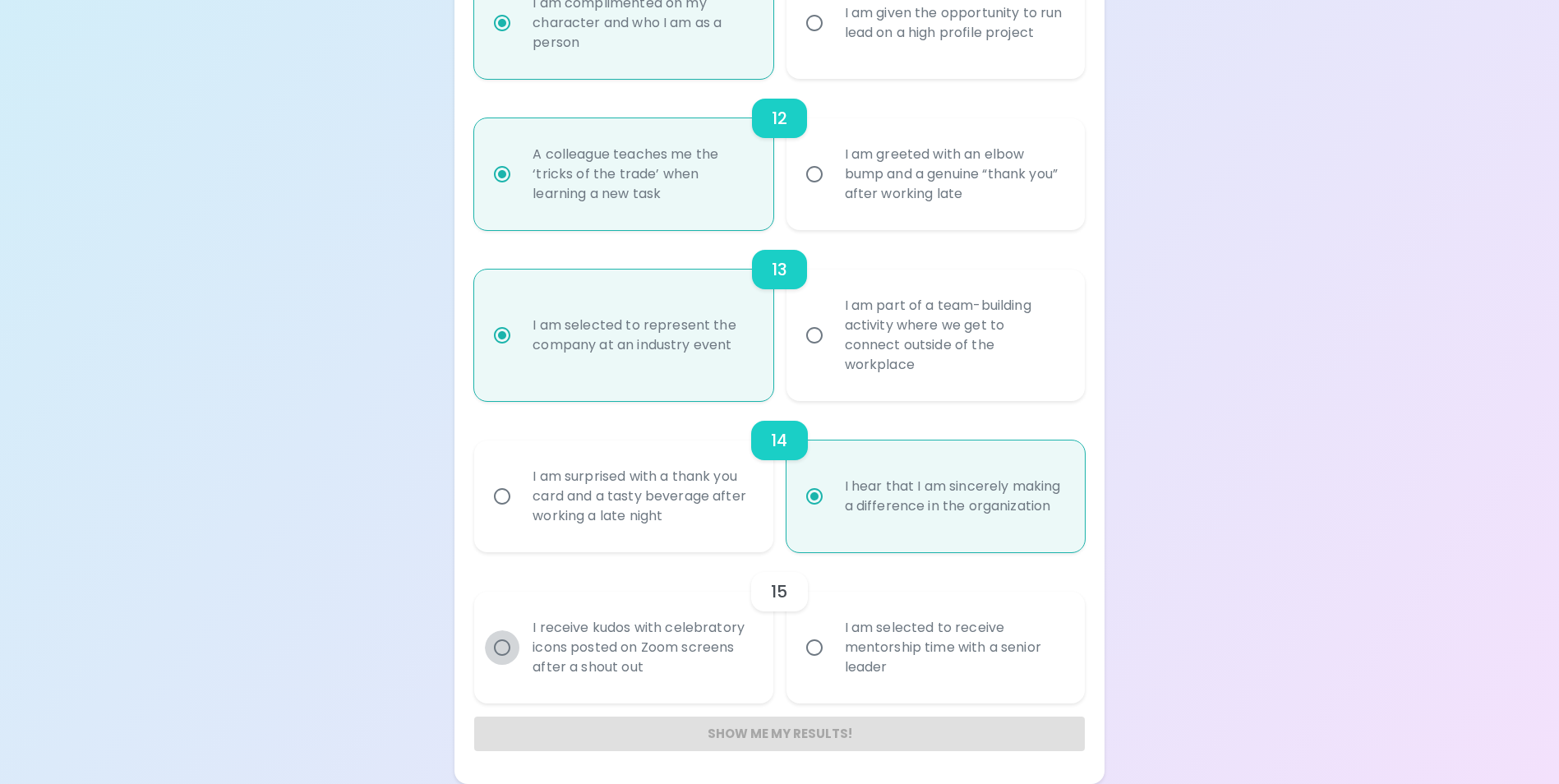
radio input "false"
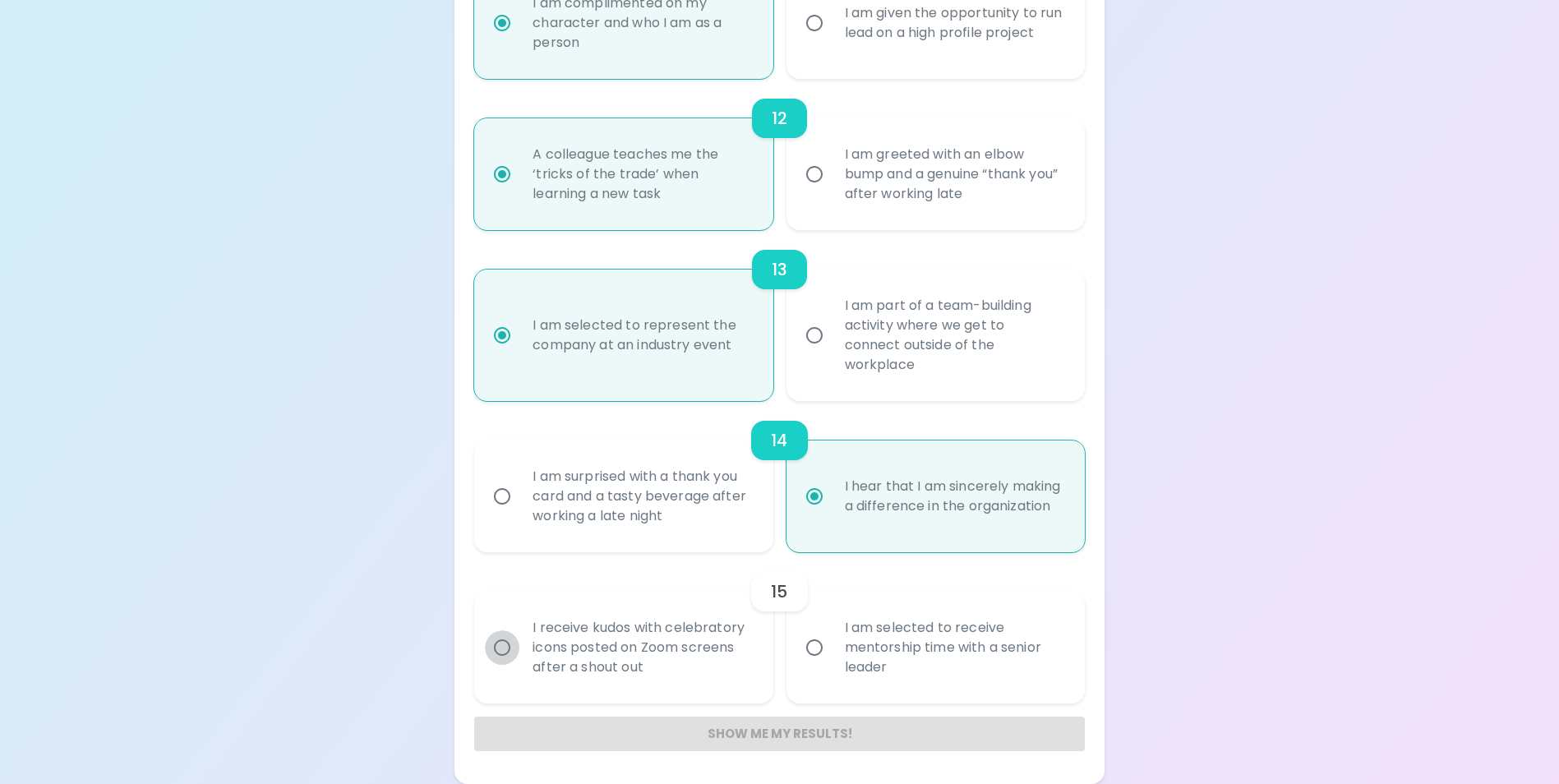
radio input "false"
radio input "true"
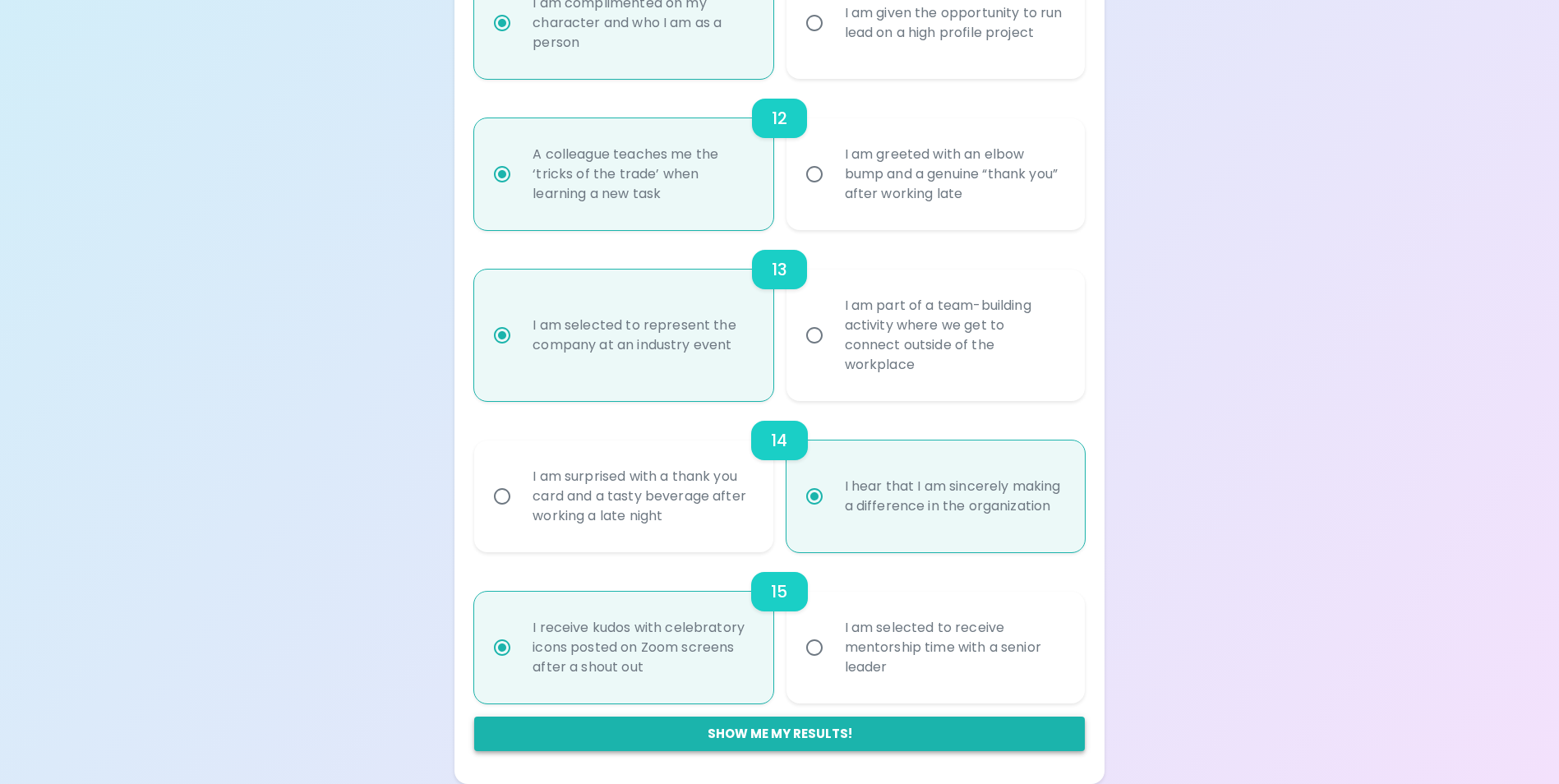
radio input "true"
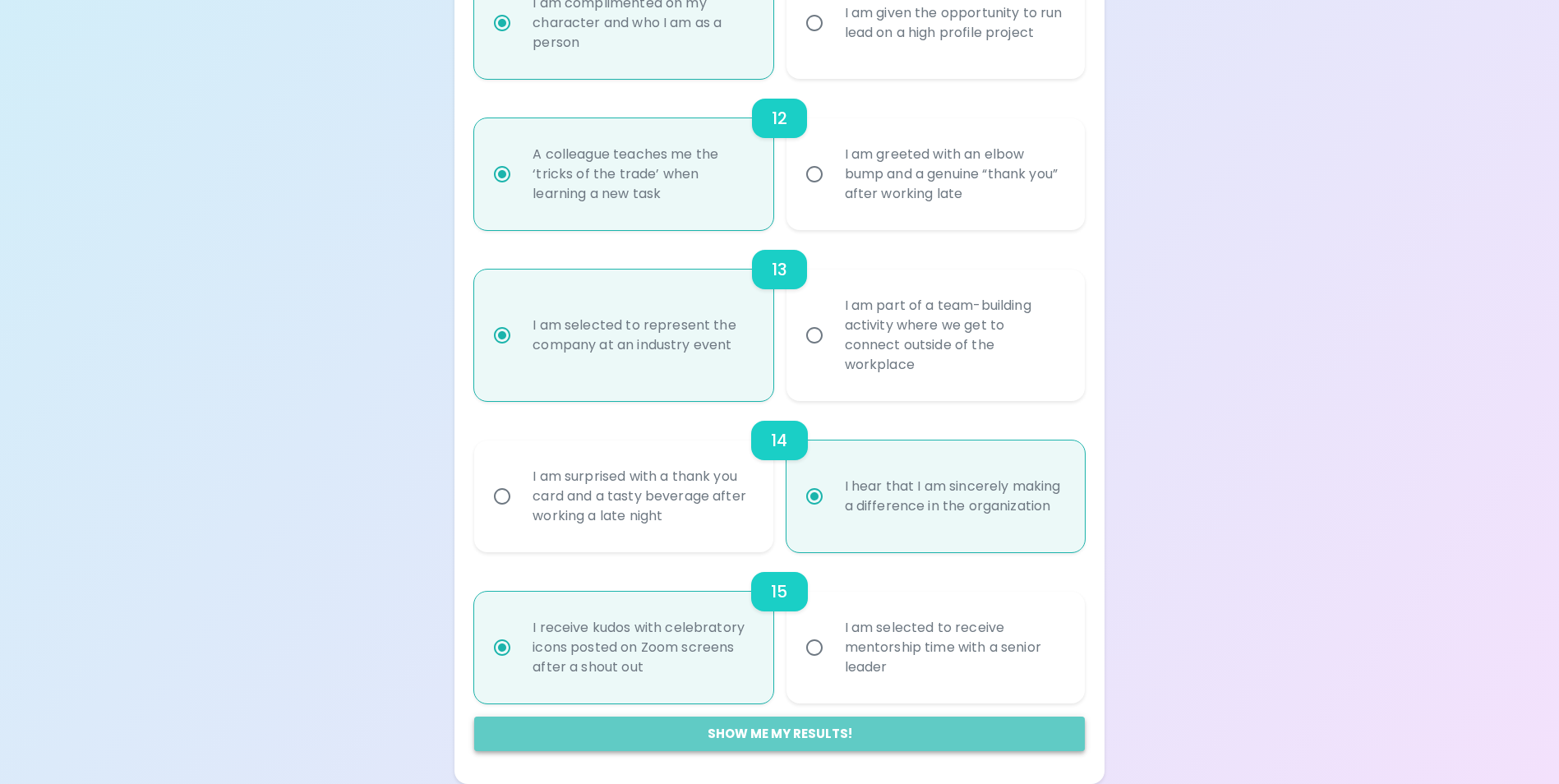
click at [825, 729] on button "Show me my results!" at bounding box center [779, 732] width 610 height 34
radio input "false"
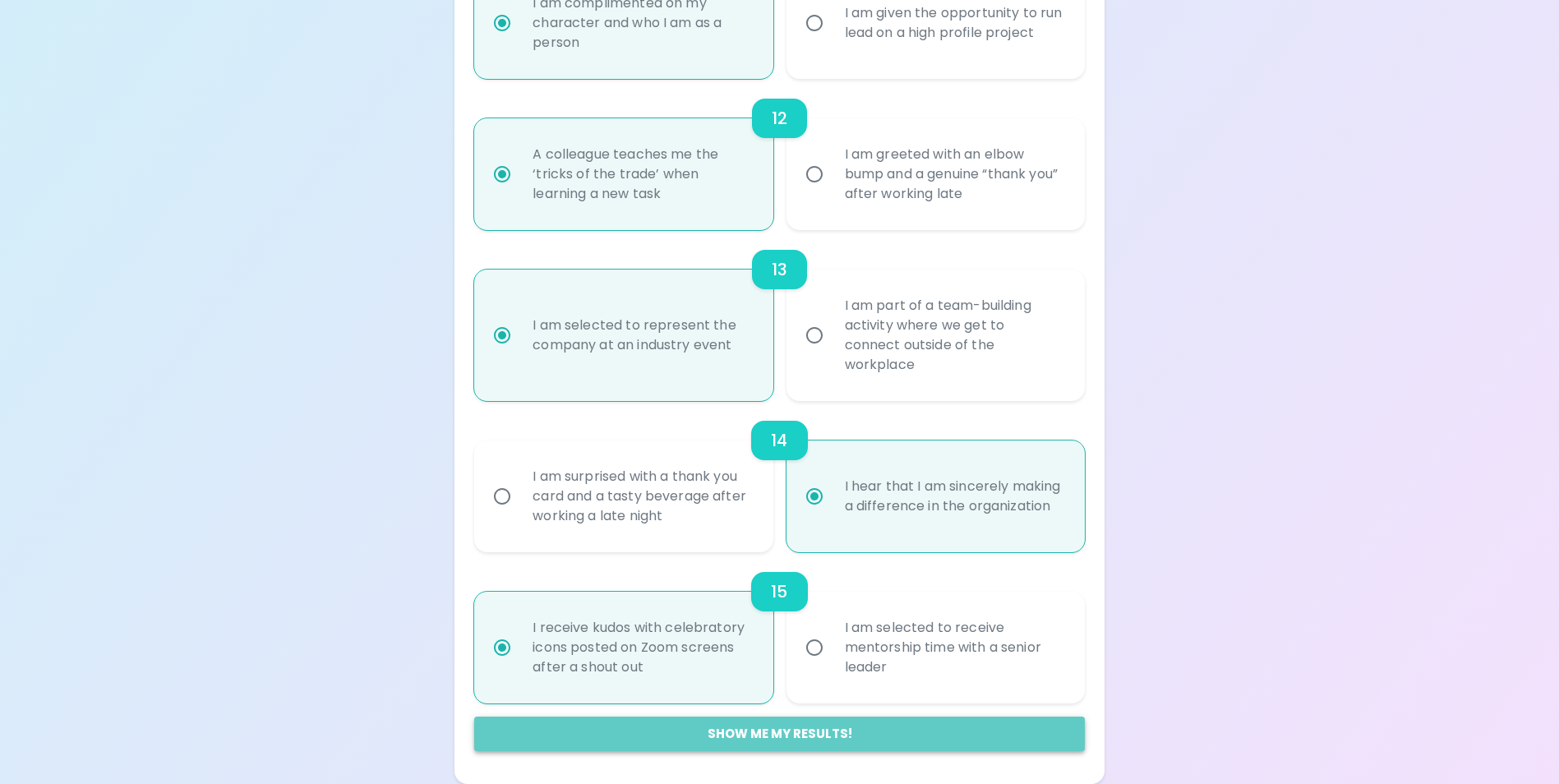
radio input "false"
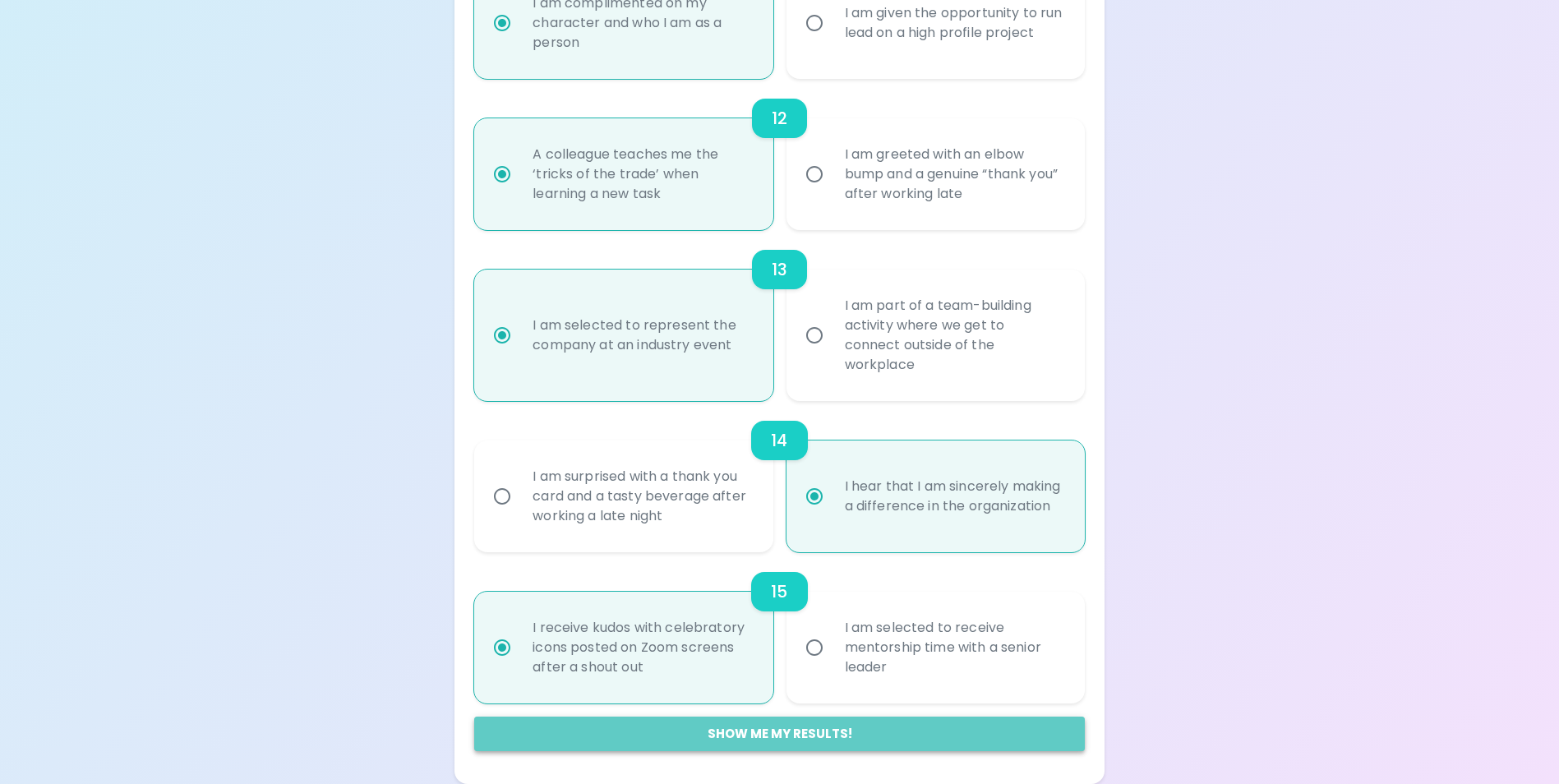
radio input "false"
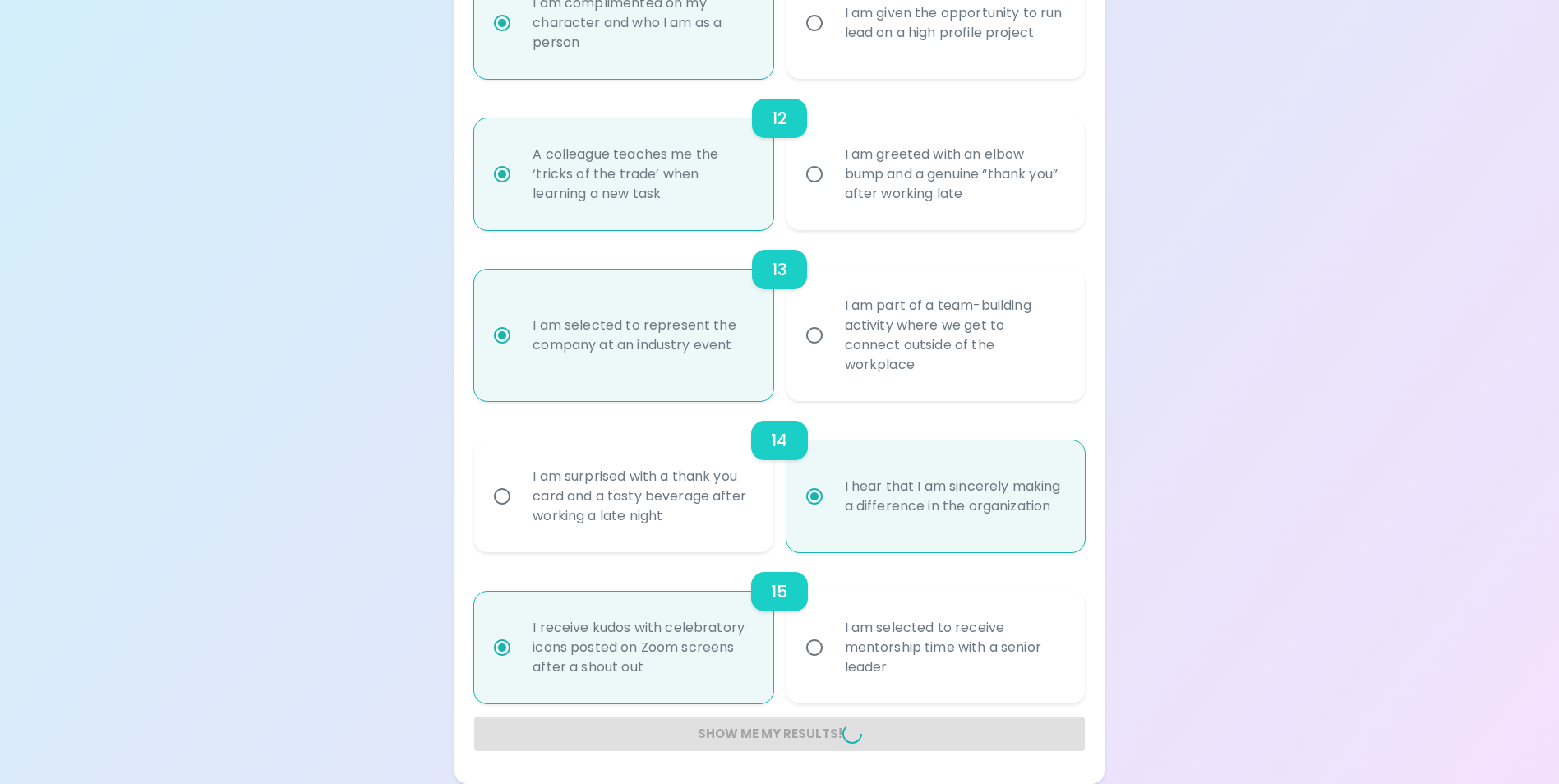
radio input "false"
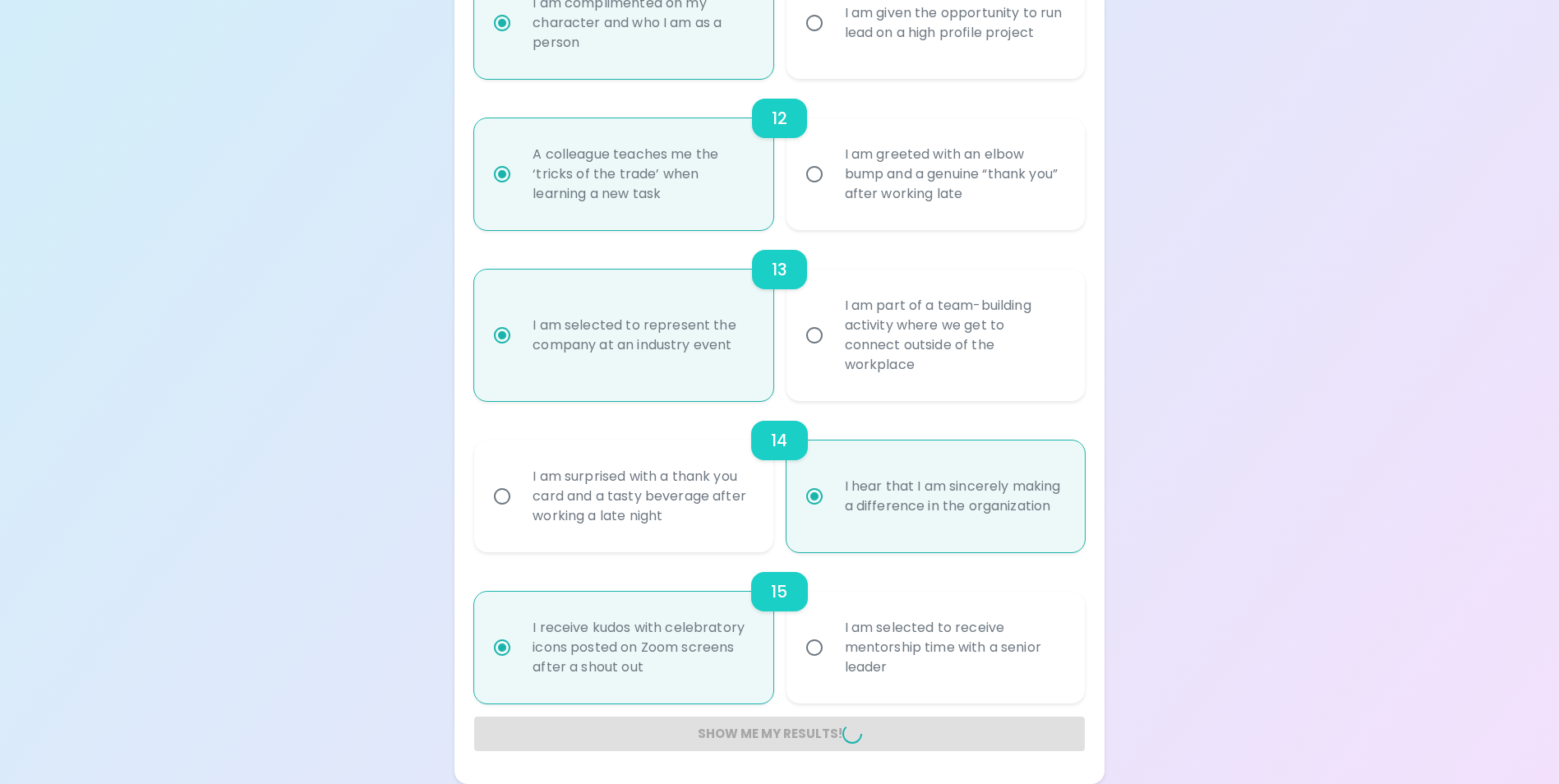
radio input "false"
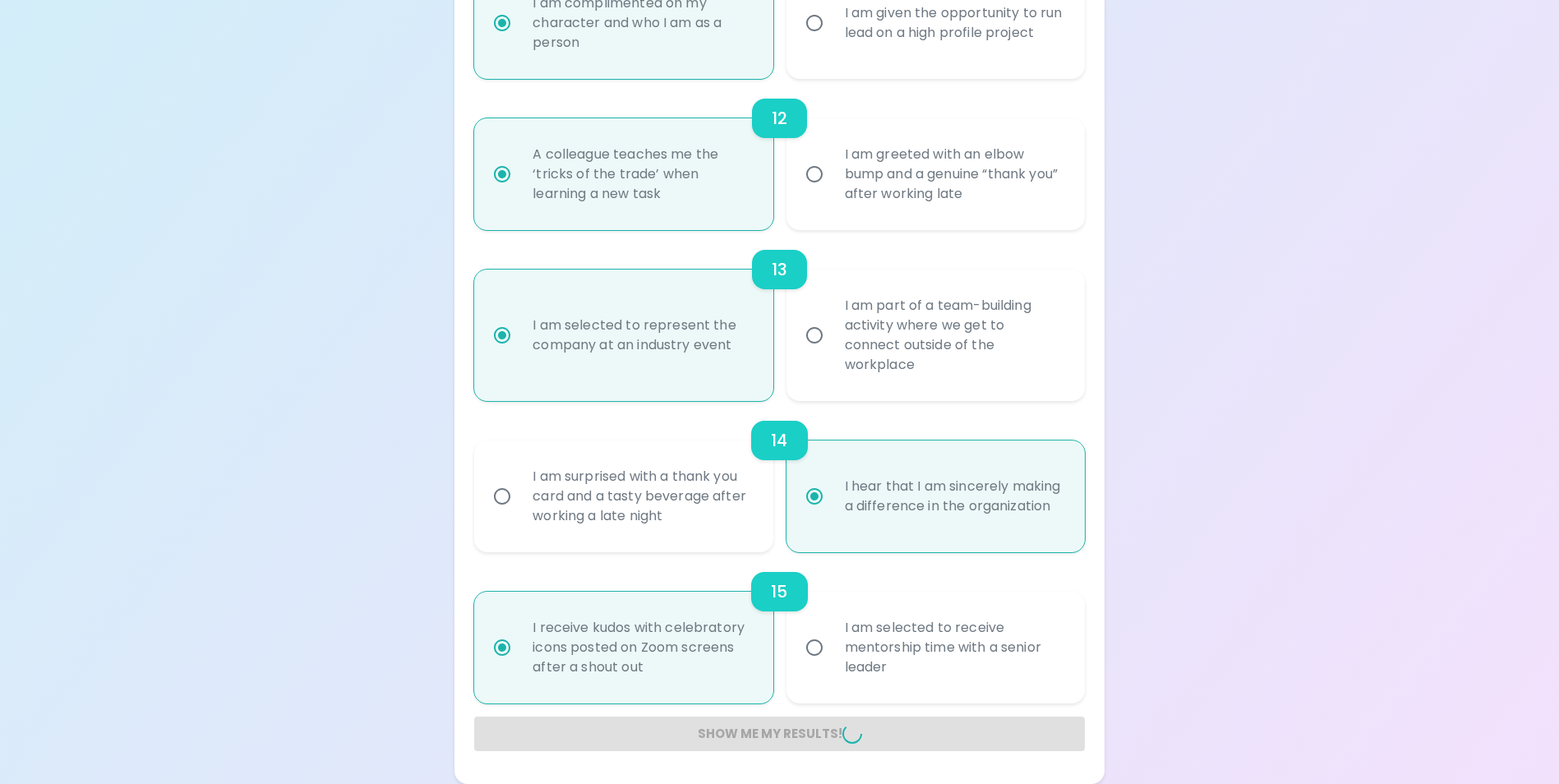
radio input "false"
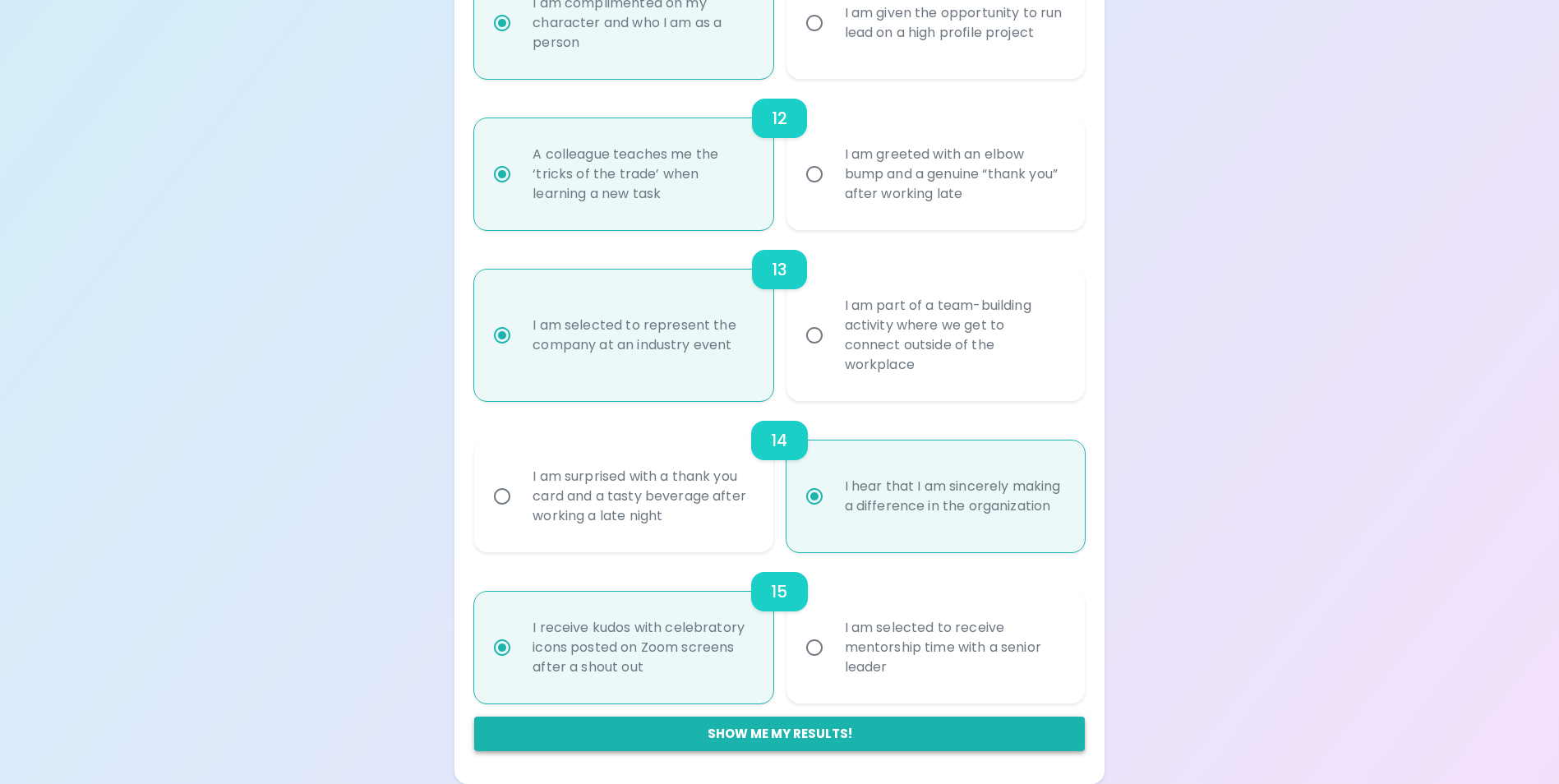
scroll to position [251, 0]
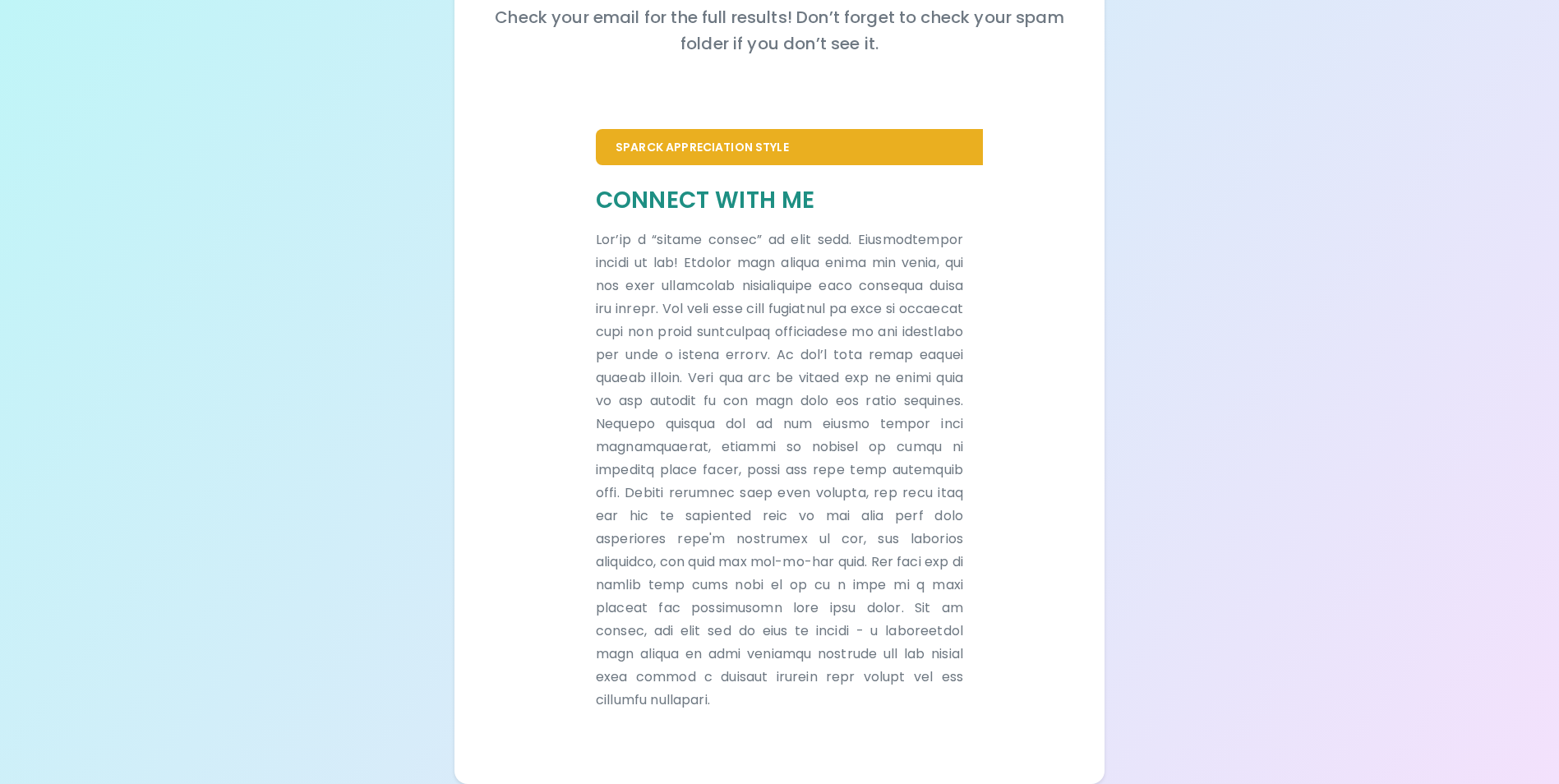
click at [1558, 772] on div "Your Sparck Appreciation Style Results Check your email for the full results! D…" at bounding box center [780, 267] width 1559 height 1035
